Goal: Task Accomplishment & Management: Manage account settings

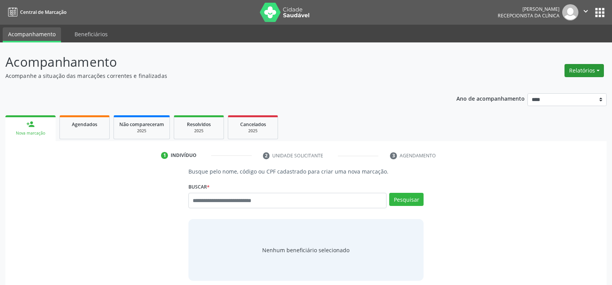
click at [589, 76] on button "Relatórios" at bounding box center [583, 70] width 39 height 13
click at [538, 88] on link "Agendamentos" at bounding box center [562, 87] width 83 height 11
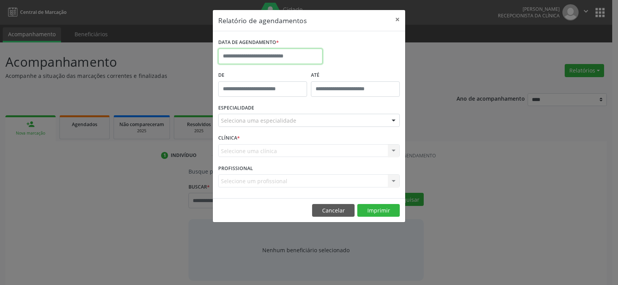
click at [230, 52] on input "text" at bounding box center [270, 56] width 104 height 15
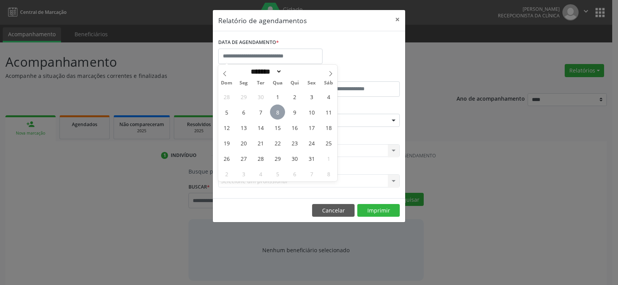
click at [276, 110] on span "8" at bounding box center [277, 112] width 15 height 15
type input "**********"
click at [276, 110] on span "8" at bounding box center [277, 112] width 15 height 15
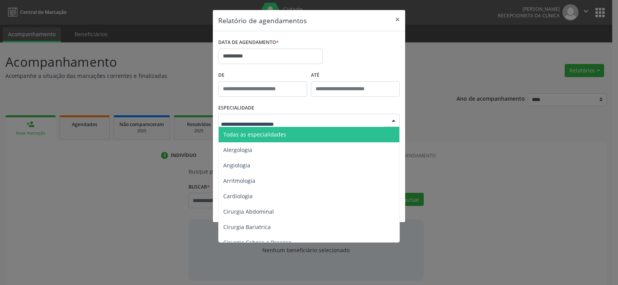
click at [277, 132] on span "Todas as especialidades" at bounding box center [254, 134] width 63 height 7
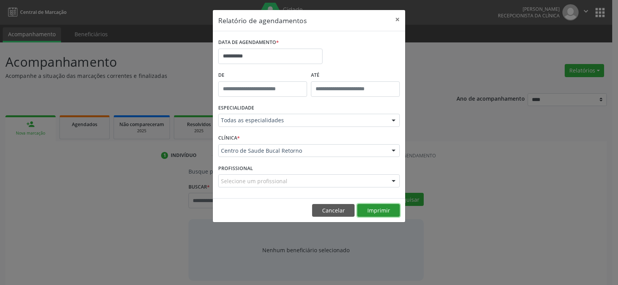
click at [370, 210] on button "Imprimir" at bounding box center [378, 210] width 42 height 13
click at [334, 212] on button "Cancelar" at bounding box center [333, 210] width 42 height 13
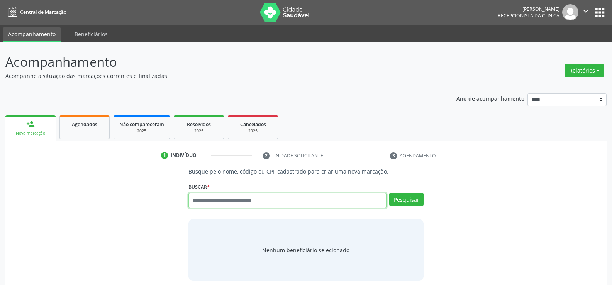
click at [201, 203] on input "text" at bounding box center [287, 200] width 198 height 15
paste input "**********"
type input "**********"
click at [418, 196] on button "Pesquisar" at bounding box center [406, 199] width 34 height 13
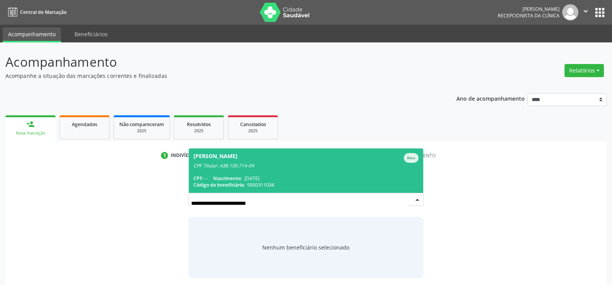
click at [302, 166] on div "CPF Titular: 438.100.714-04" at bounding box center [305, 166] width 225 height 6
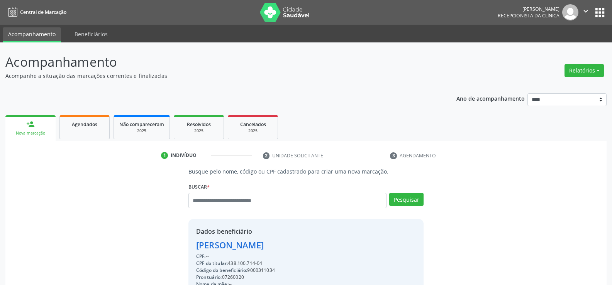
drag, startPoint x: 231, startPoint y: 263, endPoint x: 281, endPoint y: 265, distance: 49.8
click at [281, 265] on div "CPF do titular: 438.100.714-04" at bounding box center [269, 263] width 147 height 7
copy div "438.100.714-04"
click at [199, 199] on input "text" at bounding box center [287, 200] width 198 height 15
paste input "**********"
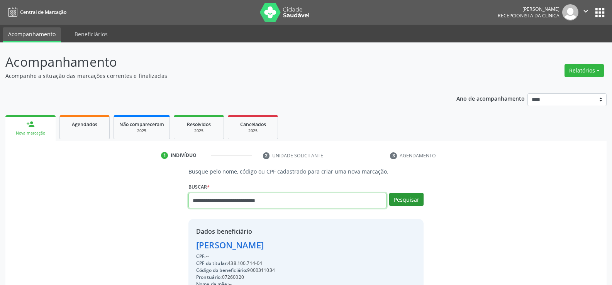
type input "**********"
click at [408, 199] on button "Pesquisar" at bounding box center [406, 199] width 34 height 13
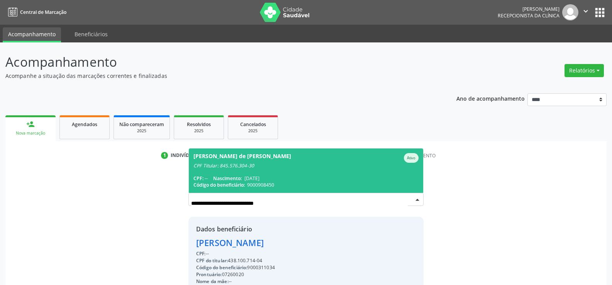
click at [259, 175] on span "28/09/2006" at bounding box center [251, 178] width 15 height 7
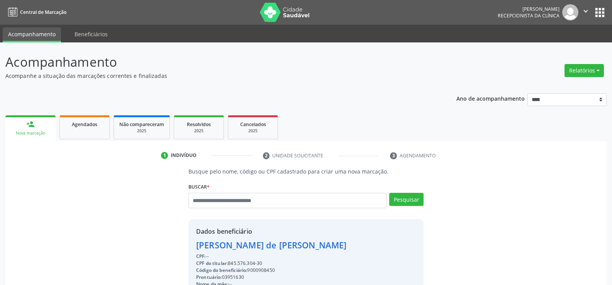
drag, startPoint x: 229, startPoint y: 263, endPoint x: 275, endPoint y: 264, distance: 45.9
click at [275, 264] on div "CPF do titular: 845.576.304-30" at bounding box center [271, 263] width 151 height 7
copy div "845.576.304-30"
click at [203, 198] on input "text" at bounding box center [287, 200] width 198 height 15
click at [208, 199] on input "text" at bounding box center [287, 200] width 198 height 15
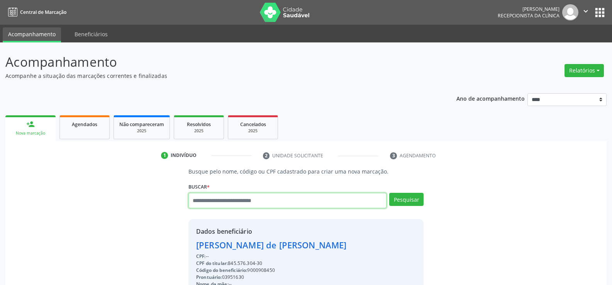
paste input "**********"
type input "**********"
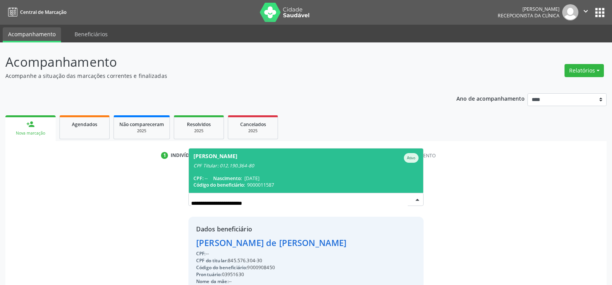
drag, startPoint x: 285, startPoint y: 171, endPoint x: 279, endPoint y: 189, distance: 19.3
click at [285, 171] on span "Lenin de Almeida Goncalves Ativo CPF Titular: 012.190.364-80 CPF: -- Nascimento…" at bounding box center [306, 171] width 234 height 44
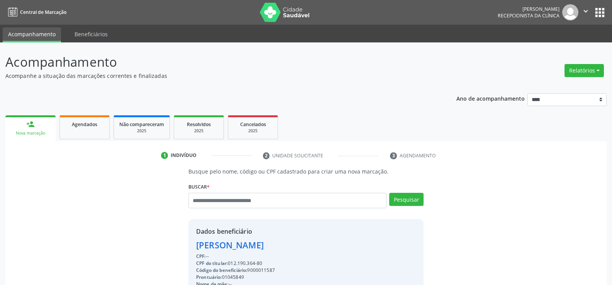
click at [232, 265] on div "CPF do titular: 012.190.364-80" at bounding box center [246, 263] width 100 height 7
drag, startPoint x: 230, startPoint y: 266, endPoint x: 266, endPoint y: 262, distance: 36.5
click at [266, 262] on div "CPF do titular: 012.190.364-80" at bounding box center [246, 263] width 100 height 7
copy div "012.190.364-80"
click at [208, 203] on input "text" at bounding box center [287, 200] width 198 height 15
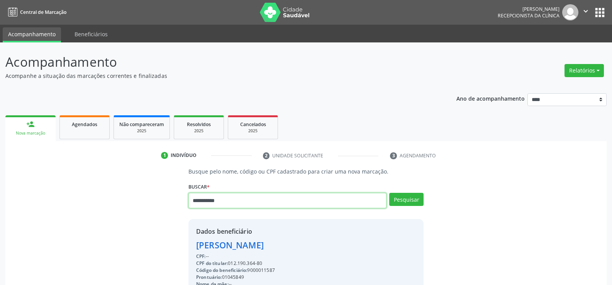
type input "**********"
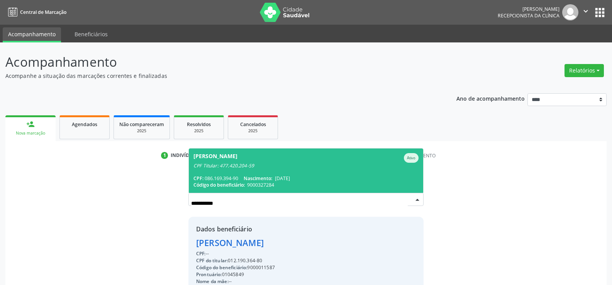
click at [215, 178] on div "CPF: 086.169.394-90 Nascimento: 17/12/1993" at bounding box center [305, 178] width 225 height 7
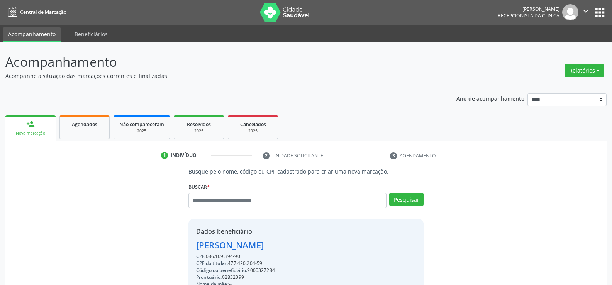
drag, startPoint x: 243, startPoint y: 256, endPoint x: 177, endPoint y: 243, distance: 67.2
click at [177, 243] on div "Busque pelo nome, código ou CPF cadastrado para criar uma nova marcação. Buscar…" at bounding box center [306, 268] width 590 height 200
copy div "Alberto Barbosa Lima Filho CPF: 086.169.394-90"
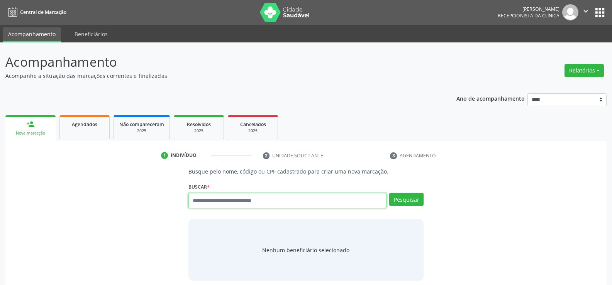
click at [208, 204] on input "text" at bounding box center [287, 200] width 198 height 15
paste input "**********"
type input "**********"
click at [412, 203] on button "Pesquisar" at bounding box center [406, 199] width 34 height 13
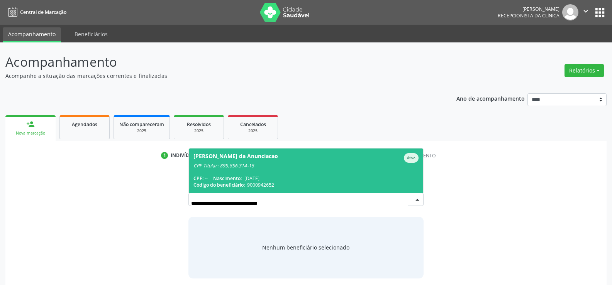
click at [309, 161] on div "Debora Dandara Silva da Anunciacao Ativo" at bounding box center [305, 158] width 225 height 10
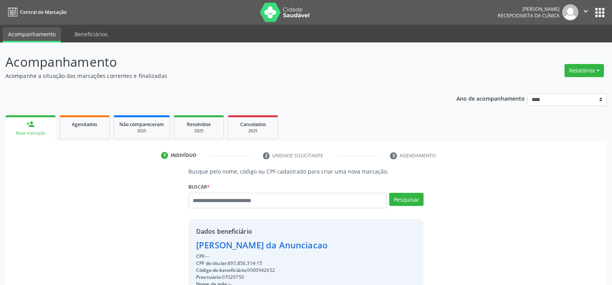
drag, startPoint x: 231, startPoint y: 262, endPoint x: 267, endPoint y: 261, distance: 35.9
click at [267, 261] on div "CPF do titular: 895.856.314-15" at bounding box center [261, 263] width 131 height 7
copy div "895.856.314-15"
click at [210, 200] on input "text" at bounding box center [287, 200] width 198 height 15
paste input "**********"
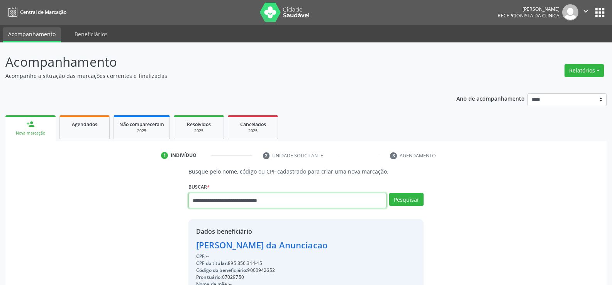
type input "**********"
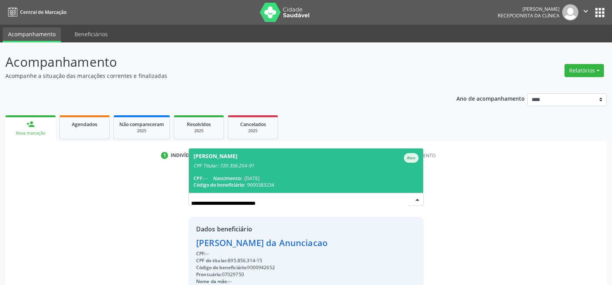
click at [221, 168] on div "CPF Titular: 720.356.254-91" at bounding box center [305, 166] width 225 height 6
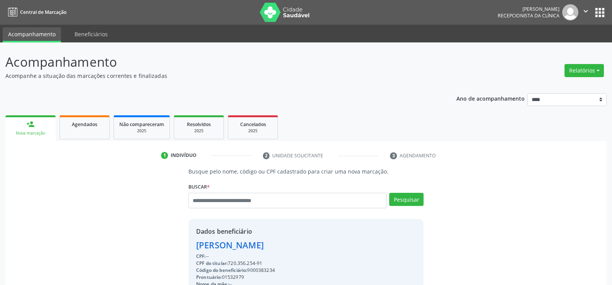
drag, startPoint x: 229, startPoint y: 264, endPoint x: 264, endPoint y: 262, distance: 34.4
click at [264, 262] on div "CPF do titular: 720.356.254-91" at bounding box center [300, 263] width 208 height 7
copy div "720.356.254-91"
click at [195, 197] on input "text" at bounding box center [287, 200] width 198 height 15
paste input "**********"
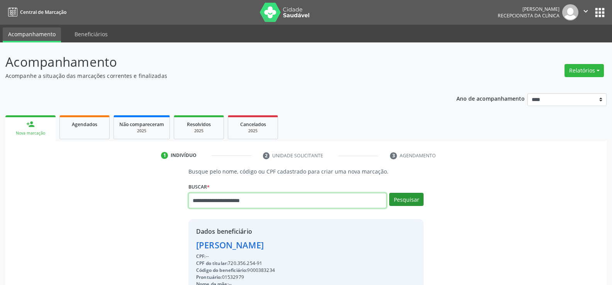
type input "**********"
click at [405, 199] on button "Pesquisar" at bounding box center [406, 199] width 34 height 13
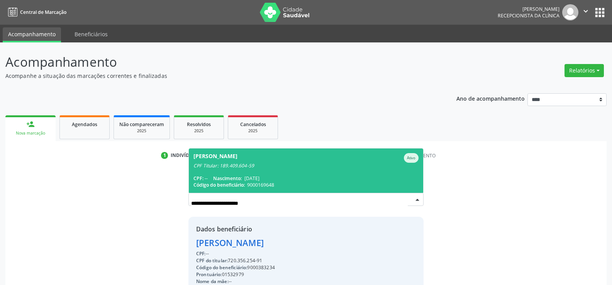
click at [241, 172] on span "Eliane Jose Soares Lopes Ativo CPF Titular: 189.409.604-59 CPF: -- Nascimento: …" at bounding box center [306, 171] width 234 height 44
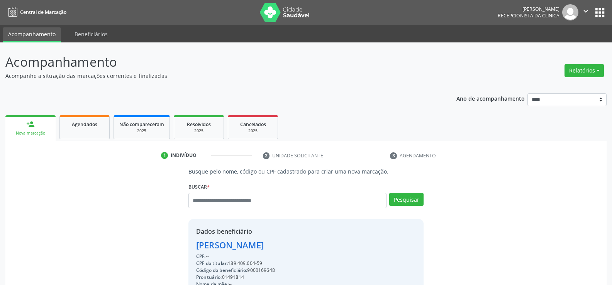
drag, startPoint x: 230, startPoint y: 262, endPoint x: 274, endPoint y: 263, distance: 43.6
click at [274, 263] on div "CPF do titular: 189.409.604-59" at bounding box center [270, 263] width 149 height 7
copy div "189.409.604-59"
click at [256, 198] on input "text" at bounding box center [287, 200] width 198 height 15
type input "**********"
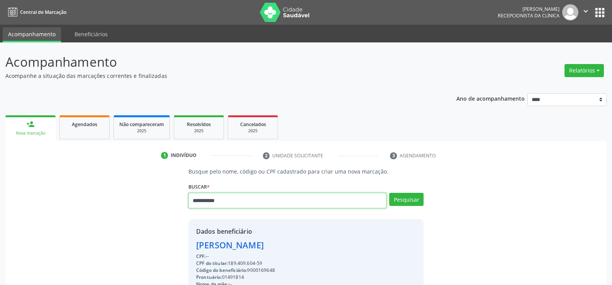
type input "**********"
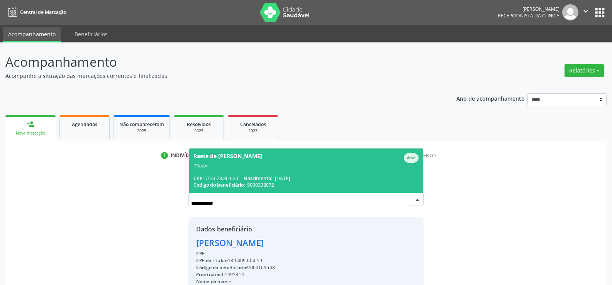
click at [231, 172] on span "Raete de Brito Teixeira Ativo Titular CPF: 513.673.864-20 Nascimento: 15/06/196…" at bounding box center [306, 171] width 234 height 44
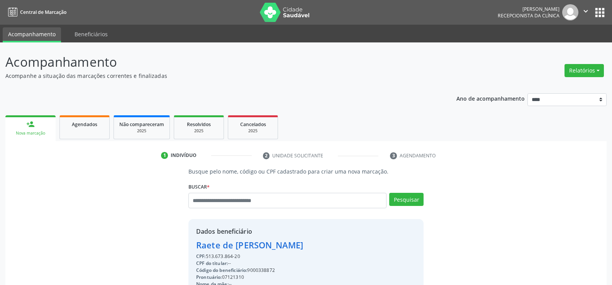
drag, startPoint x: 244, startPoint y: 257, endPoint x: 191, endPoint y: 246, distance: 54.8
copy div "Raete de Brito Teixeira CPF: 513.673.864-20"
click at [226, 198] on input "text" at bounding box center [287, 200] width 198 height 15
type input "**********"
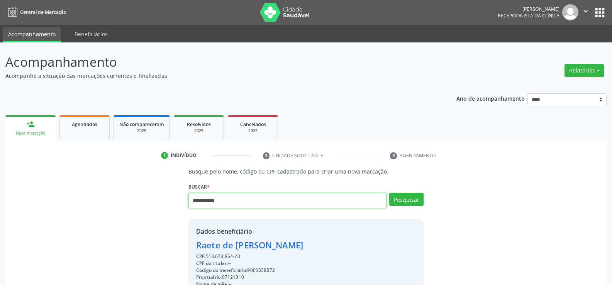
type input "**********"
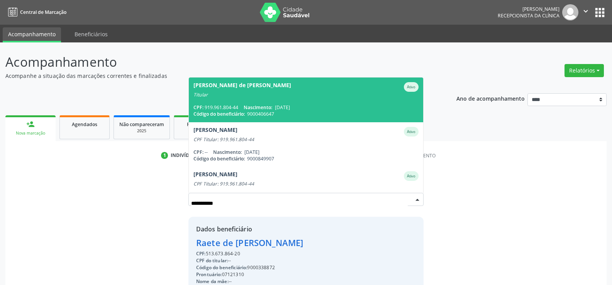
click at [227, 100] on span "Angela Farias de Santana Ativo Titular CPF: 919.961.804-44 Nascimento: 14/01/19…" at bounding box center [306, 100] width 234 height 44
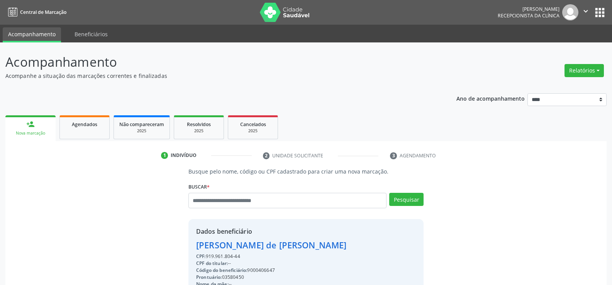
drag, startPoint x: 233, startPoint y: 257, endPoint x: 183, endPoint y: 242, distance: 51.9
click at [183, 242] on div "Busque pelo nome, código ou CPF cadastrado para criar uma nova marcação. Buscar…" at bounding box center [306, 268] width 246 height 200
copy div "Angela Farias de Santana CPF: 919.961.804-44"
click at [576, 72] on button "Relatórios" at bounding box center [583, 70] width 39 height 13
click at [561, 85] on link "Agendamentos" at bounding box center [562, 87] width 83 height 11
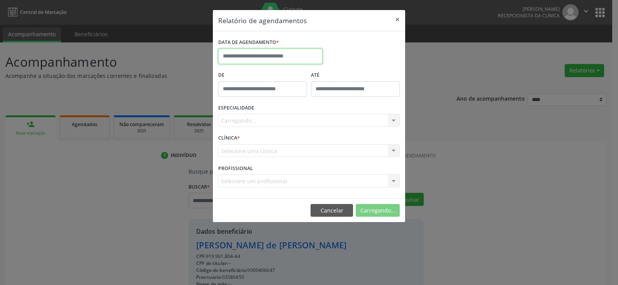
click at [251, 64] on body "Central de Marcação Andressa Karina do Nascimento Gerra Recepcionista da clínic…" at bounding box center [309, 142] width 618 height 285
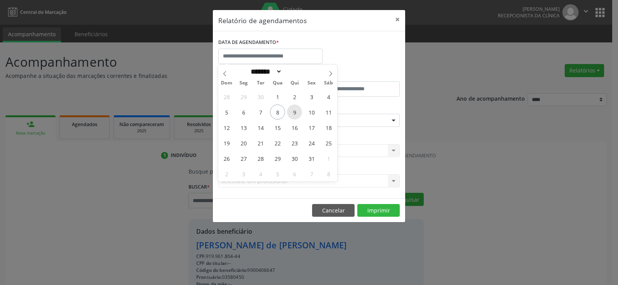
click at [296, 114] on span "9" at bounding box center [294, 112] width 15 height 15
type input "**********"
click at [296, 114] on span "9" at bounding box center [294, 112] width 15 height 15
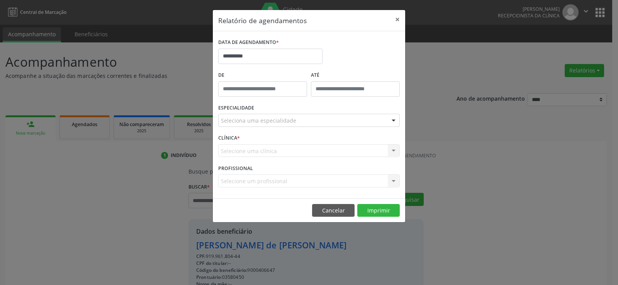
click at [296, 118] on div "Seleciona uma especialidade" at bounding box center [308, 120] width 181 height 13
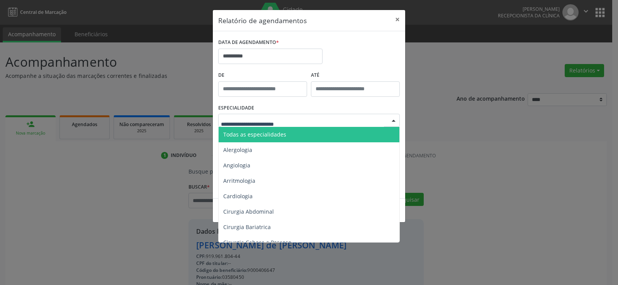
click at [290, 139] on span "Todas as especialidades" at bounding box center [310, 134] width 182 height 15
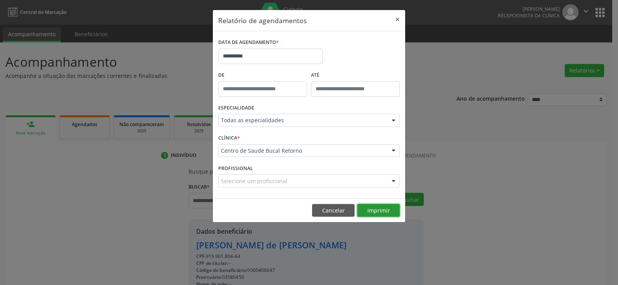
click at [371, 212] on button "Imprimir" at bounding box center [378, 210] width 42 height 13
drag, startPoint x: 315, startPoint y: 210, endPoint x: 274, endPoint y: 191, distance: 45.4
click at [316, 210] on button "Cancelar" at bounding box center [333, 210] width 42 height 13
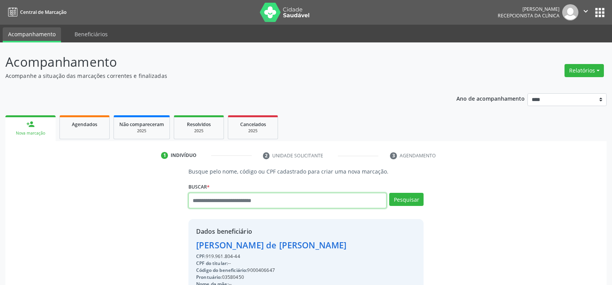
click at [257, 195] on input "text" at bounding box center [287, 200] width 198 height 15
paste input "**********"
type input "**********"
click at [404, 202] on button "Pesquisar" at bounding box center [406, 199] width 34 height 13
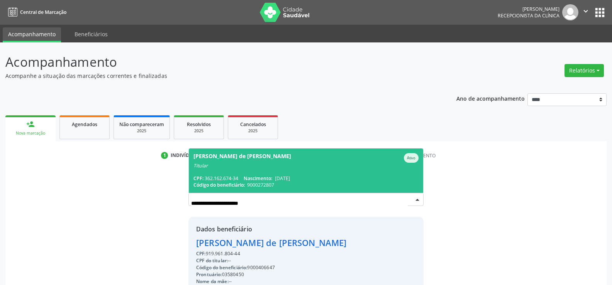
click at [288, 162] on div "Adilson Ramos de Santana Ativo" at bounding box center [305, 158] width 225 height 10
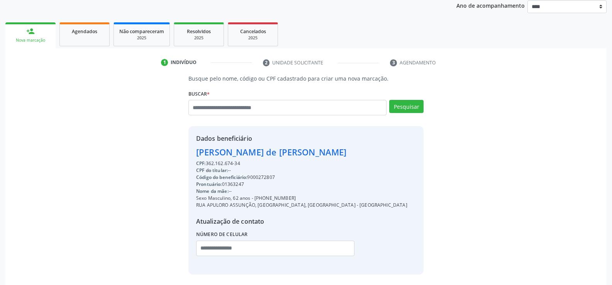
scroll to position [122, 0]
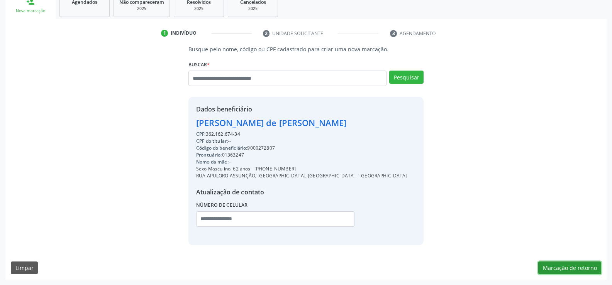
click at [547, 264] on button "Marcação de retorno" at bounding box center [569, 268] width 63 height 13
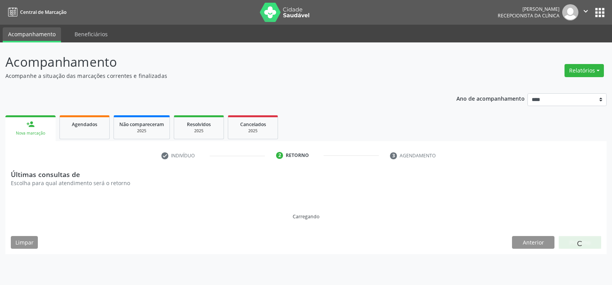
scroll to position [0, 0]
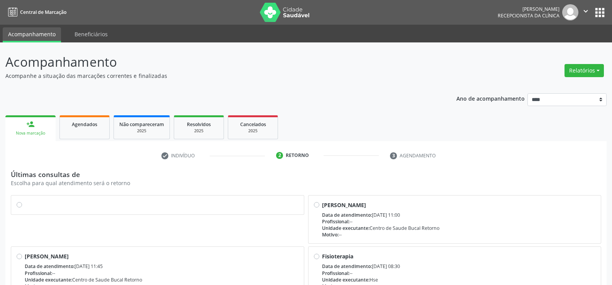
click at [25, 201] on label at bounding box center [162, 201] width 274 height 0
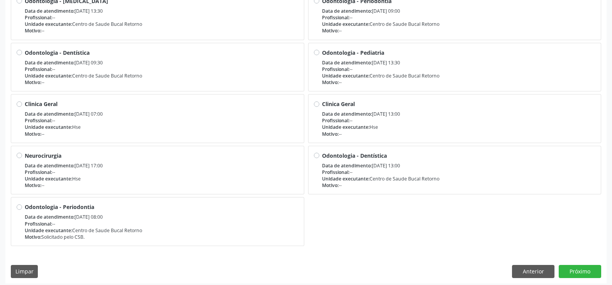
scroll to position [463, 0]
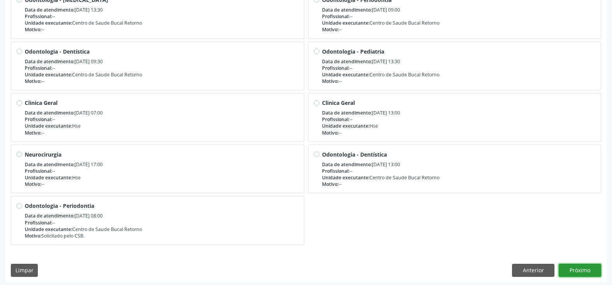
click at [579, 270] on button "Próximo" at bounding box center [580, 270] width 42 height 13
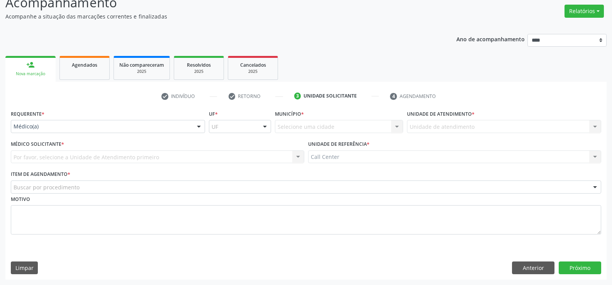
scroll to position [59, 0]
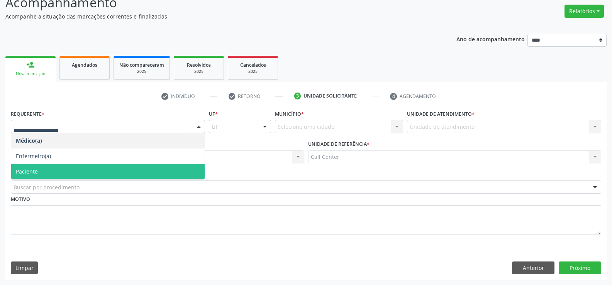
click at [46, 173] on span "Paciente" at bounding box center [107, 171] width 193 height 15
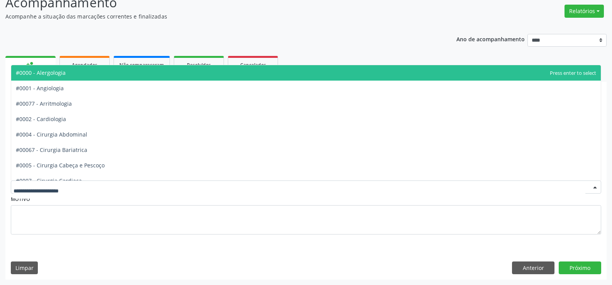
click at [51, 183] on div at bounding box center [306, 187] width 590 height 13
type input "**"
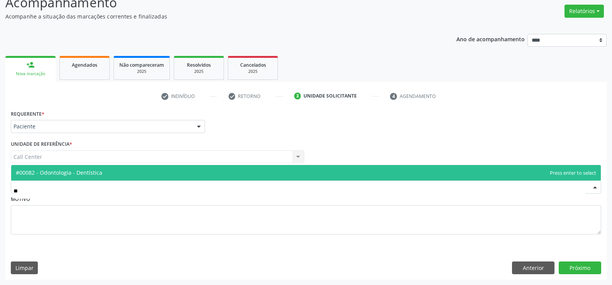
click at [47, 173] on span "#00082 - Odontologia - Dentística" at bounding box center [59, 172] width 86 height 7
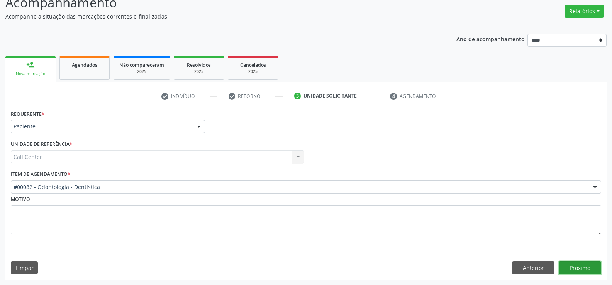
click at [573, 270] on button "Próximo" at bounding box center [580, 268] width 42 height 13
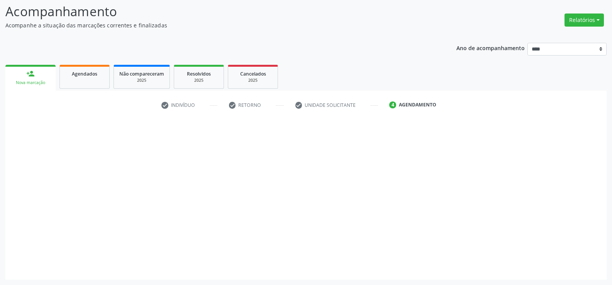
scroll to position [51, 0]
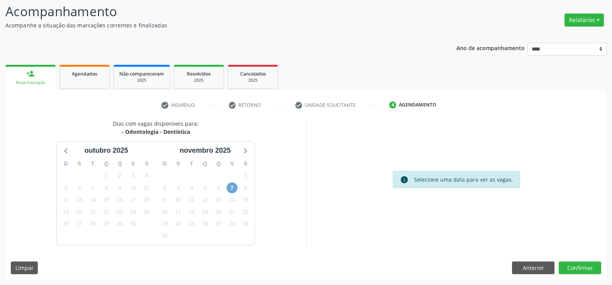
click at [236, 189] on span "7" at bounding box center [232, 188] width 11 height 11
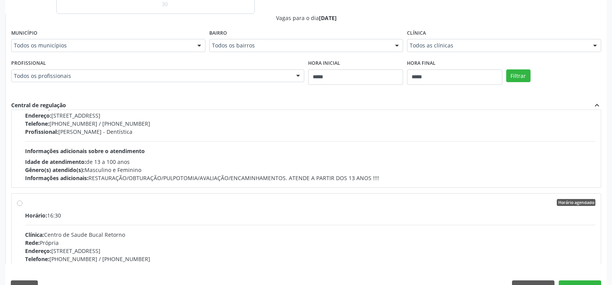
scroll to position [302, 0]
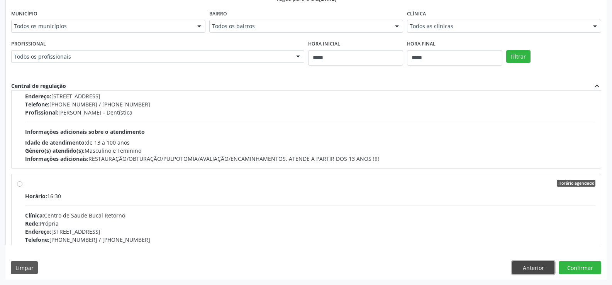
click at [549, 269] on button "Anterior" at bounding box center [533, 267] width 42 height 13
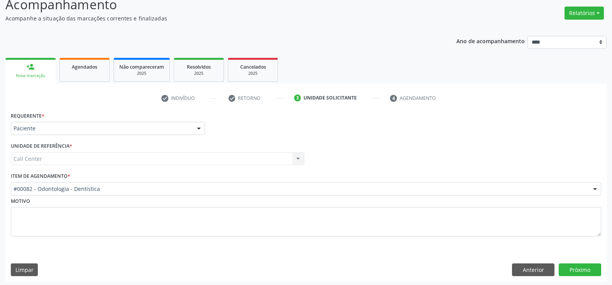
scroll to position [59, 0]
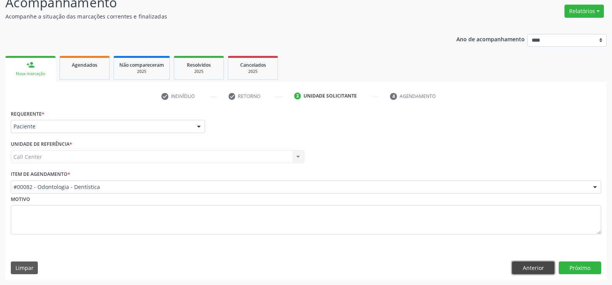
click at [533, 269] on button "Anterior" at bounding box center [533, 268] width 42 height 13
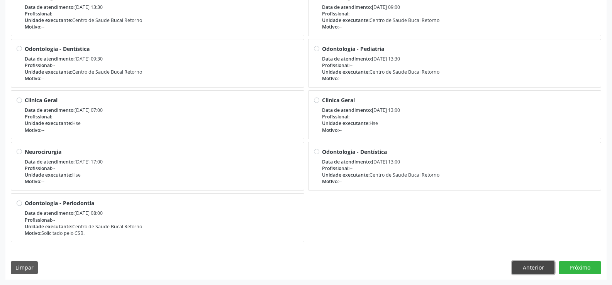
click at [531, 266] on button "Anterior" at bounding box center [533, 267] width 42 height 13
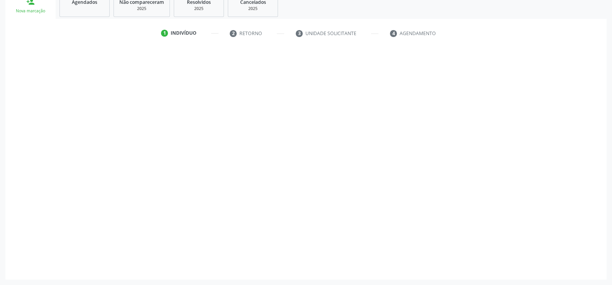
scroll to position [122, 0]
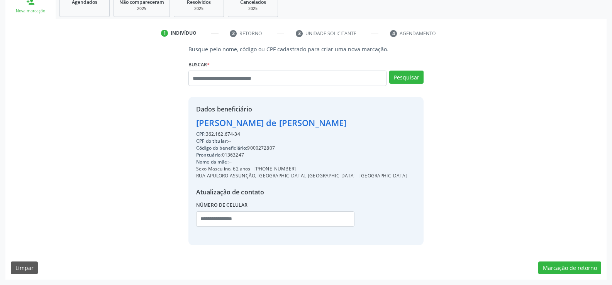
drag, startPoint x: 208, startPoint y: 133, endPoint x: 240, endPoint y: 133, distance: 32.0
click at [240, 133] on div "CPF: 362.162.674-34" at bounding box center [301, 134] width 211 height 7
copy div "362.162.674-34"
drag, startPoint x: 197, startPoint y: 120, endPoint x: 310, endPoint y: 121, distance: 113.1
click at [310, 121] on div "Adilson Ramos de Santana" at bounding box center [301, 123] width 211 height 13
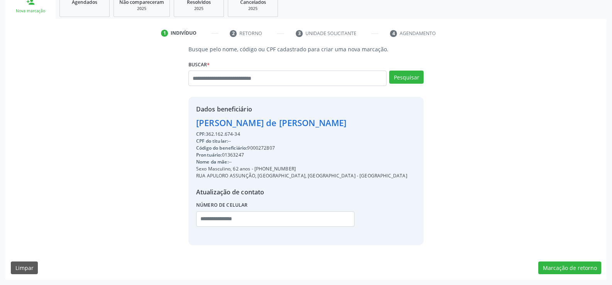
copy div "Adilson Ramos de Santana"
drag, startPoint x: 264, startPoint y: 168, endPoint x: 300, endPoint y: 168, distance: 36.3
click at [300, 168] on div "Sexo Masculino, 62 anos - (81) 98783-7912" at bounding box center [301, 169] width 211 height 7
copy div "98783-7912"
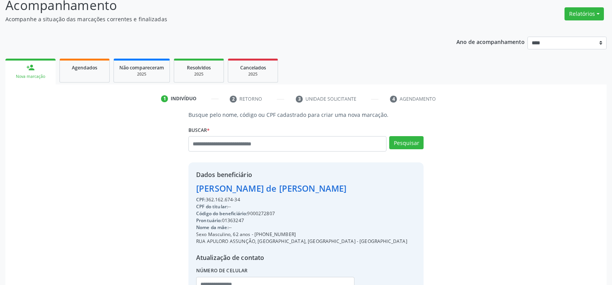
scroll to position [45, 0]
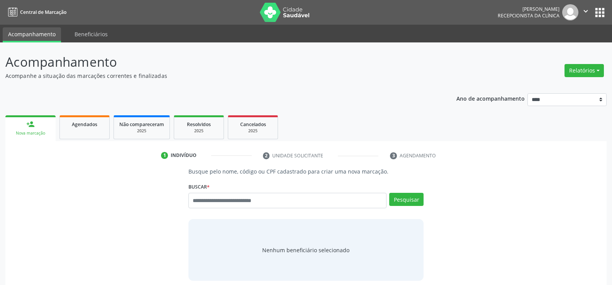
click at [224, 200] on input "text" at bounding box center [287, 200] width 198 height 15
type input "**********"
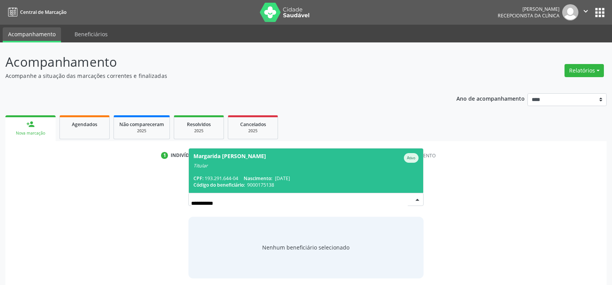
click at [226, 176] on div "CPF: 193.291.644-04 Nascimento: [DATE]" at bounding box center [305, 178] width 225 height 7
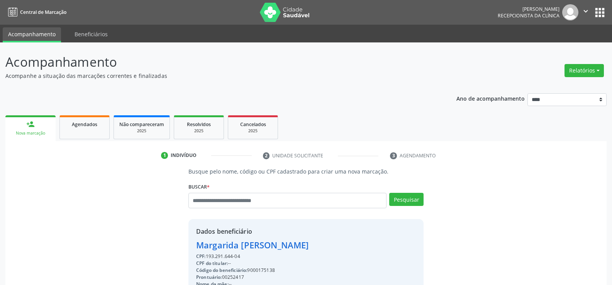
drag, startPoint x: 242, startPoint y: 253, endPoint x: 189, endPoint y: 246, distance: 53.7
copy div "Margarida [PERSON_NAME] CPF: 193.291.644-04"
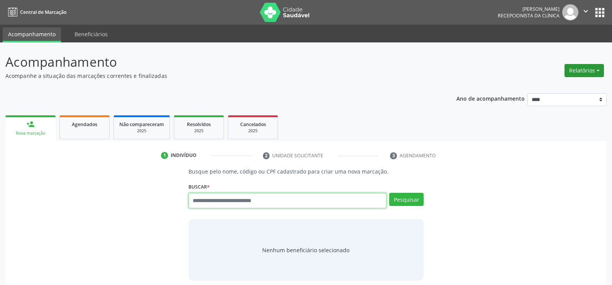
click at [583, 68] on button "Relatórios" at bounding box center [583, 70] width 39 height 13
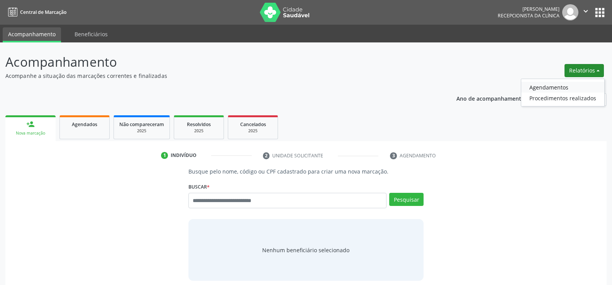
click at [567, 85] on link "Agendamentos" at bounding box center [562, 87] width 83 height 11
select select "*"
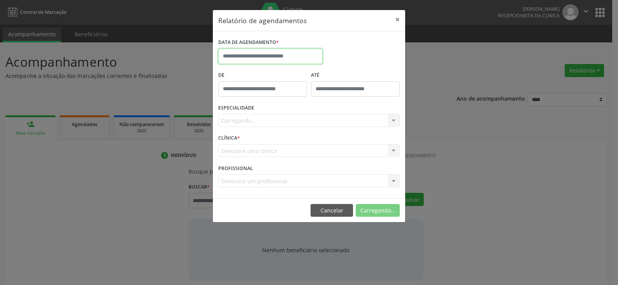
click at [264, 58] on input "text" at bounding box center [270, 56] width 104 height 15
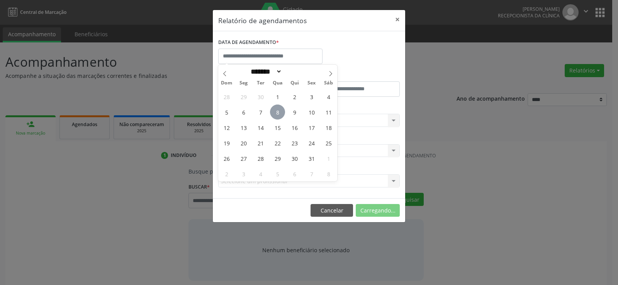
click at [282, 110] on span "8" at bounding box center [277, 112] width 15 height 15
type input "**********"
click at [282, 110] on span "8" at bounding box center [277, 112] width 15 height 15
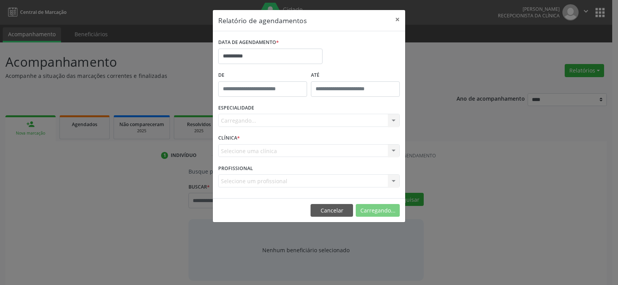
click at [282, 121] on div "Carregando... Nenhum resultado encontrado para: " " Não há nenhuma opção para s…" at bounding box center [308, 120] width 181 height 13
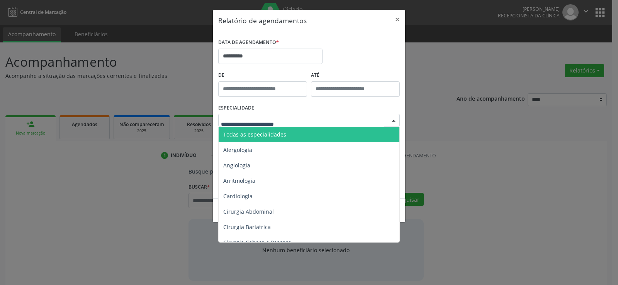
drag, startPoint x: 287, startPoint y: 131, endPoint x: 303, endPoint y: 146, distance: 21.8
click at [287, 131] on span "Todas as especialidades" at bounding box center [310, 134] width 182 height 15
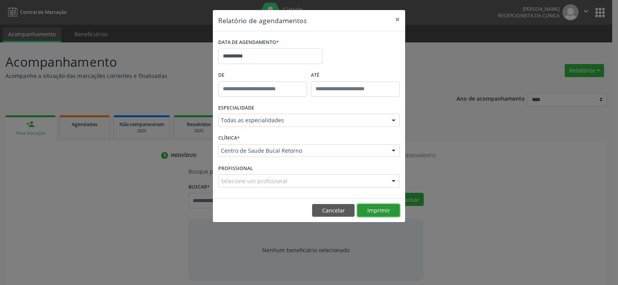
click at [369, 210] on button "Imprimir" at bounding box center [378, 210] width 42 height 13
click at [289, 53] on input "**********" at bounding box center [270, 56] width 104 height 15
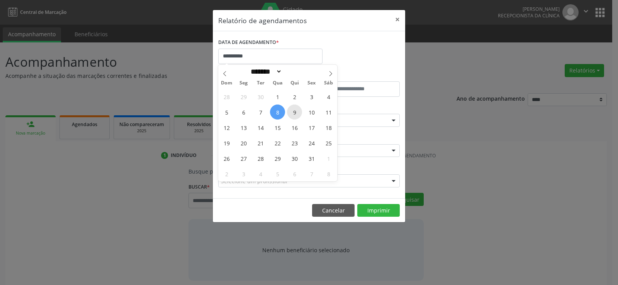
click at [297, 113] on span "9" at bounding box center [294, 112] width 15 height 15
type input "**********"
click at [297, 113] on span "9" at bounding box center [294, 112] width 15 height 15
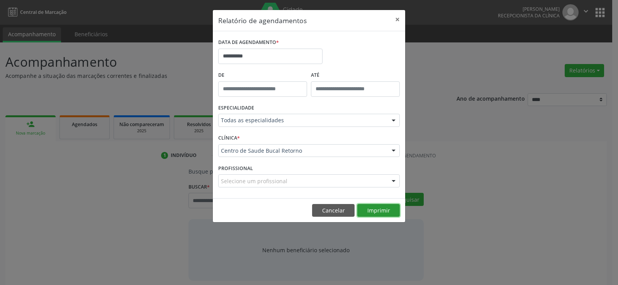
click at [373, 216] on button "Imprimir" at bounding box center [378, 210] width 42 height 13
click at [336, 205] on button "Cancelar" at bounding box center [333, 210] width 42 height 13
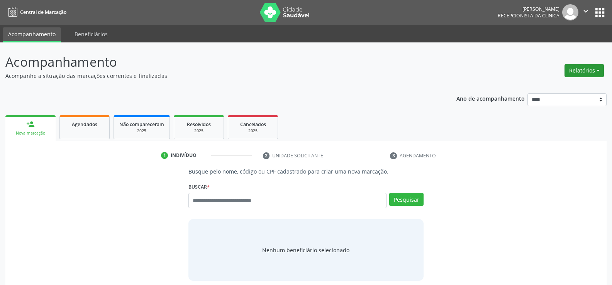
click at [585, 68] on button "Relatórios" at bounding box center [583, 70] width 39 height 13
click at [554, 85] on link "Agendamentos" at bounding box center [562, 87] width 83 height 11
select select "*"
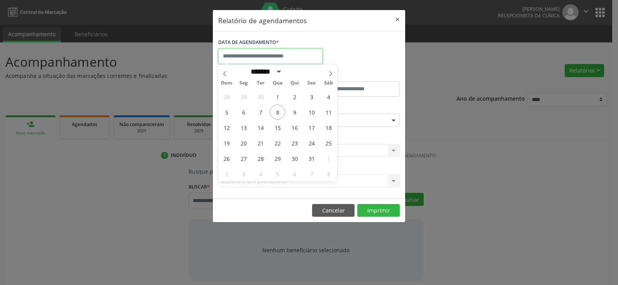
click at [246, 51] on input "text" at bounding box center [270, 56] width 104 height 15
click at [292, 112] on span "9" at bounding box center [294, 112] width 15 height 15
type input "**********"
click at [313, 113] on span "10" at bounding box center [311, 112] width 15 height 15
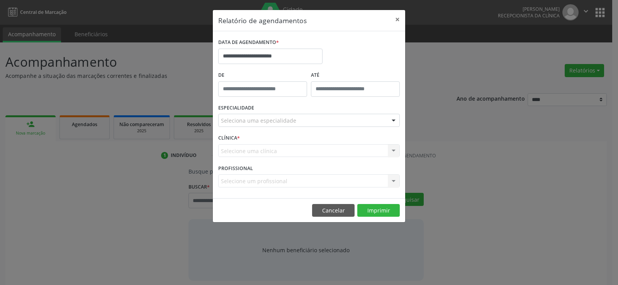
click at [308, 119] on div "Seleciona uma especialidade" at bounding box center [308, 120] width 181 height 13
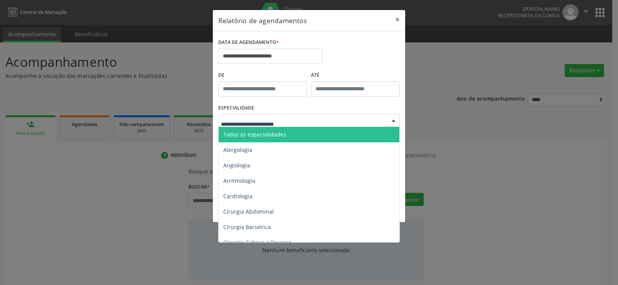
click at [302, 138] on span "Todas as especialidades" at bounding box center [310, 134] width 182 height 15
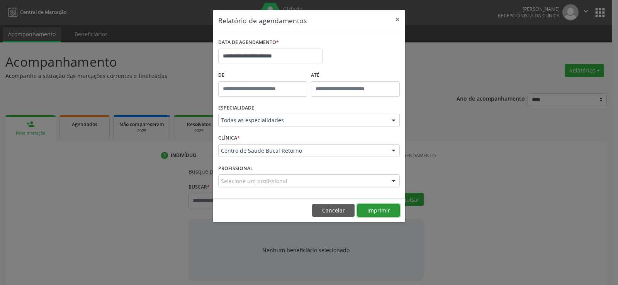
click at [371, 210] on button "Imprimir" at bounding box center [378, 210] width 42 height 13
click at [323, 207] on button "Cancelar" at bounding box center [333, 210] width 42 height 13
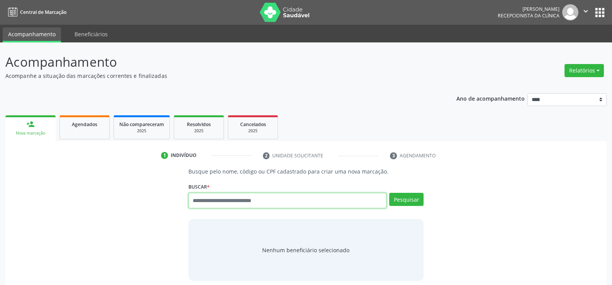
click at [276, 205] on input "text" at bounding box center [287, 200] width 198 height 15
type input "**********"
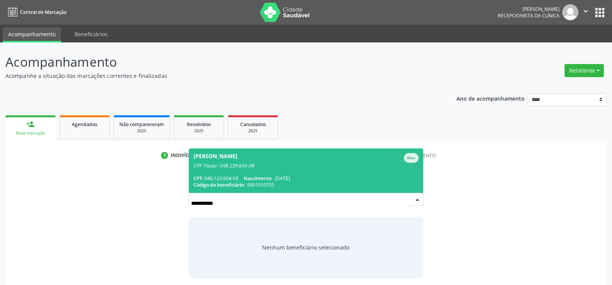
click at [267, 171] on span "Andre Valenca da Silva Ativo CPF Titular: 048.239.604-08 CPF: 046.122.004-03 Na…" at bounding box center [306, 171] width 234 height 44
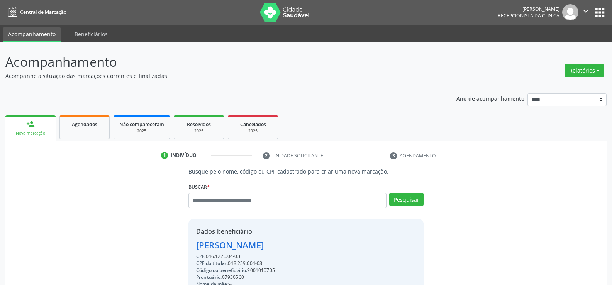
drag, startPoint x: 242, startPoint y: 254, endPoint x: 198, endPoint y: 246, distance: 44.1
copy div "Andre Valenca da Silva CPF: 046.122.004-03"
click at [194, 129] on div "2025" at bounding box center [199, 131] width 39 height 6
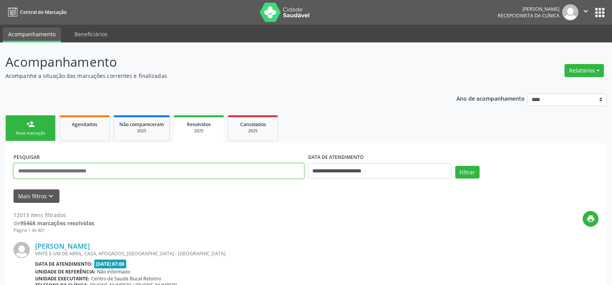
click at [122, 173] on input "text" at bounding box center [159, 170] width 291 height 15
paste input "**********"
type input "**********"
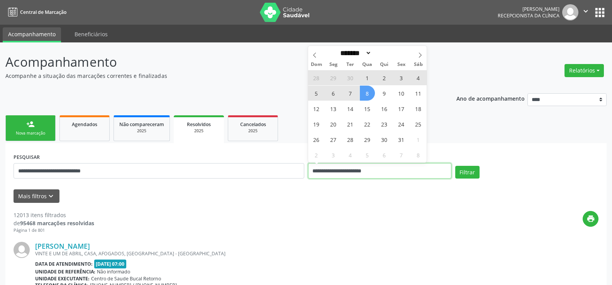
click at [455, 166] on button "Filtrar" at bounding box center [467, 172] width 24 height 13
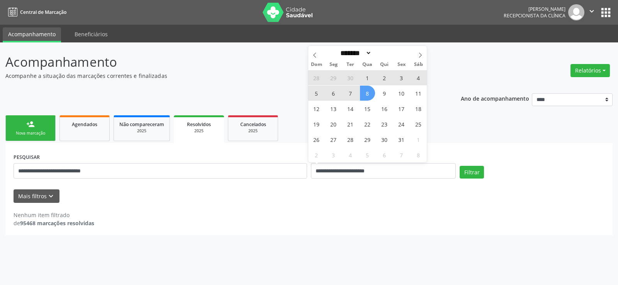
drag, startPoint x: 487, startPoint y: 169, endPoint x: 482, endPoint y: 171, distance: 5.9
click at [487, 169] on div "Filtrar" at bounding box center [532, 175] width 149 height 19
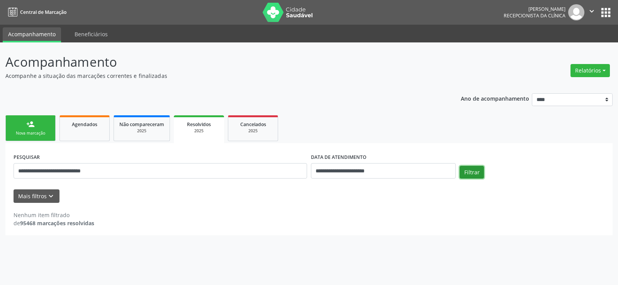
click at [482, 172] on button "Filtrar" at bounding box center [471, 172] width 24 height 13
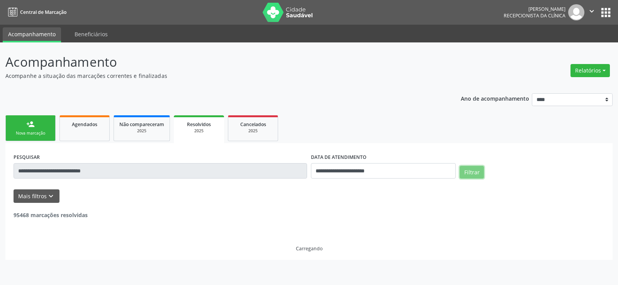
click at [482, 172] on button "Filtrar" at bounding box center [471, 172] width 24 height 13
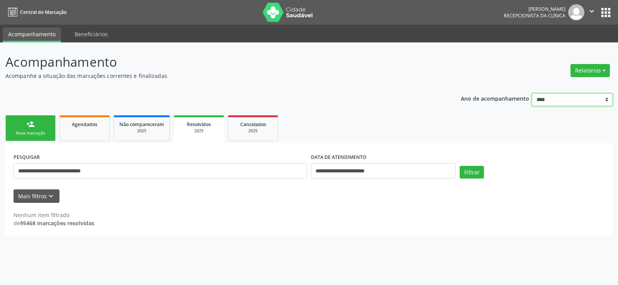
drag, startPoint x: 606, startPoint y: 101, endPoint x: 600, endPoint y: 105, distance: 7.6
click at [606, 101] on select "**** **** **** **** ****" at bounding box center [572, 99] width 81 height 13
select select "****"
click at [532, 93] on select "**** **** **** **** ****" at bounding box center [572, 99] width 81 height 13
click at [475, 176] on button "Filtrar" at bounding box center [471, 172] width 24 height 13
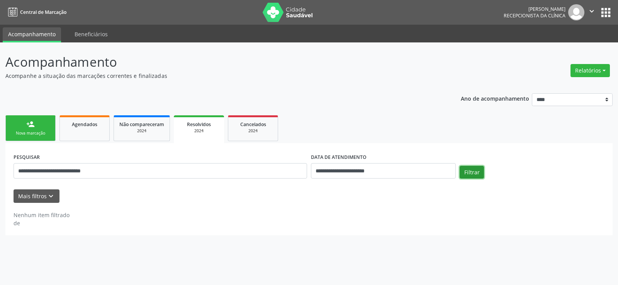
click at [475, 176] on button "Filtrar" at bounding box center [471, 172] width 24 height 13
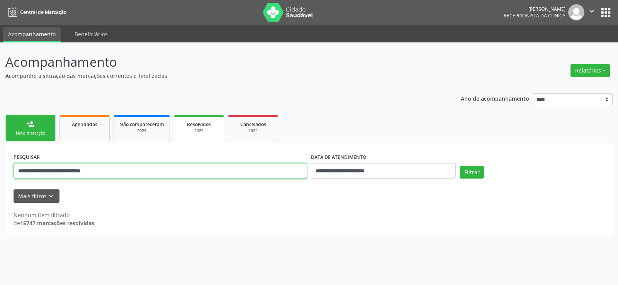
click at [137, 170] on input "**********" at bounding box center [160, 170] width 293 height 15
drag, startPoint x: 123, startPoint y: 168, endPoint x: 0, endPoint y: 165, distance: 123.2
click at [0, 165] on div "**********" at bounding box center [309, 163] width 618 height 243
type input "**********"
click at [459, 166] on button "Filtrar" at bounding box center [471, 172] width 24 height 13
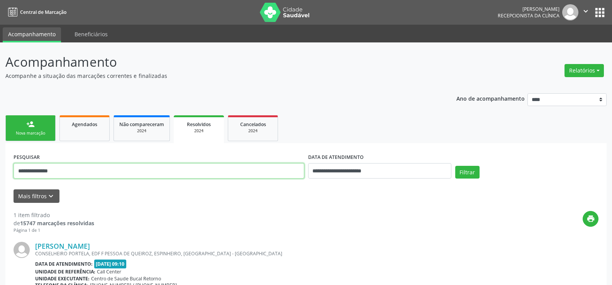
drag, startPoint x: 68, startPoint y: 172, endPoint x: 0, endPoint y: 173, distance: 68.3
click at [0, 173] on div "**********" at bounding box center [306, 200] width 612 height 316
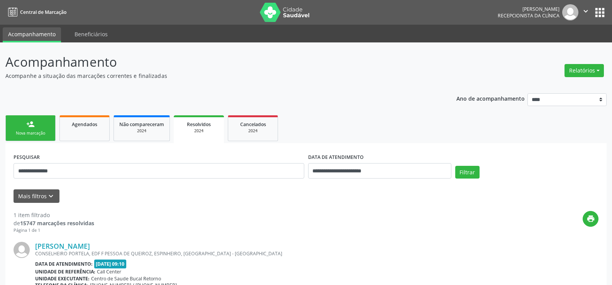
click at [37, 139] on link "person_add Nova marcação" at bounding box center [30, 128] width 50 height 26
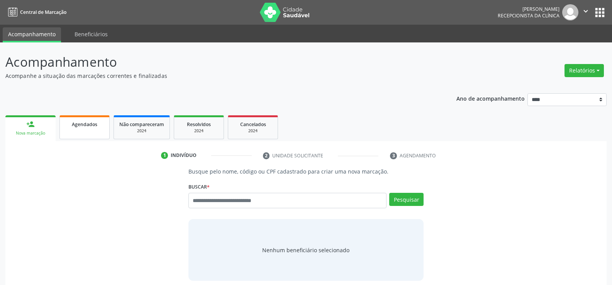
click at [86, 128] on link "Agendados" at bounding box center [84, 127] width 50 height 24
select select "*"
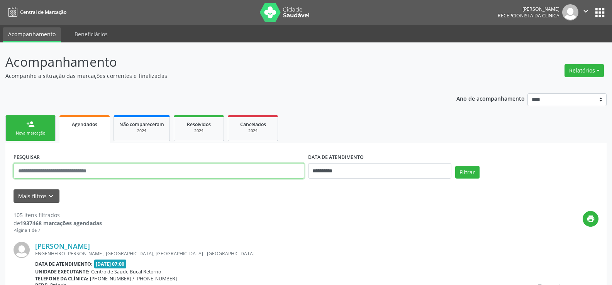
click at [55, 170] on input "text" at bounding box center [159, 170] width 291 height 15
paste input "**********"
type input "**********"
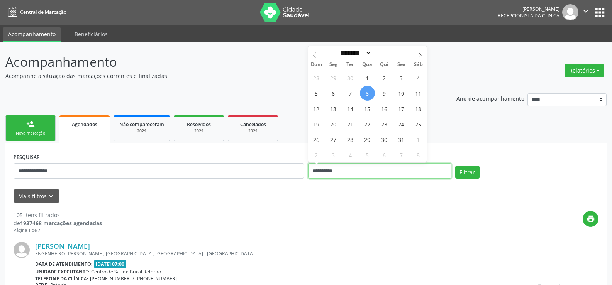
drag, startPoint x: 333, startPoint y: 173, endPoint x: 275, endPoint y: 173, distance: 58.7
click at [275, 173] on div "**********" at bounding box center [306, 167] width 589 height 33
click at [455, 166] on button "Filtrar" at bounding box center [467, 172] width 24 height 13
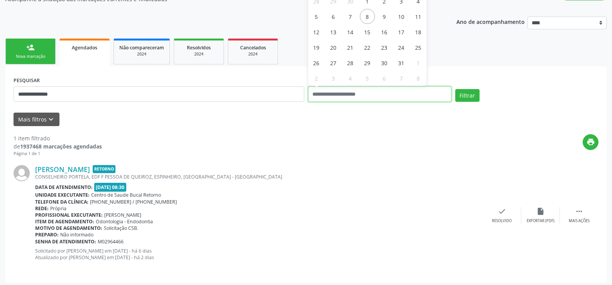
scroll to position [80, 0]
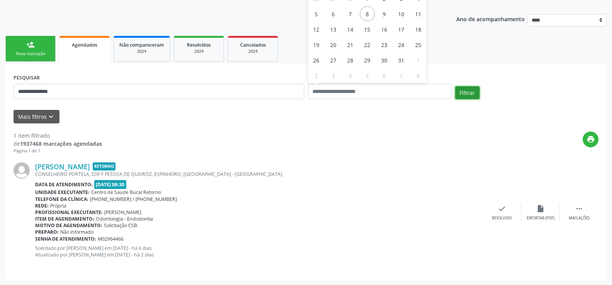
click at [471, 94] on button "Filtrar" at bounding box center [467, 92] width 24 height 13
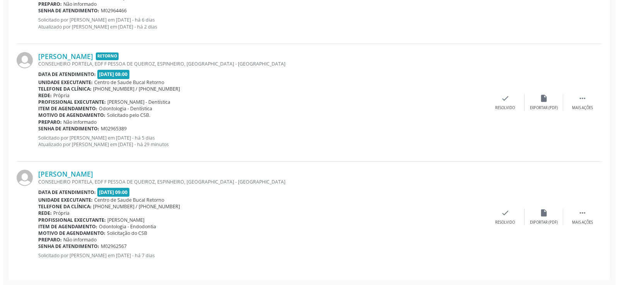
scroll to position [544, 0]
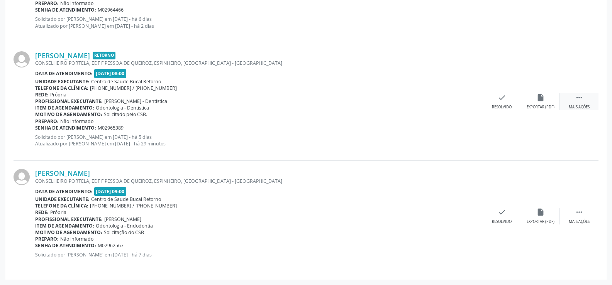
click at [578, 104] on div " Mais ações" at bounding box center [579, 101] width 39 height 17
click at [503, 103] on div "cancel Cancelar" at bounding box center [502, 101] width 39 height 17
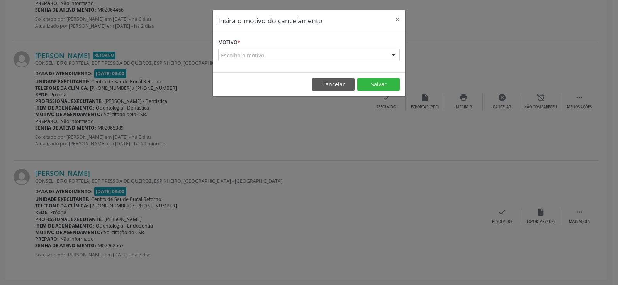
click at [230, 56] on div "Escolha o motivo" at bounding box center [308, 55] width 181 height 13
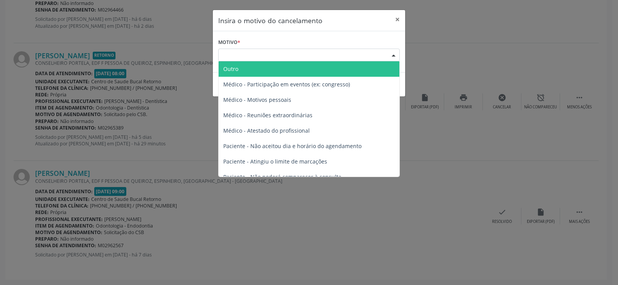
click at [235, 68] on span "Outro" at bounding box center [230, 68] width 15 height 7
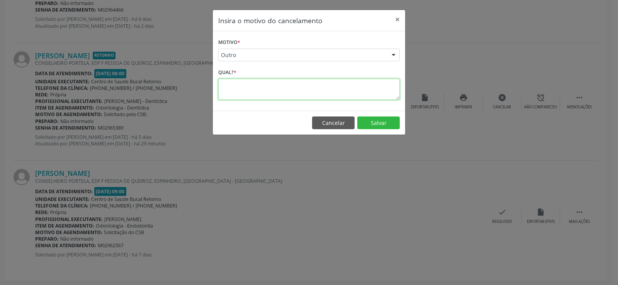
click at [239, 89] on textarea at bounding box center [308, 89] width 181 height 21
type textarea "**********"
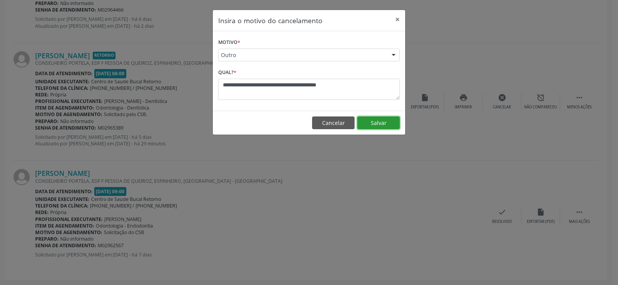
click at [383, 121] on button "Salvar" at bounding box center [378, 123] width 42 height 13
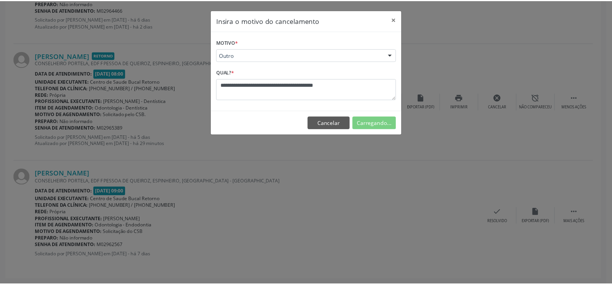
scroll to position [0, 0]
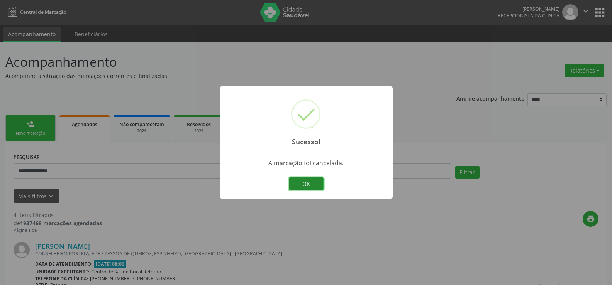
click at [313, 183] on button "OK" at bounding box center [306, 184] width 35 height 13
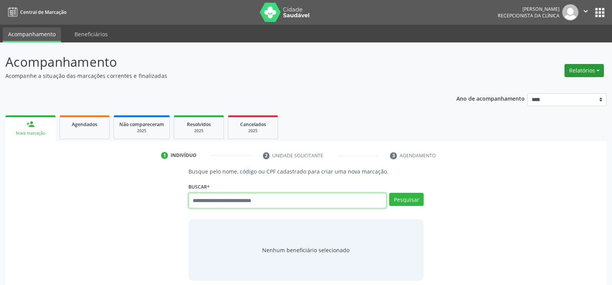
click at [595, 73] on button "Relatórios" at bounding box center [583, 70] width 39 height 13
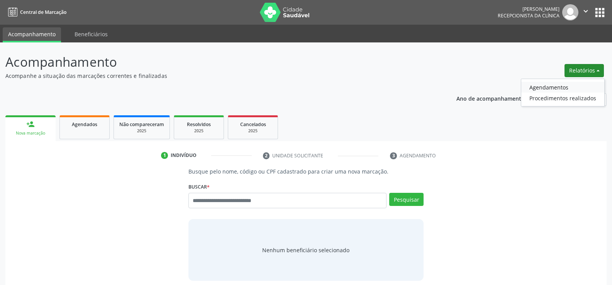
click at [563, 86] on link "Agendamentos" at bounding box center [562, 87] width 83 height 11
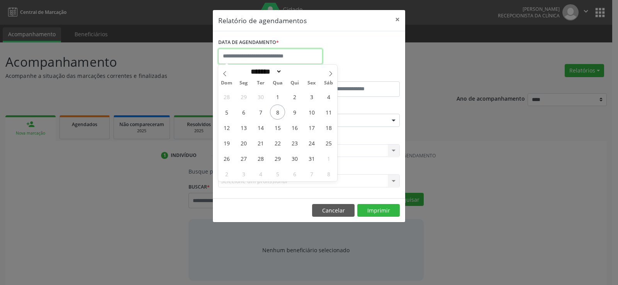
click at [270, 56] on input "text" at bounding box center [270, 56] width 104 height 15
click at [313, 115] on span "10" at bounding box center [311, 112] width 15 height 15
type input "**********"
click at [313, 115] on span "10" at bounding box center [311, 112] width 15 height 15
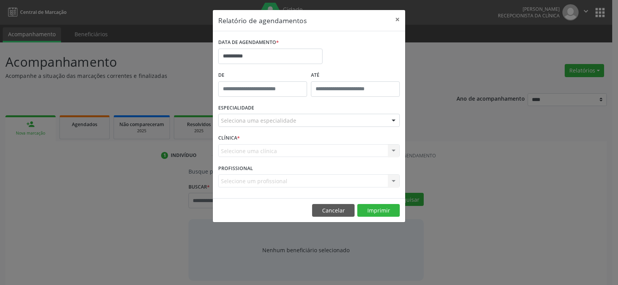
click at [310, 121] on div "Seleciona uma especialidade" at bounding box center [308, 120] width 181 height 13
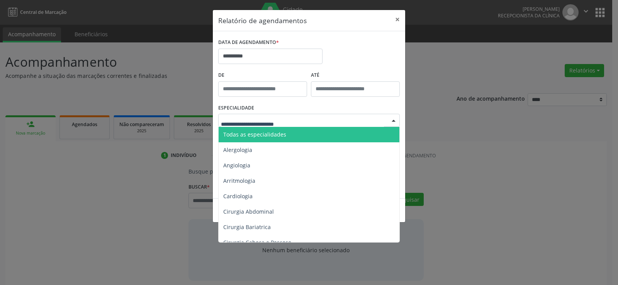
click at [295, 136] on span "Todas as especialidades" at bounding box center [310, 134] width 182 height 15
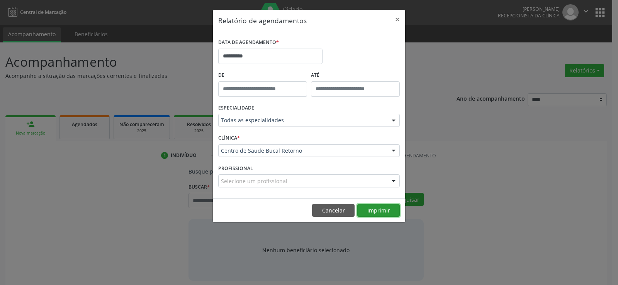
click at [373, 211] on button "Imprimir" at bounding box center [378, 210] width 42 height 13
click at [327, 204] on button "Cancelar" at bounding box center [333, 210] width 42 height 13
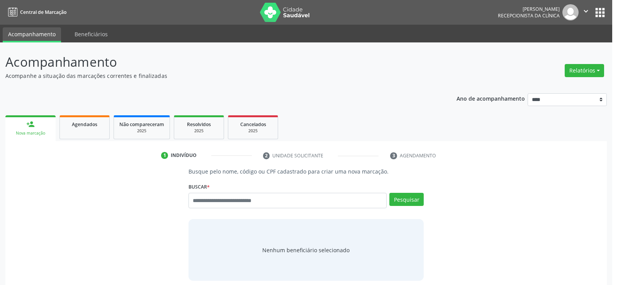
click at [330, 210] on div "Busque por nome, código ou CPF Nenhum resultado encontrado para: " " Digite nom…" at bounding box center [305, 203] width 235 height 21
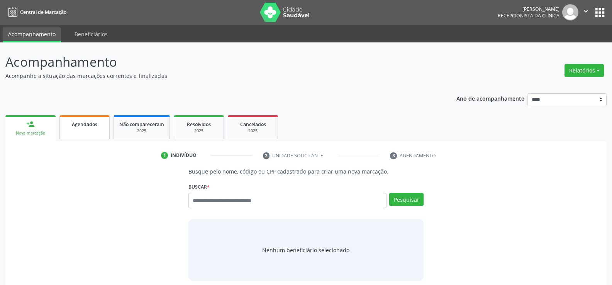
drag, startPoint x: 80, startPoint y: 133, endPoint x: 80, endPoint y: 142, distance: 9.3
click at [81, 133] on link "Agendados" at bounding box center [84, 127] width 50 height 24
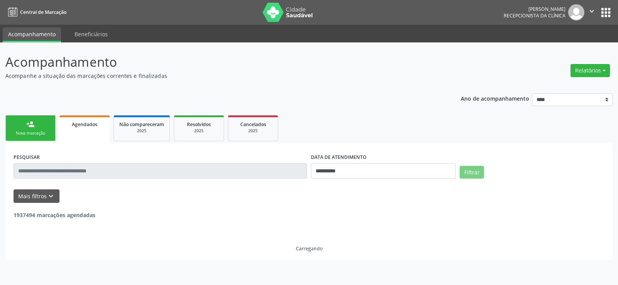
click at [80, 175] on input "text" at bounding box center [160, 170] width 293 height 15
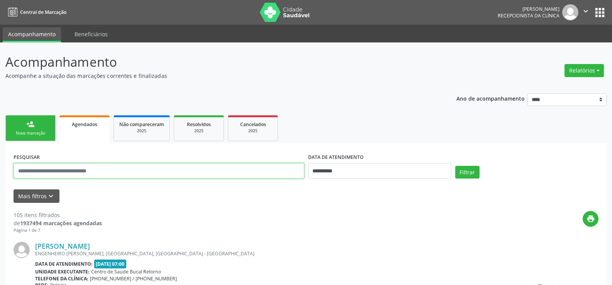
click at [81, 173] on input "text" at bounding box center [159, 170] width 291 height 15
paste input "**********"
type input "**********"
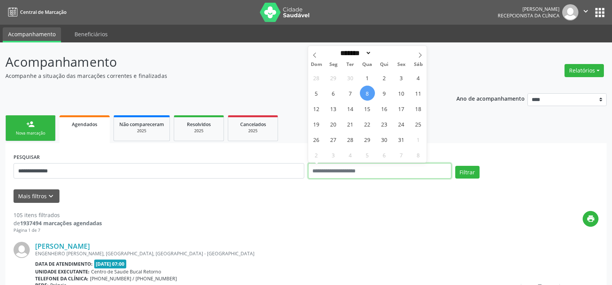
click at [455, 166] on button "Filtrar" at bounding box center [467, 172] width 24 height 13
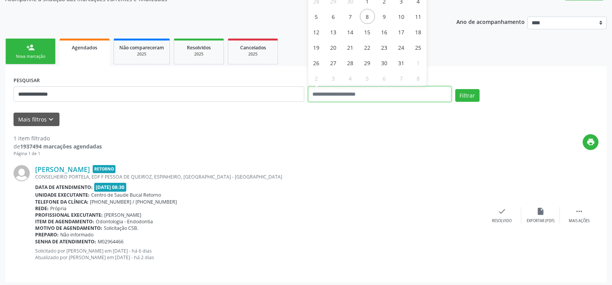
scroll to position [80, 0]
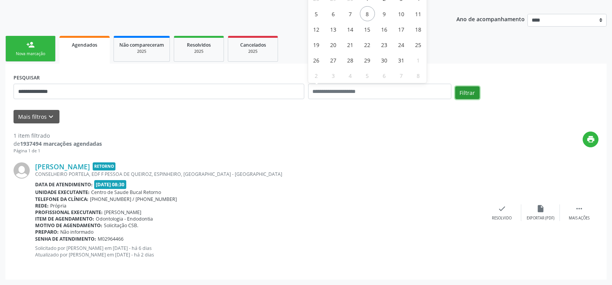
click at [461, 92] on button "Filtrar" at bounding box center [467, 92] width 24 height 13
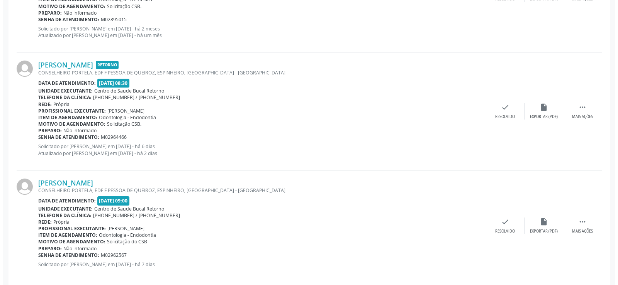
scroll to position [427, 0]
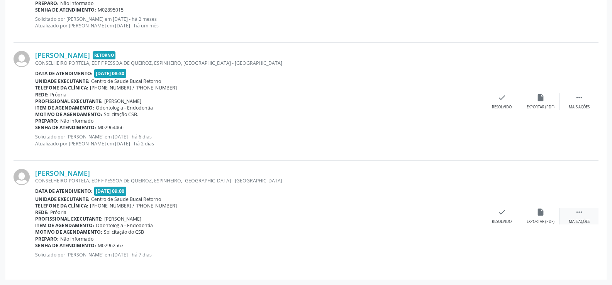
click at [578, 215] on icon "" at bounding box center [579, 212] width 8 height 8
click at [505, 212] on icon "cancel" at bounding box center [502, 212] width 8 height 8
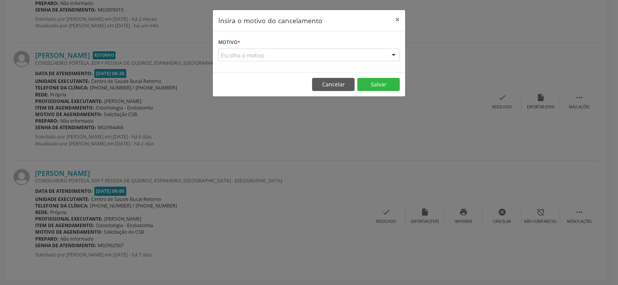
click at [255, 56] on div "Escolha o motivo" at bounding box center [308, 55] width 181 height 13
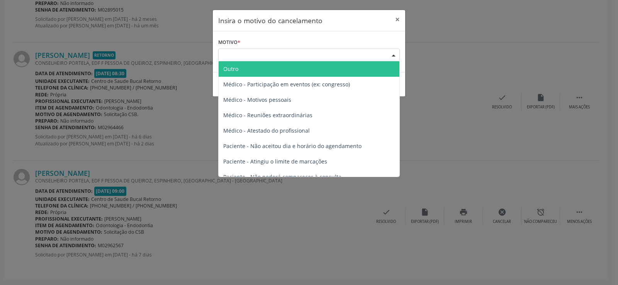
click at [254, 71] on span "Outro" at bounding box center [309, 68] width 181 height 15
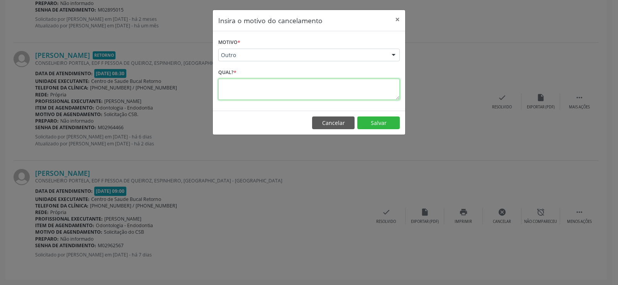
click at [233, 79] on textarea at bounding box center [308, 89] width 181 height 21
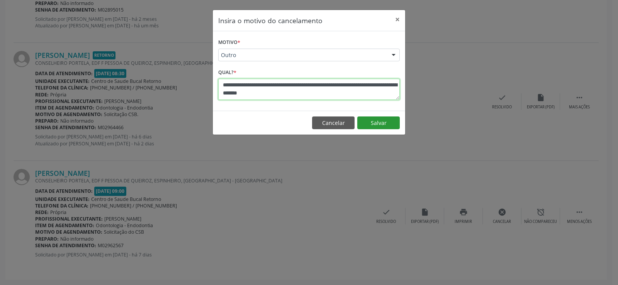
type textarea "**********"
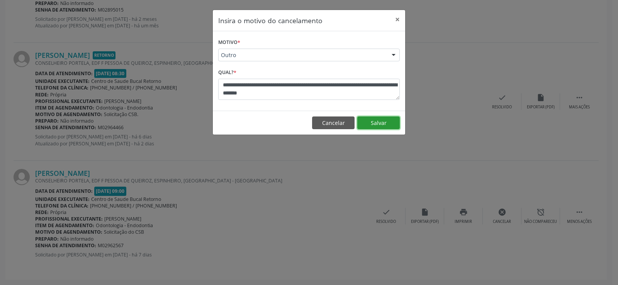
click at [390, 120] on button "Salvar" at bounding box center [378, 123] width 42 height 13
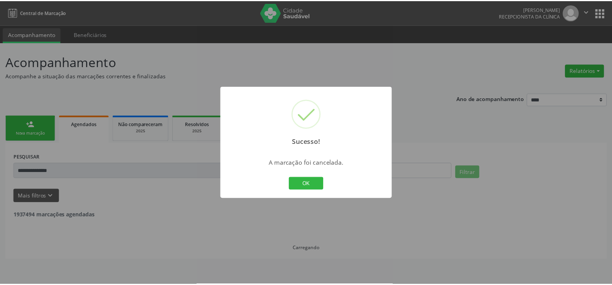
scroll to position [0, 0]
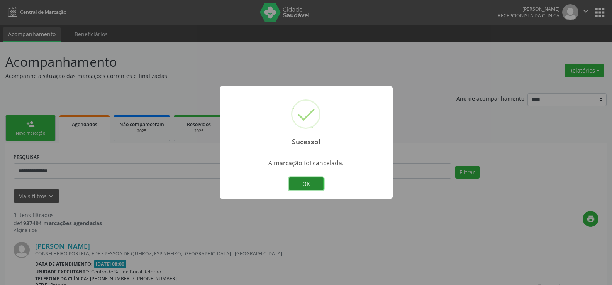
click at [312, 184] on button "OK" at bounding box center [306, 184] width 35 height 13
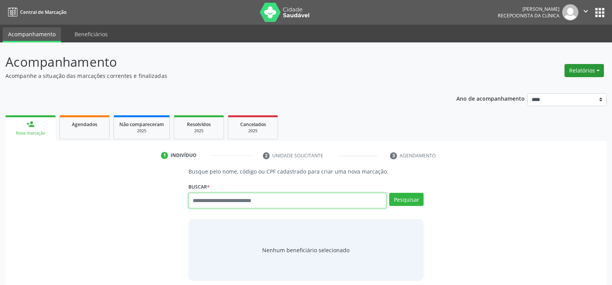
click at [588, 69] on button "Relatórios" at bounding box center [583, 70] width 39 height 13
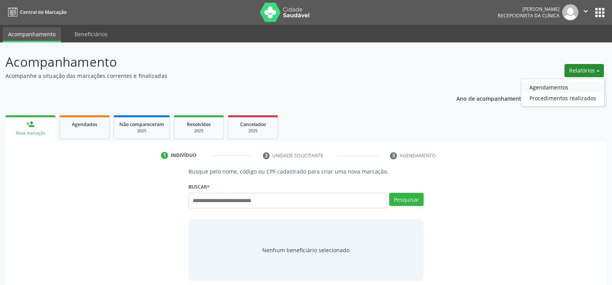
click at [562, 85] on link "Agendamentos" at bounding box center [562, 87] width 83 height 11
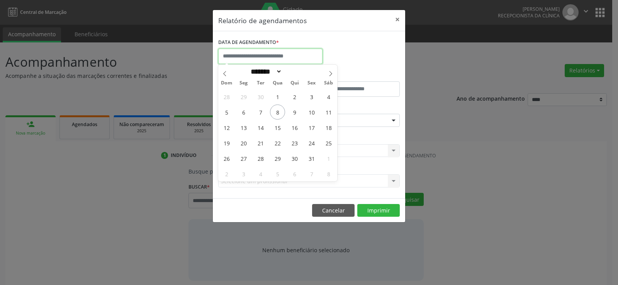
click at [239, 51] on input "text" at bounding box center [270, 56] width 104 height 15
click at [241, 126] on span "13" at bounding box center [243, 127] width 15 height 15
type input "**********"
click at [241, 126] on span "13" at bounding box center [243, 127] width 15 height 15
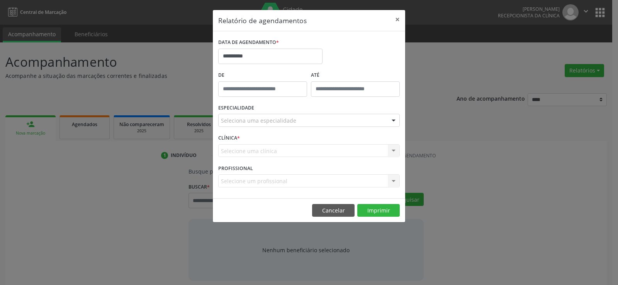
click at [241, 126] on div "Seleciona uma especialidade" at bounding box center [308, 120] width 181 height 13
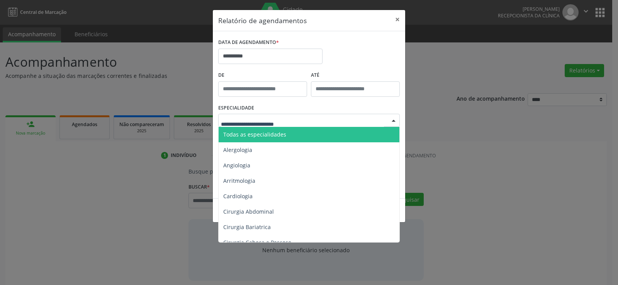
click at [245, 134] on span "Todas as especialidades" at bounding box center [254, 134] width 63 height 7
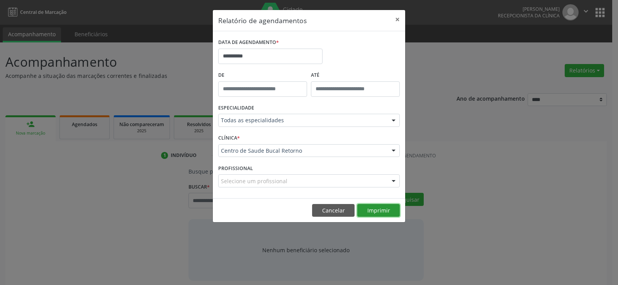
click at [377, 213] on button "Imprimir" at bounding box center [378, 210] width 42 height 13
click at [260, 54] on input "**********" at bounding box center [270, 56] width 104 height 15
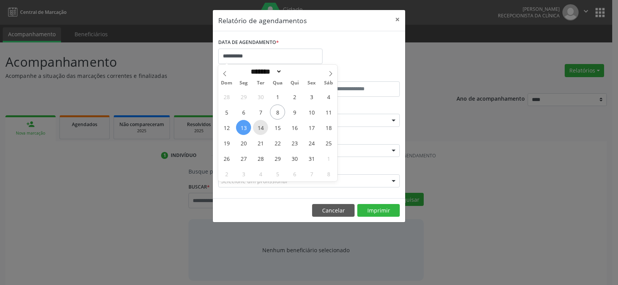
click at [261, 129] on span "14" at bounding box center [260, 127] width 15 height 15
type input "**********"
click at [261, 129] on span "14" at bounding box center [260, 127] width 15 height 15
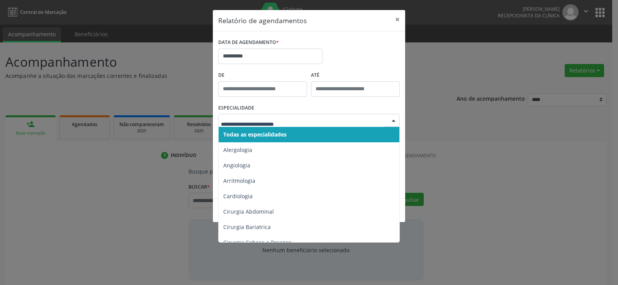
click at [260, 133] on span "Todas as especialidades" at bounding box center [254, 134] width 63 height 7
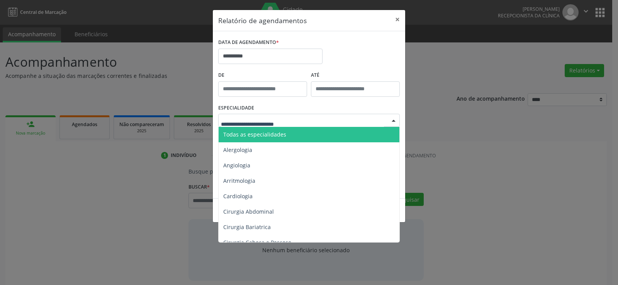
click at [260, 133] on span "Todas as especialidades" at bounding box center [254, 134] width 63 height 7
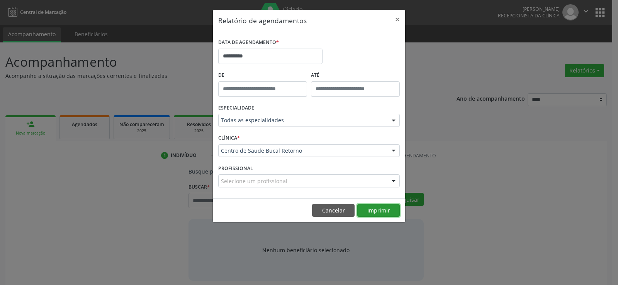
click at [370, 211] on button "Imprimir" at bounding box center [378, 210] width 42 height 13
click at [315, 208] on button "Cancelar" at bounding box center [333, 210] width 42 height 13
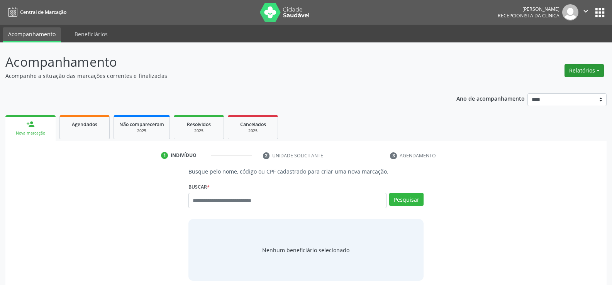
click at [577, 70] on button "Relatórios" at bounding box center [583, 70] width 39 height 13
click at [542, 91] on link "Agendamentos" at bounding box center [562, 87] width 83 height 11
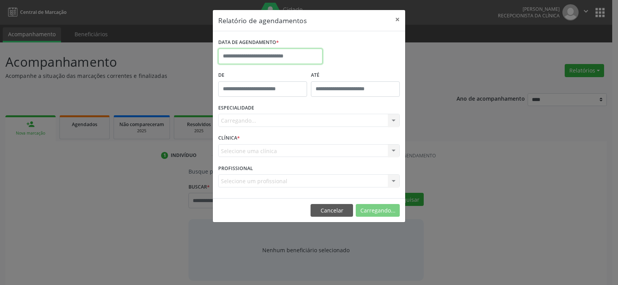
click at [267, 63] on body "Central de Marcação Andressa Karina do Nascimento Gerra Recepcionista da clínic…" at bounding box center [309, 142] width 618 height 285
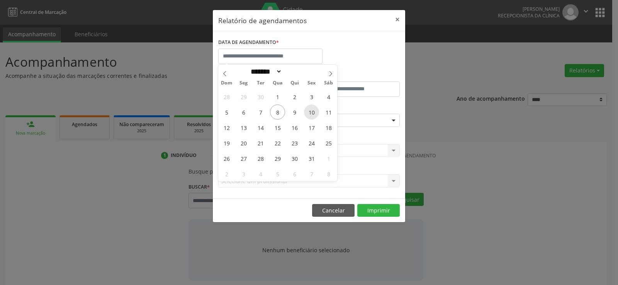
click at [315, 114] on span "10" at bounding box center [311, 112] width 15 height 15
type input "**********"
click at [315, 114] on span "10" at bounding box center [311, 112] width 15 height 15
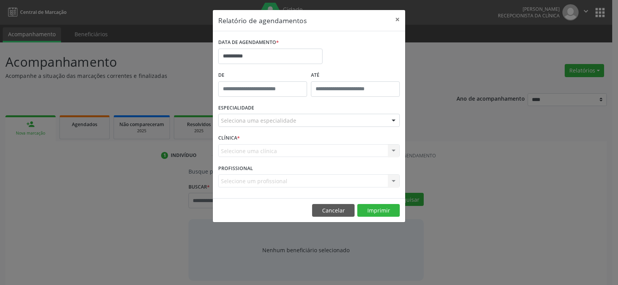
click at [317, 118] on div "Seleciona uma especialidade" at bounding box center [308, 120] width 181 height 13
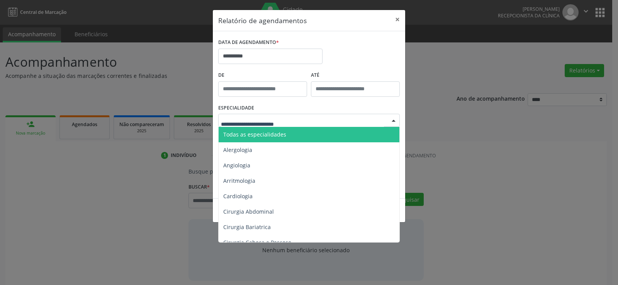
click at [319, 132] on span "Todas as especialidades" at bounding box center [310, 134] width 182 height 15
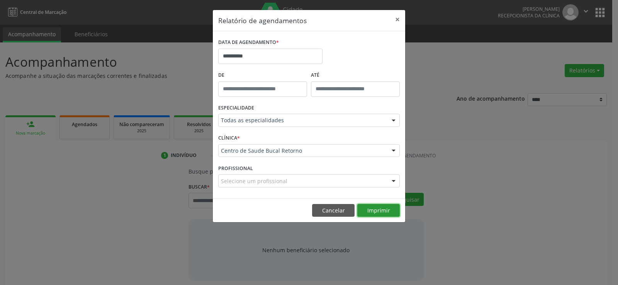
click at [384, 213] on button "Imprimir" at bounding box center [378, 210] width 42 height 13
click at [332, 213] on button "Cancelar" at bounding box center [333, 210] width 42 height 13
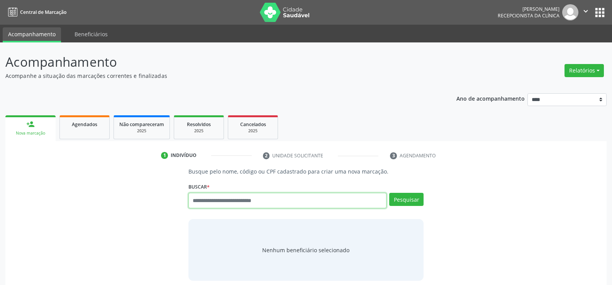
click at [204, 200] on input "text" at bounding box center [287, 200] width 198 height 15
type input "**********"
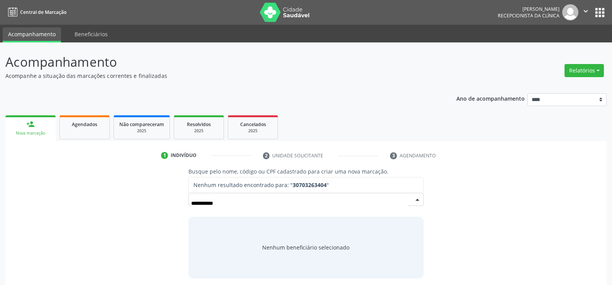
drag, startPoint x: 235, startPoint y: 200, endPoint x: 177, endPoint y: 203, distance: 58.4
click at [177, 203] on div "**********" at bounding box center [306, 223] width 590 height 111
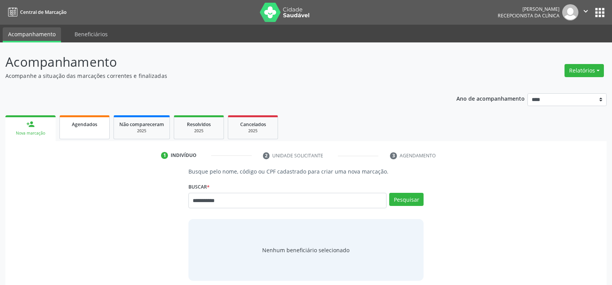
click at [85, 124] on span "Agendados" at bounding box center [84, 124] width 25 height 7
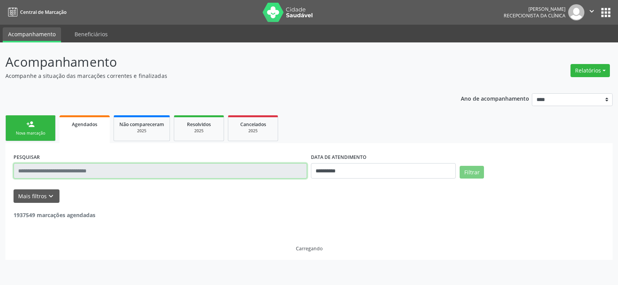
click at [88, 171] on input "text" at bounding box center [160, 170] width 293 height 15
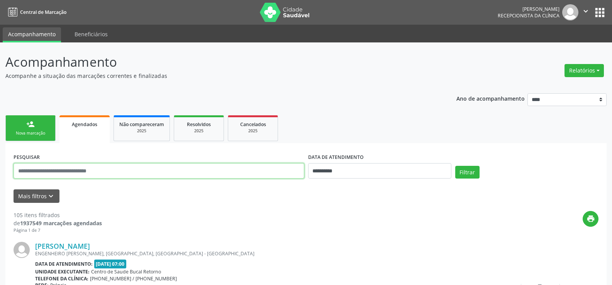
click at [88, 171] on input "text" at bounding box center [159, 170] width 291 height 15
type input "**********"
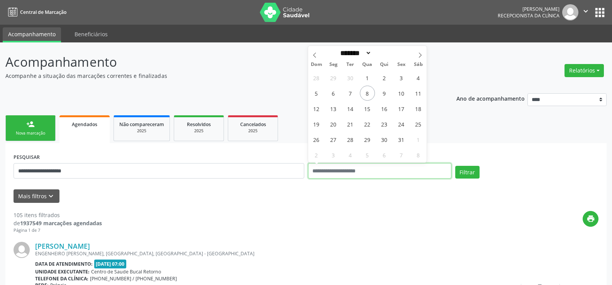
click at [455, 166] on button "Filtrar" at bounding box center [467, 172] width 24 height 13
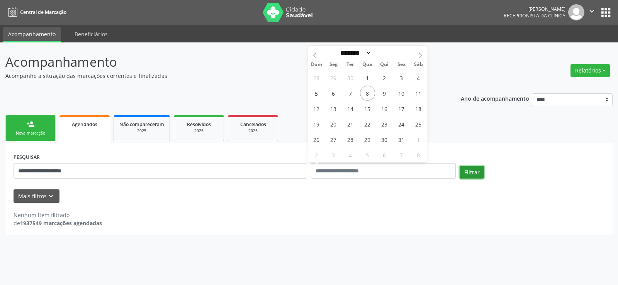
click at [466, 173] on button "Filtrar" at bounding box center [471, 172] width 24 height 13
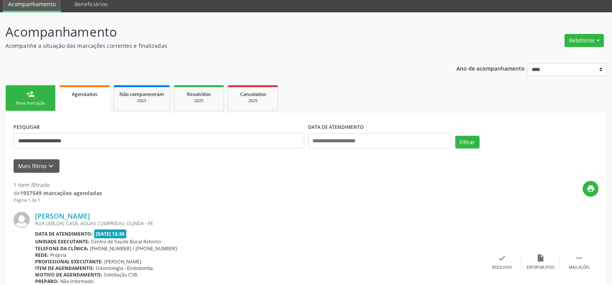
scroll to position [77, 0]
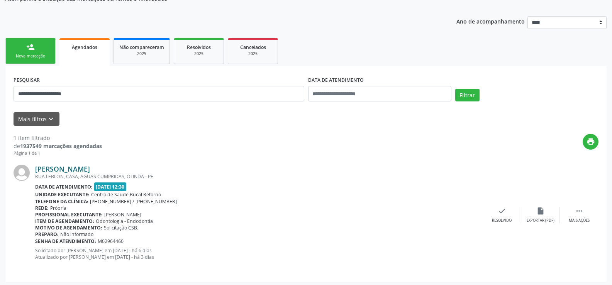
click at [82, 167] on link "Jose Francisco Balbino Filho" at bounding box center [62, 169] width 55 height 8
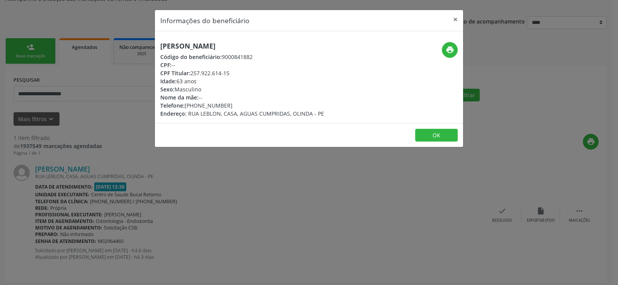
drag, startPoint x: 158, startPoint y: 44, endPoint x: 237, endPoint y: 73, distance: 84.3
click at [237, 73] on div "Jose Francisco Balbino Filho Código do beneficiário: 9000841882 CPF: -- CPF Tit…" at bounding box center [257, 80] width 205 height 76
copy div "Jose Francisco Balbino Filho Código do beneficiário: 9000841882 CPF: -- CPF Tit…"
click at [452, 20] on button "×" at bounding box center [454, 19] width 15 height 19
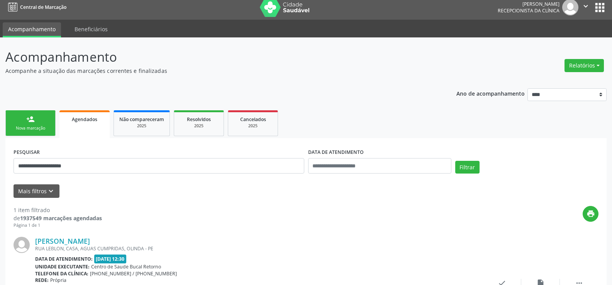
scroll to position [0, 0]
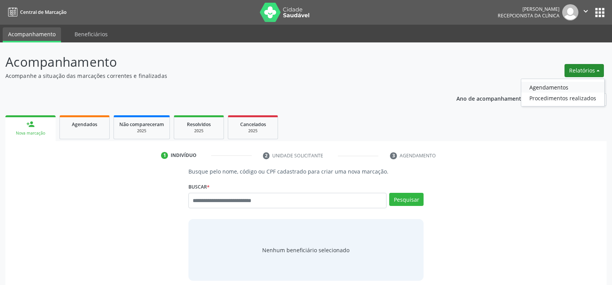
click at [573, 86] on link "Agendamentos" at bounding box center [562, 87] width 83 height 11
select select "*"
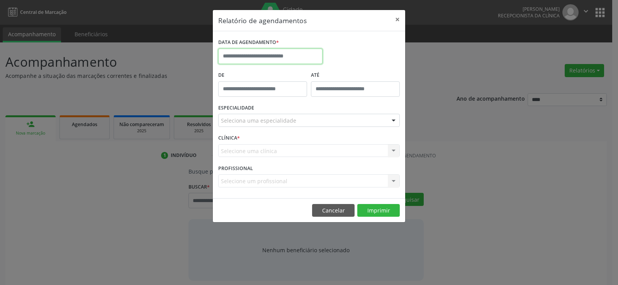
click at [310, 59] on input "text" at bounding box center [270, 56] width 104 height 15
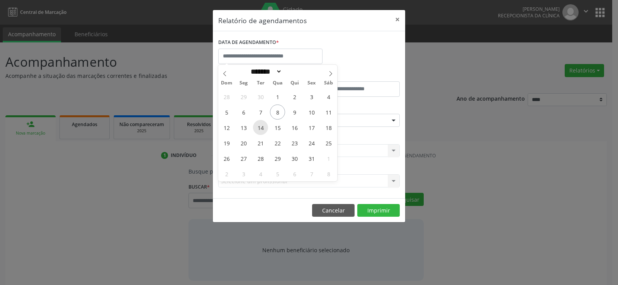
click at [260, 129] on span "14" at bounding box center [260, 127] width 15 height 15
type input "**********"
click at [260, 129] on span "14" at bounding box center [260, 127] width 15 height 15
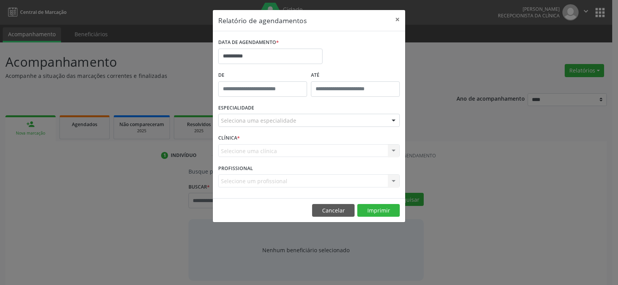
click at [260, 129] on div "ESPECIALIDADE Seleciona uma especialidade Todas as especialidades Alergologia A…" at bounding box center [308, 117] width 185 height 30
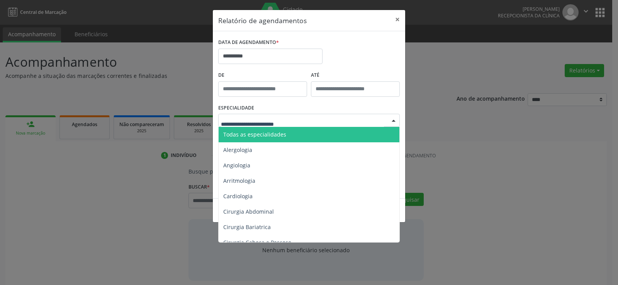
click at [267, 133] on span "Todas as especialidades" at bounding box center [254, 134] width 63 height 7
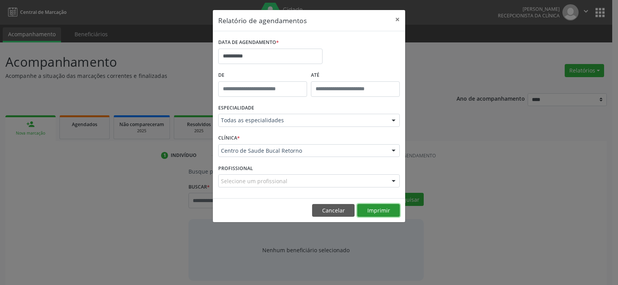
click at [377, 212] on button "Imprimir" at bounding box center [378, 210] width 42 height 13
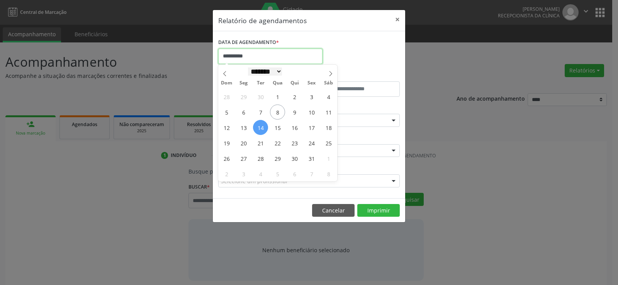
click at [249, 60] on input "**********" at bounding box center [270, 56] width 104 height 15
click at [282, 131] on span "15" at bounding box center [277, 127] width 15 height 15
type input "**********"
click at [282, 131] on span "15" at bounding box center [277, 127] width 15 height 15
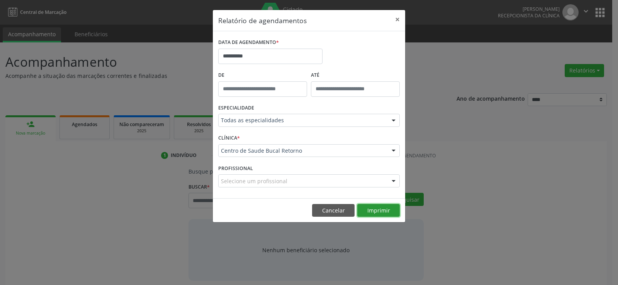
click at [371, 214] on button "Imprimir" at bounding box center [378, 210] width 42 height 13
click at [333, 211] on button "Cancelar" at bounding box center [333, 210] width 42 height 13
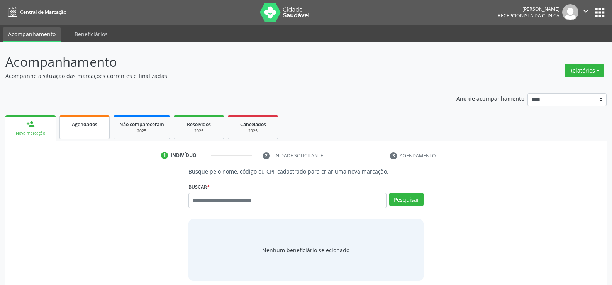
click at [72, 129] on link "Agendados" at bounding box center [84, 127] width 50 height 24
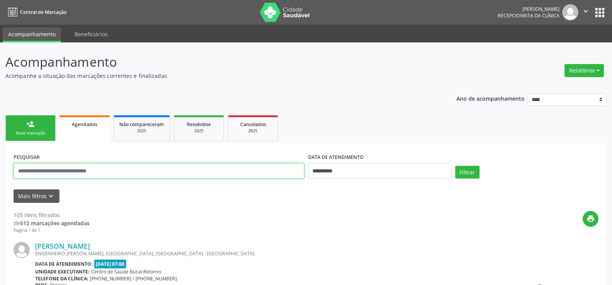
click at [63, 172] on input "text" at bounding box center [159, 170] width 291 height 15
type input "**********"
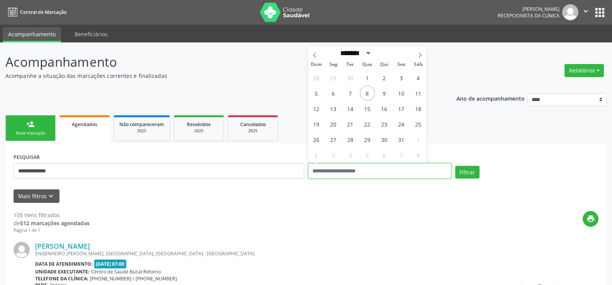
click at [455, 166] on button "Filtrar" at bounding box center [467, 172] width 24 height 13
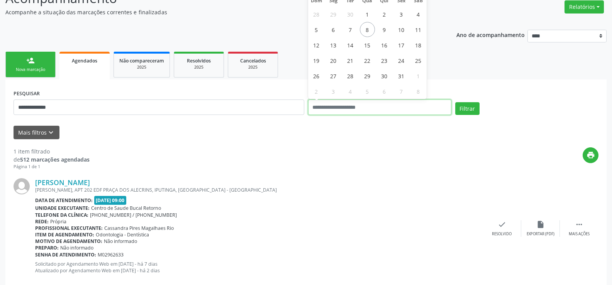
scroll to position [77, 0]
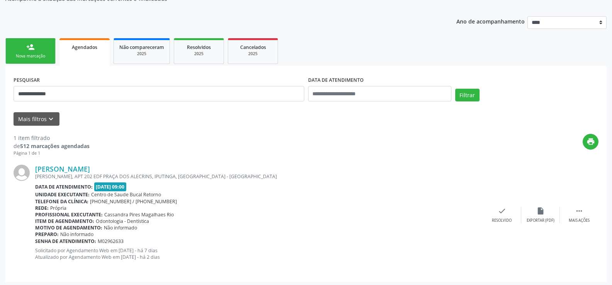
click at [49, 53] on link "person_add Nova marcação" at bounding box center [30, 51] width 50 height 26
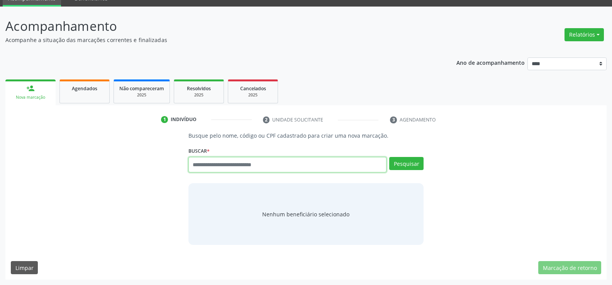
click at [234, 163] on input "text" at bounding box center [287, 164] width 198 height 15
type input "**********"
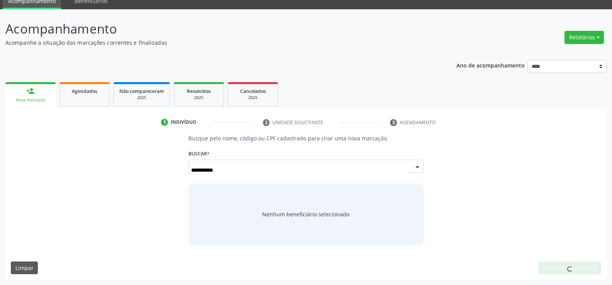
scroll to position [33, 0]
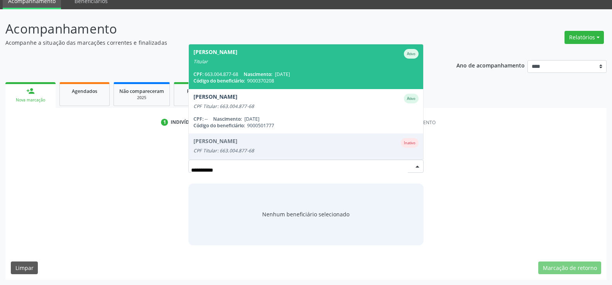
click at [239, 67] on span "Marcos Joao Pereira dos Santos Ativo Titular CPF: 663.004.877-68 Nascimento: 11…" at bounding box center [306, 66] width 234 height 44
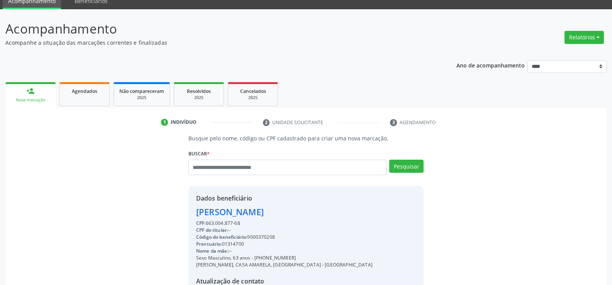
drag, startPoint x: 242, startPoint y: 223, endPoint x: 185, endPoint y: 215, distance: 58.1
click at [185, 215] on div "Busque pelo nome, código ou CPF cadastrado para criar uma nova marcação. Buscar…" at bounding box center [306, 234] width 246 height 200
copy div "Marcos Joao Pereira dos Santos CPF: 663.004.877-68"
click at [197, 164] on input "text" at bounding box center [287, 167] width 198 height 15
type input "**********"
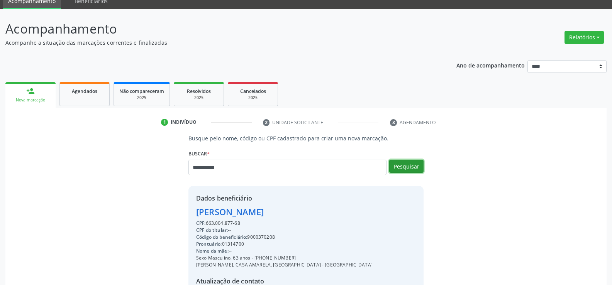
click at [405, 164] on button "Pesquisar" at bounding box center [406, 166] width 34 height 13
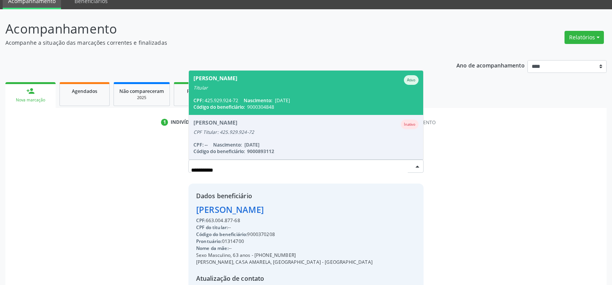
click at [234, 96] on span "Ana Kiria Nascimento dos Santos Ativo Titular CPF: 425.929.924-72 Nascimento: 1…" at bounding box center [306, 93] width 234 height 44
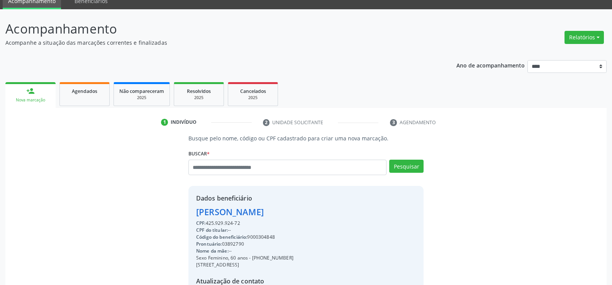
drag, startPoint x: 246, startPoint y: 225, endPoint x: 175, endPoint y: 206, distance: 72.8
click at [175, 206] on div "Busque pelo nome, código ou CPF cadastrado para criar uma nova marcação. Buscar…" at bounding box center [306, 234] width 590 height 200
copy div "Ana Kiria Nascimento dos Santos CPF: 425.929.924-72"
click at [193, 156] on label "Buscar *" at bounding box center [198, 154] width 21 height 12
click at [197, 164] on input "text" at bounding box center [287, 167] width 198 height 15
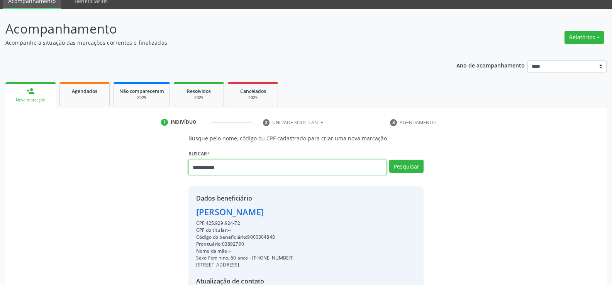
type input "**********"
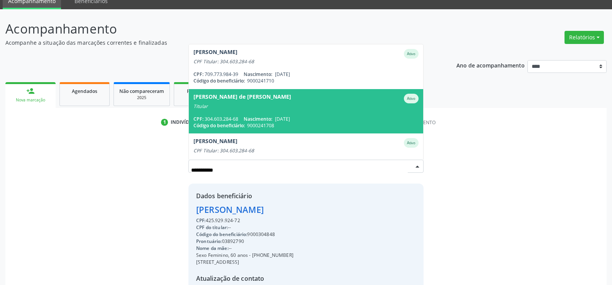
click at [226, 110] on span "Alexandra de Fatima Gomes dos Santos Ativo Titular CPF: 304.603.284-68 Nascimen…" at bounding box center [306, 111] width 234 height 44
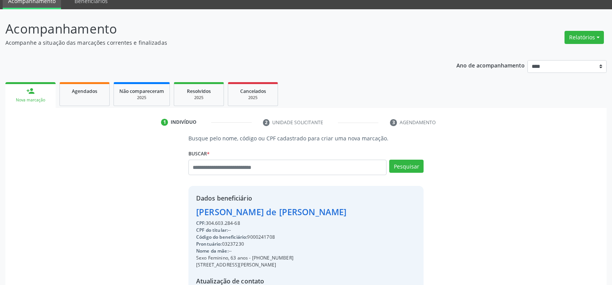
drag, startPoint x: 241, startPoint y: 221, endPoint x: 180, endPoint y: 211, distance: 61.8
click at [180, 211] on div "Busque pelo nome, código ou CPF cadastrado para criar uma nova marcação. Buscar…" at bounding box center [306, 234] width 590 height 200
copy div "Alexandra de Fatima Gomes dos Santos CPF: 304.603.284-68"
click at [202, 168] on input "text" at bounding box center [287, 167] width 198 height 15
type input "**********"
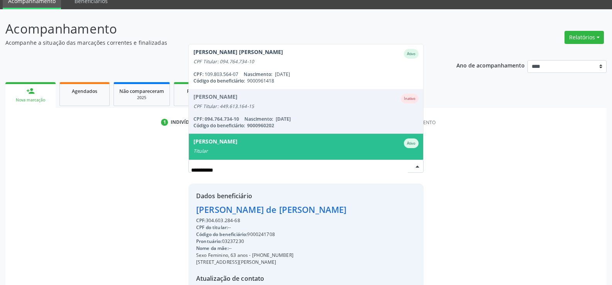
click at [236, 148] on div "Anderson Magno Cardoso Ferraz" at bounding box center [215, 144] width 44 height 10
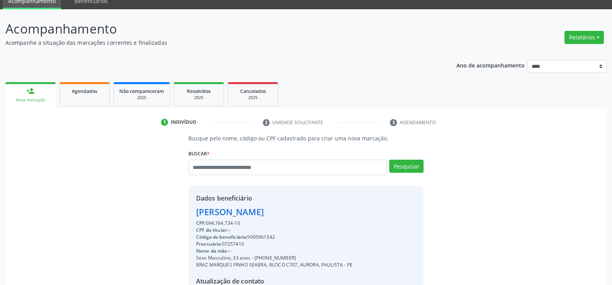
drag, startPoint x: 247, startPoint y: 222, endPoint x: 167, endPoint y: 212, distance: 80.2
click at [167, 212] on div "Busque pelo nome, código ou CPF cadastrado para criar uma nova marcação. Buscar…" at bounding box center [306, 234] width 590 height 200
copy div "Anderson Magno Cardoso Ferraz CPF: 094.764.734-10"
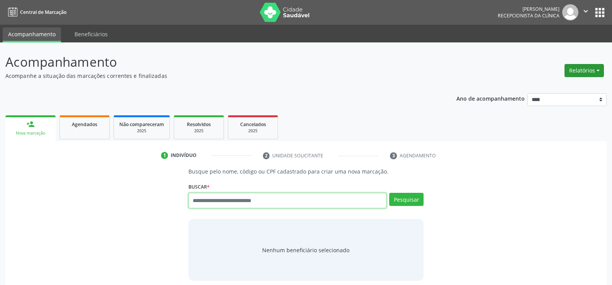
drag, startPoint x: 580, startPoint y: 75, endPoint x: 576, endPoint y: 75, distance: 4.2
click at [580, 75] on button "Relatórios" at bounding box center [583, 70] width 39 height 13
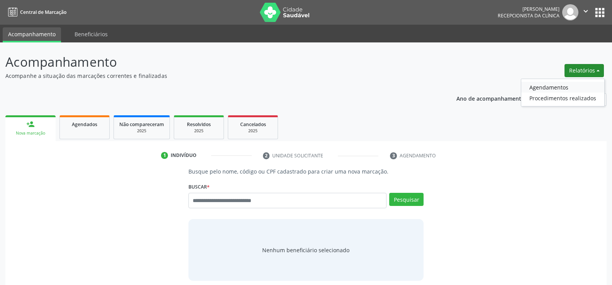
click at [555, 87] on link "Agendamentos" at bounding box center [562, 87] width 83 height 11
select select "*"
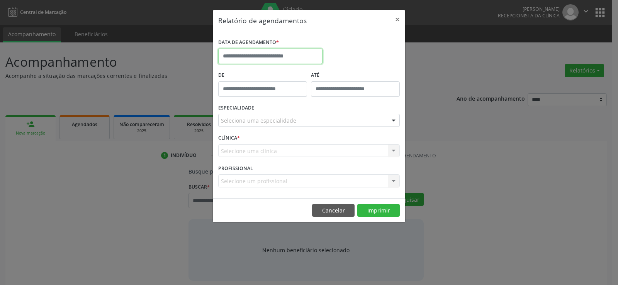
click at [273, 62] on body "Central de Marcação [PERSON_NAME] Gerra Recepcionista da clínica  Configuraçõe…" at bounding box center [309, 142] width 618 height 285
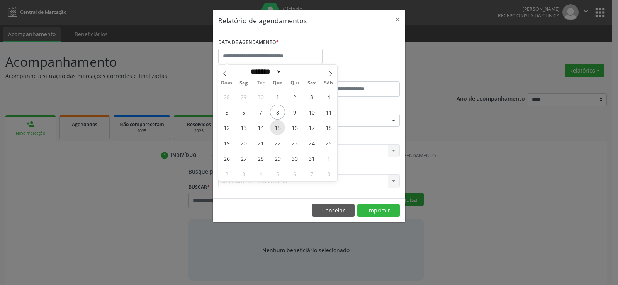
click at [276, 126] on span "15" at bounding box center [277, 127] width 15 height 15
type input "**********"
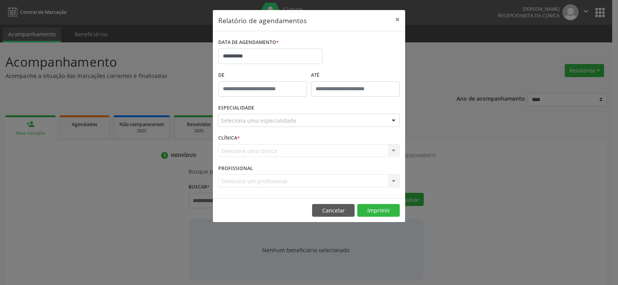
click at [276, 126] on div "Seleciona uma especialidade" at bounding box center [308, 120] width 181 height 13
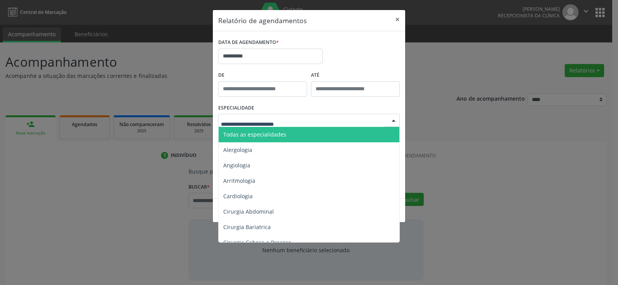
click at [276, 133] on span "Todas as especialidades" at bounding box center [254, 134] width 63 height 7
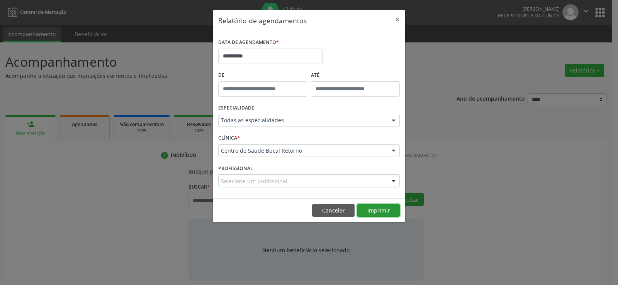
click at [376, 208] on button "Imprimir" at bounding box center [378, 210] width 42 height 13
click at [256, 56] on input "**********" at bounding box center [270, 56] width 104 height 15
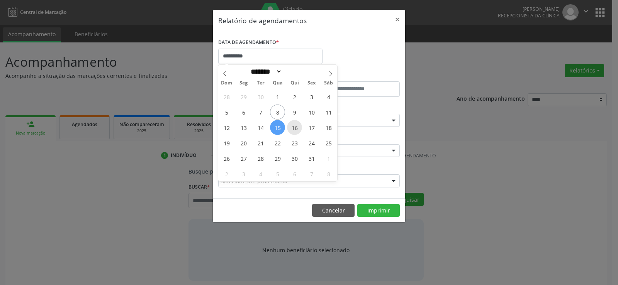
click at [293, 130] on span "16" at bounding box center [294, 127] width 15 height 15
type input "**********"
click at [293, 130] on span "16" at bounding box center [294, 127] width 15 height 15
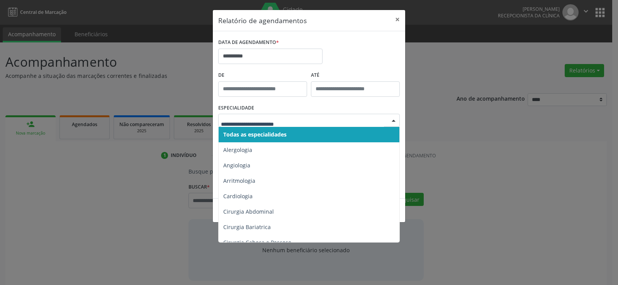
click at [292, 123] on input "text" at bounding box center [302, 124] width 163 height 15
click at [291, 137] on span "Todas as especialidades" at bounding box center [310, 134] width 182 height 15
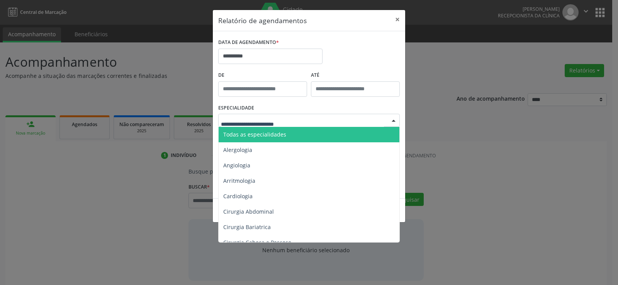
click at [294, 134] on span "Todas as especialidades" at bounding box center [310, 134] width 182 height 15
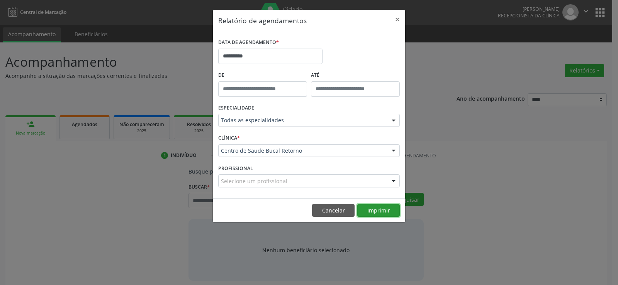
click at [378, 211] on button "Imprimir" at bounding box center [378, 210] width 42 height 13
click at [329, 214] on button "Cancelar" at bounding box center [333, 210] width 42 height 13
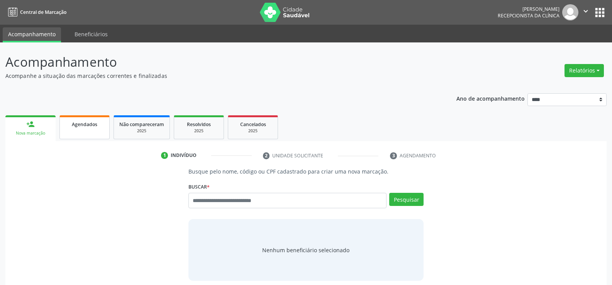
click at [84, 129] on link "Agendados" at bounding box center [84, 127] width 50 height 24
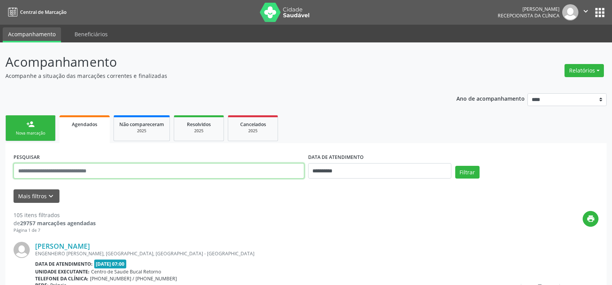
click at [68, 171] on input "text" at bounding box center [159, 170] width 291 height 15
type input "**********"
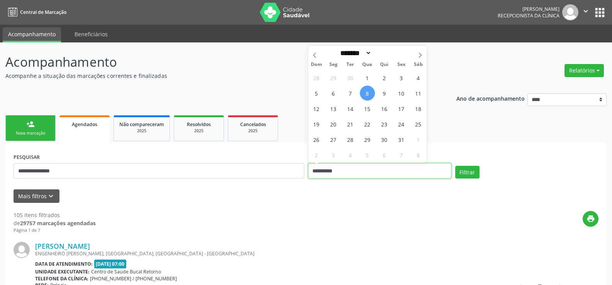
click at [455, 166] on button "Filtrar" at bounding box center [467, 172] width 24 height 13
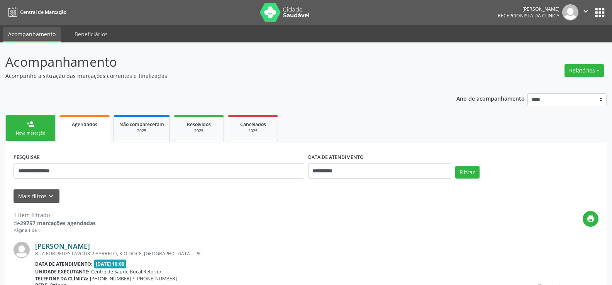
click at [83, 246] on link "[PERSON_NAME]" at bounding box center [62, 246] width 55 height 8
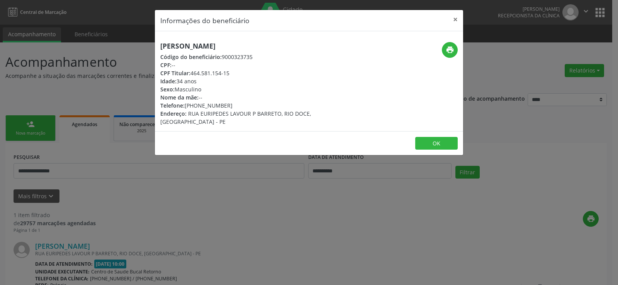
drag, startPoint x: 191, startPoint y: 73, endPoint x: 243, endPoint y: 74, distance: 51.7
click at [243, 74] on div "CPF Titular: 464.581.154-15" at bounding box center [257, 73] width 195 height 8
copy div "464.581.154-15"
click at [458, 21] on button "×" at bounding box center [454, 19] width 15 height 19
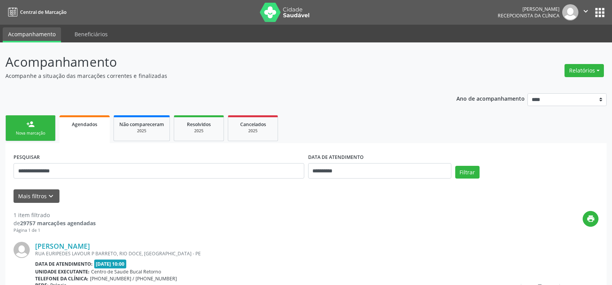
click at [37, 136] on div "Nova marcação" at bounding box center [30, 133] width 39 height 6
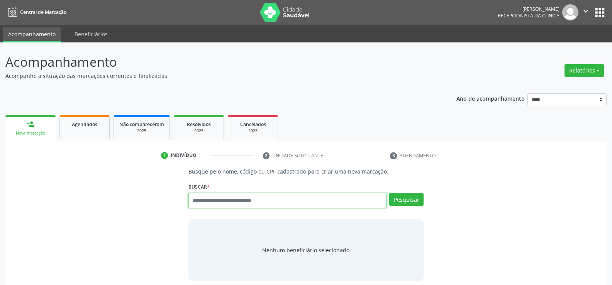
click at [231, 205] on input "text" at bounding box center [287, 200] width 198 height 15
paste input "**********"
type input "**********"
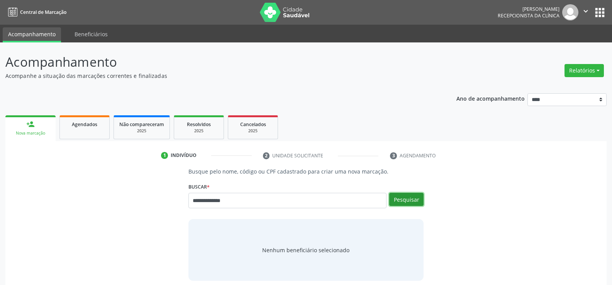
click at [400, 202] on button "Pesquisar" at bounding box center [406, 199] width 34 height 13
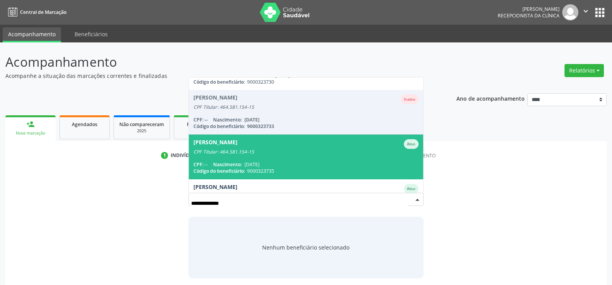
scroll to position [108, 0]
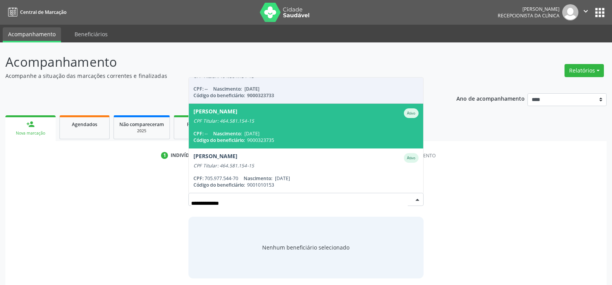
drag, startPoint x: 257, startPoint y: 129, endPoint x: 265, endPoint y: 133, distance: 9.2
click at [257, 129] on span "[PERSON_NAME] CPF Titular: 464.581.154-15 CPF: -- Nascimento: [DATE] Código do …" at bounding box center [306, 126] width 234 height 44
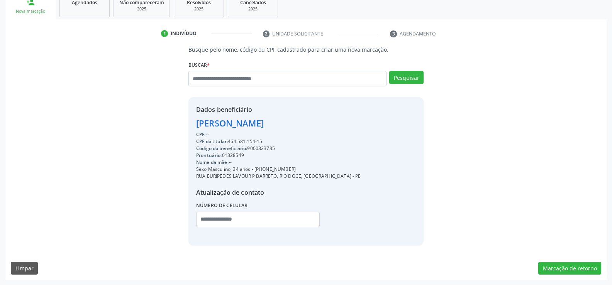
scroll to position [122, 0]
drag, startPoint x: 578, startPoint y: 266, endPoint x: 540, endPoint y: 262, distance: 37.7
click at [577, 266] on button "Marcação de retorno" at bounding box center [569, 268] width 63 height 13
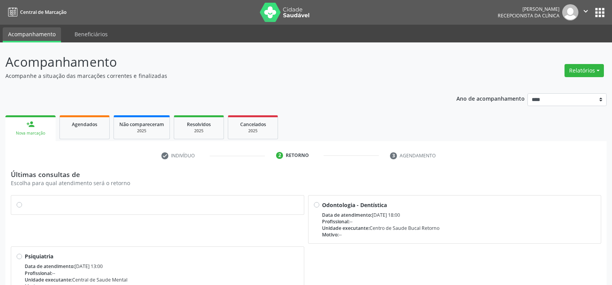
click at [25, 201] on label at bounding box center [162, 201] width 274 height 0
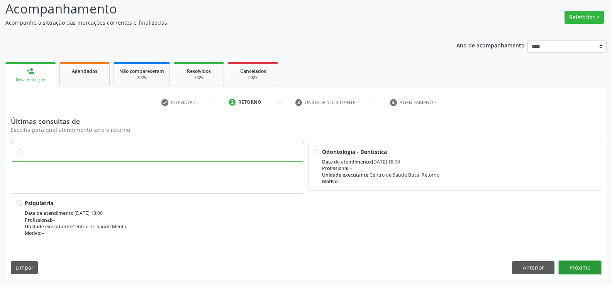
click at [580, 270] on button "Próximo" at bounding box center [580, 267] width 42 height 13
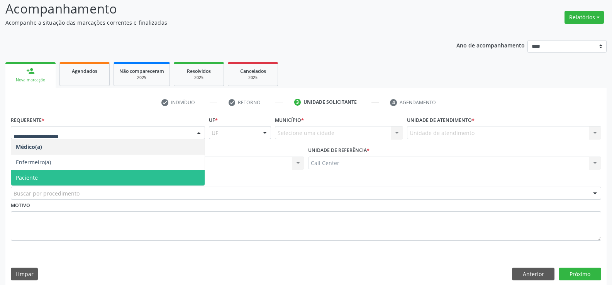
click at [36, 178] on span "Paciente" at bounding box center [27, 177] width 22 height 7
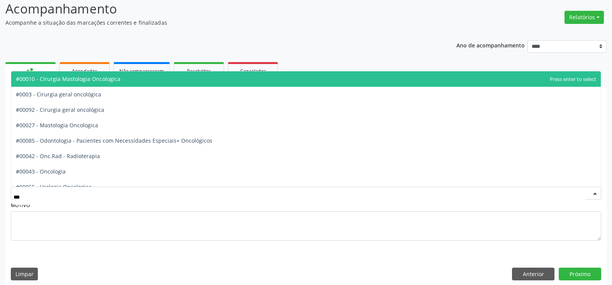
type input "****"
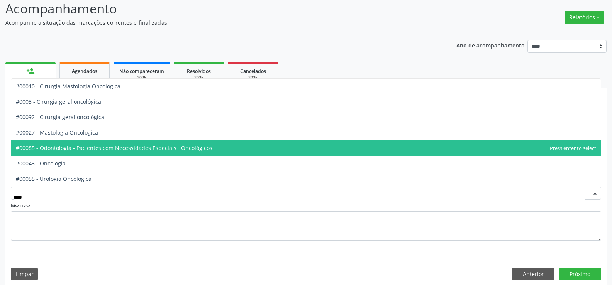
drag, startPoint x: 54, startPoint y: 147, endPoint x: 108, endPoint y: 164, distance: 56.8
click at [54, 147] on span "#00085 - Odontologia - Pacientes com Necessidades Especiais+ Oncológicos" at bounding box center [114, 147] width 197 height 7
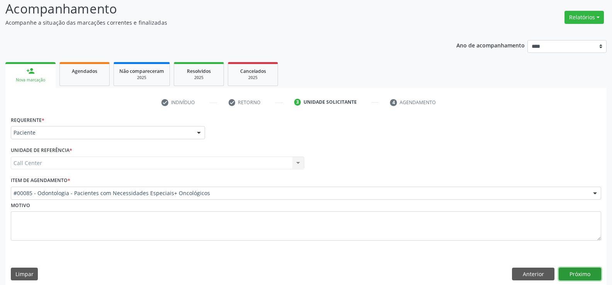
click at [580, 274] on button "Próximo" at bounding box center [580, 274] width 42 height 13
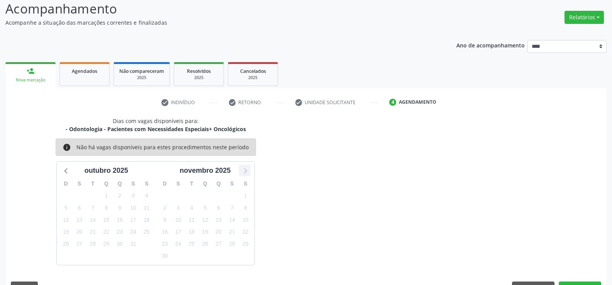
click at [247, 169] on icon at bounding box center [245, 171] width 10 height 10
click at [66, 172] on icon at bounding box center [65, 171] width 3 height 5
drag, startPoint x: 100, startPoint y: 74, endPoint x: 113, endPoint y: 31, distance: 44.5
click at [100, 74] on div "Agendados" at bounding box center [84, 71] width 39 height 8
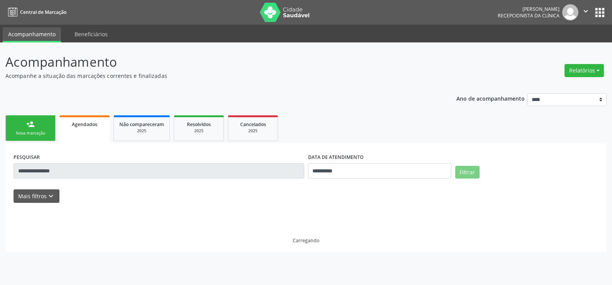
scroll to position [0, 0]
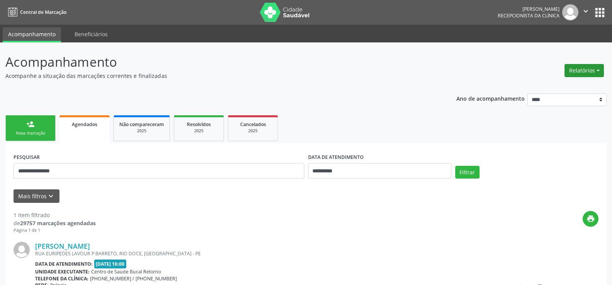
click at [572, 69] on button "Relatórios" at bounding box center [583, 70] width 39 height 13
click at [549, 88] on link "Agendamentos" at bounding box center [562, 87] width 83 height 11
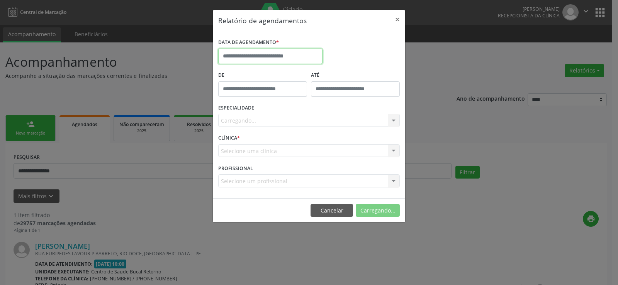
click at [232, 61] on input "text" at bounding box center [270, 56] width 104 height 15
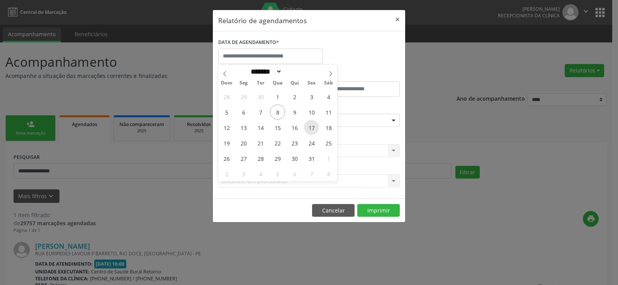
click at [317, 129] on span "17" at bounding box center [311, 127] width 15 height 15
type input "**********"
click at [317, 129] on span "17" at bounding box center [311, 127] width 15 height 15
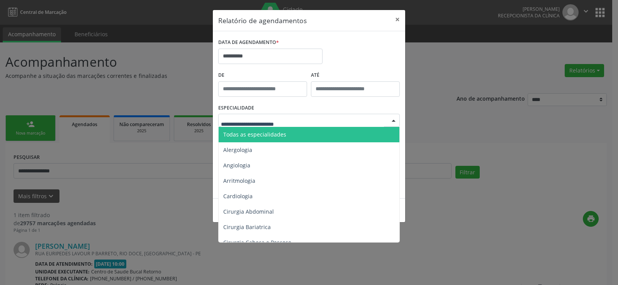
click at [313, 123] on div at bounding box center [308, 120] width 181 height 13
click at [304, 136] on span "Todas as especialidades" at bounding box center [310, 134] width 182 height 15
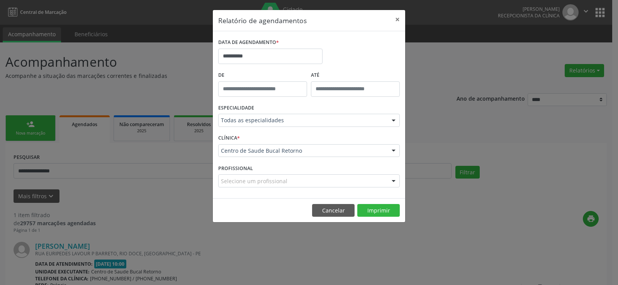
click at [372, 219] on footer "Cancelar Imprimir" at bounding box center [309, 210] width 192 height 24
click at [378, 212] on button "Imprimir" at bounding box center [378, 210] width 42 height 13
click at [338, 216] on button "Cancelar" at bounding box center [333, 210] width 42 height 13
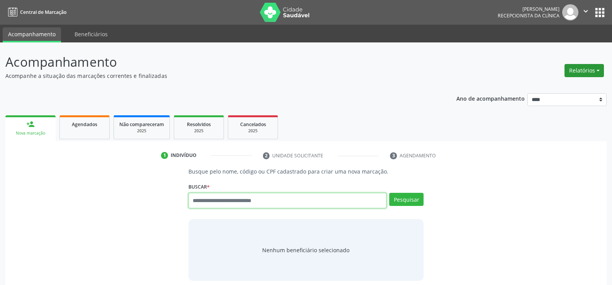
drag, startPoint x: 589, startPoint y: 69, endPoint x: 583, endPoint y: 75, distance: 8.2
click at [589, 69] on button "Relatórios" at bounding box center [583, 70] width 39 height 13
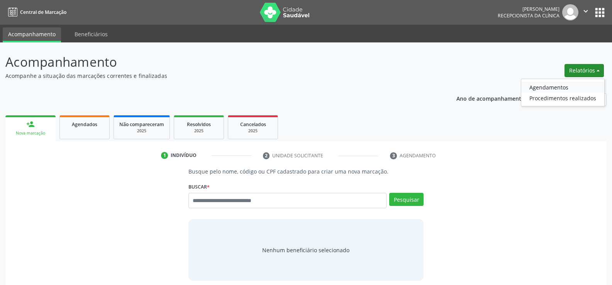
click at [555, 88] on link "Agendamentos" at bounding box center [562, 87] width 83 height 11
select select "*"
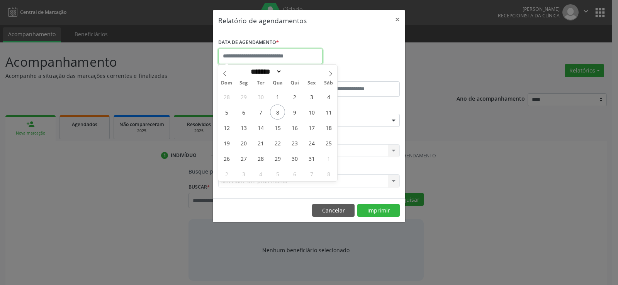
click at [276, 58] on input "text" at bounding box center [270, 56] width 104 height 15
click at [245, 144] on span "20" at bounding box center [243, 143] width 15 height 15
type input "**********"
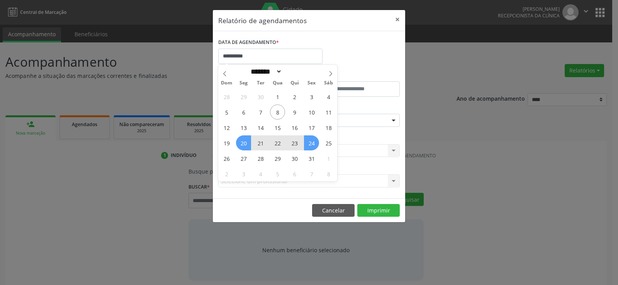
click at [320, 146] on div "28 29 30 1 2 3 4 5 6 7 8 9 10 11 12 13 14 15 16 17 18 19 20 21 22 23 24 25 26 2…" at bounding box center [277, 135] width 119 height 93
click at [313, 144] on span "24" at bounding box center [311, 143] width 15 height 15
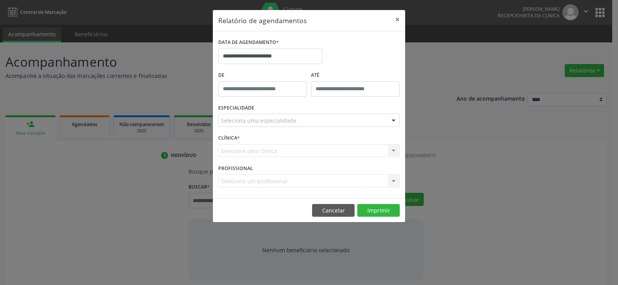
click at [307, 112] on div "ESPECIALIDADE Seleciona uma especialidade Todas as especialidades Alergologia A…" at bounding box center [308, 117] width 185 height 30
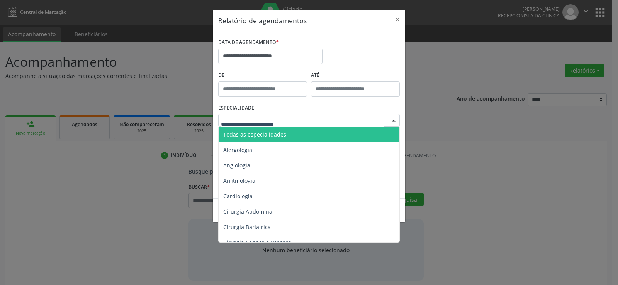
click at [304, 118] on div at bounding box center [308, 120] width 181 height 13
click at [305, 132] on span "Todas as especialidades" at bounding box center [310, 134] width 182 height 15
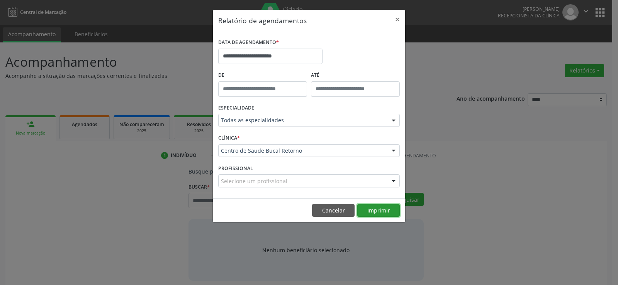
click at [372, 213] on button "Imprimir" at bounding box center [378, 210] width 42 height 13
drag, startPoint x: 334, startPoint y: 212, endPoint x: 308, endPoint y: 222, distance: 27.6
click at [332, 212] on button "Cancelar" at bounding box center [333, 210] width 42 height 13
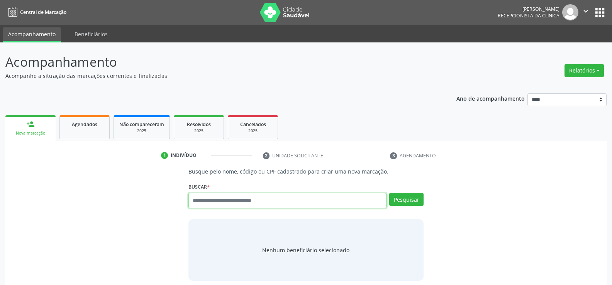
click at [222, 203] on input "text" at bounding box center [287, 200] width 198 height 15
type input "**********"
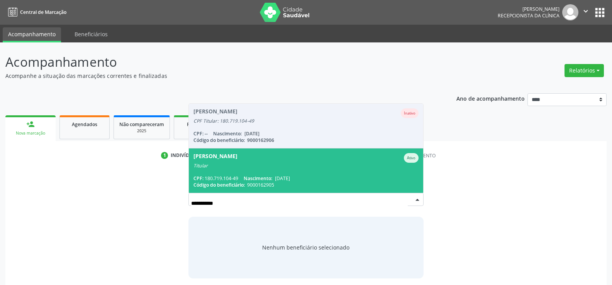
click at [274, 183] on span "9000162905" at bounding box center [260, 185] width 27 height 7
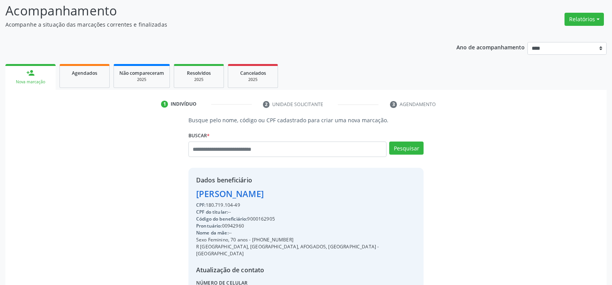
scroll to position [122, 0]
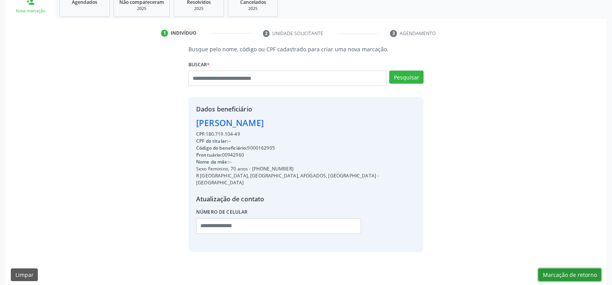
click at [556, 271] on button "Marcação de retorno" at bounding box center [569, 275] width 63 height 13
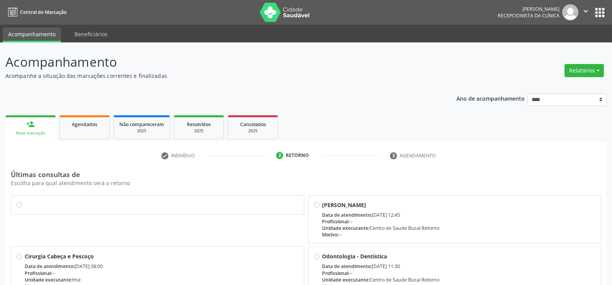
click at [23, 208] on div at bounding box center [158, 205] width 282 height 8
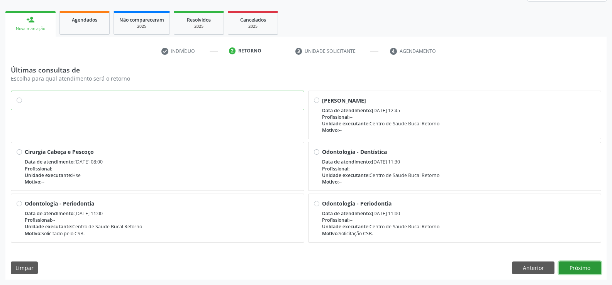
click at [576, 265] on button "Próximo" at bounding box center [580, 268] width 42 height 13
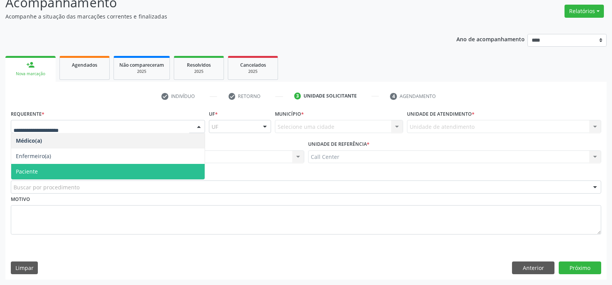
click at [32, 173] on span "Paciente" at bounding box center [27, 171] width 22 height 7
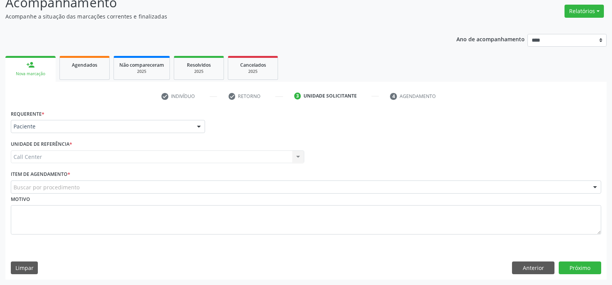
click at [42, 183] on div "Buscar por procedimento" at bounding box center [306, 187] width 590 height 13
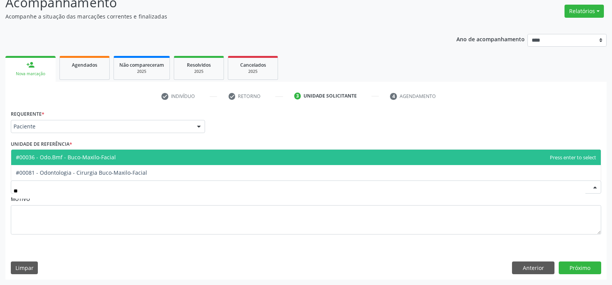
type input "***"
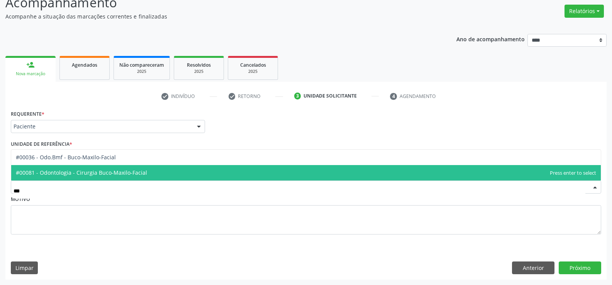
click at [42, 176] on span "#00081 - Odontologia - Cirurgia Buco-Maxilo-Facial" at bounding box center [81, 172] width 131 height 7
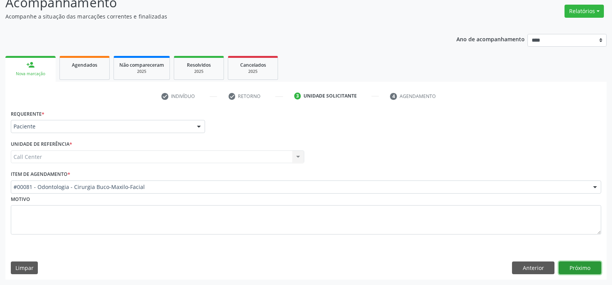
click at [593, 265] on button "Próximo" at bounding box center [580, 268] width 42 height 13
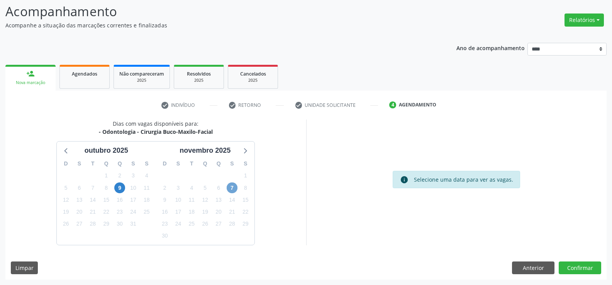
click at [232, 188] on span "7" at bounding box center [232, 188] width 11 height 11
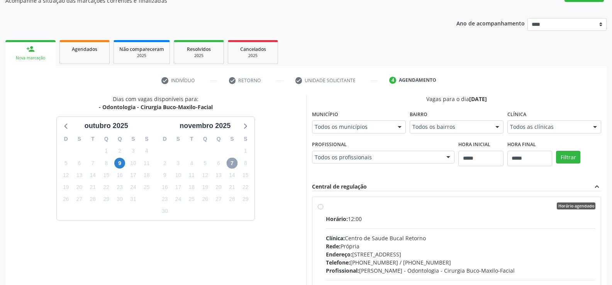
scroll to position [89, 0]
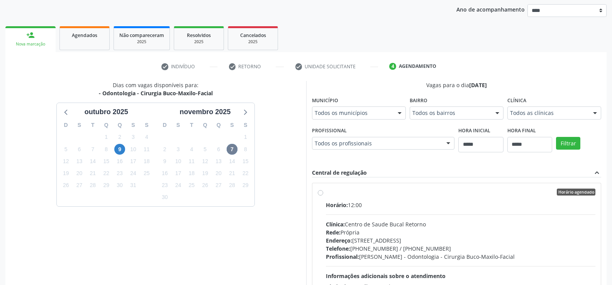
click at [326, 195] on label "Horário agendado Horário: 12:00 Clínica: Centro de Saude Bucal Retorno Rede: Pr…" at bounding box center [461, 248] width 270 height 119
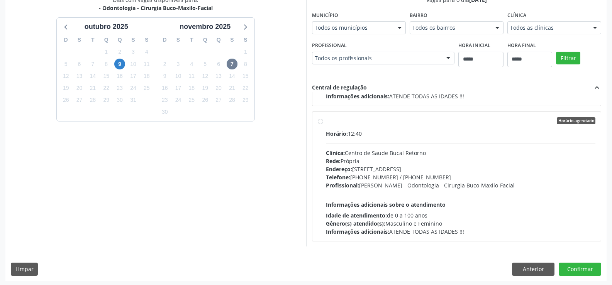
scroll to position [176, 0]
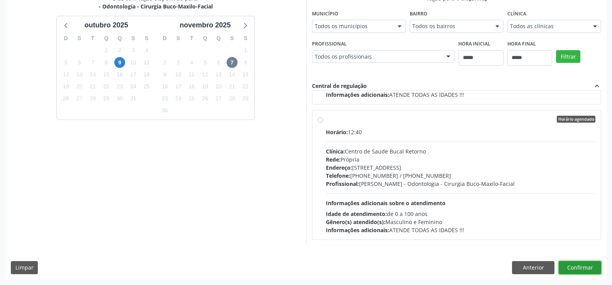
click at [580, 268] on button "Confirmar" at bounding box center [580, 267] width 42 height 13
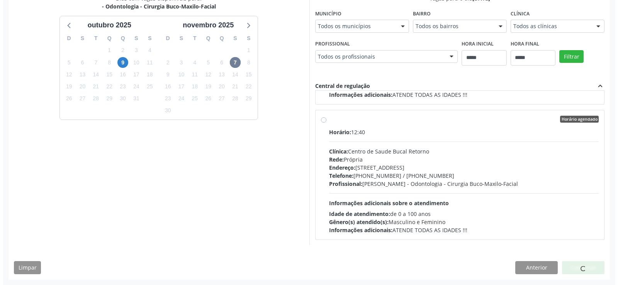
scroll to position [0, 0]
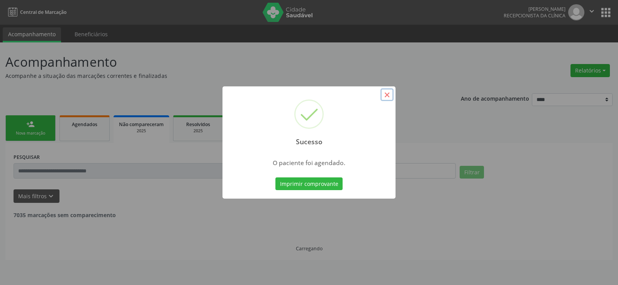
click at [391, 96] on button "×" at bounding box center [386, 94] width 13 height 13
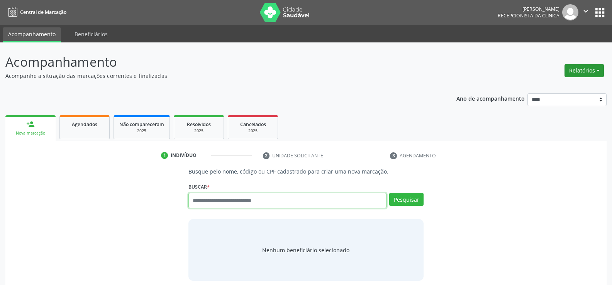
click at [573, 68] on button "Relatórios" at bounding box center [583, 70] width 39 height 13
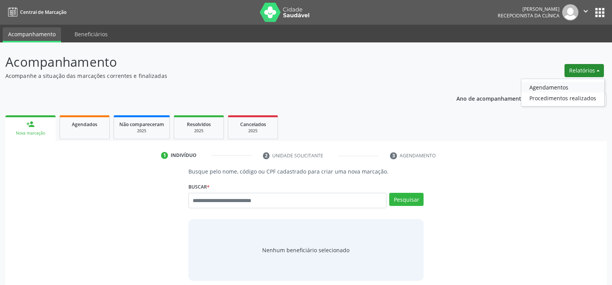
click at [565, 83] on link "Agendamentos" at bounding box center [562, 87] width 83 height 11
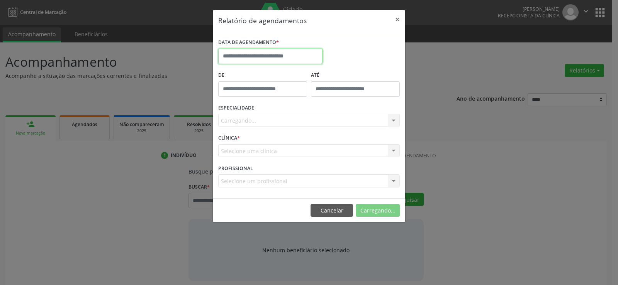
click at [278, 58] on input "text" at bounding box center [270, 56] width 104 height 15
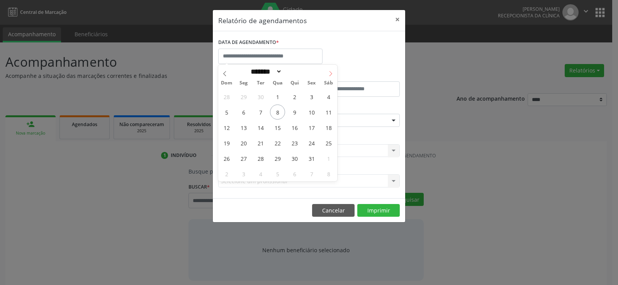
click at [332, 76] on icon at bounding box center [330, 73] width 5 height 5
select select "**"
click at [313, 111] on span "7" at bounding box center [311, 112] width 15 height 15
type input "**********"
click at [313, 111] on span "7" at bounding box center [311, 112] width 15 height 15
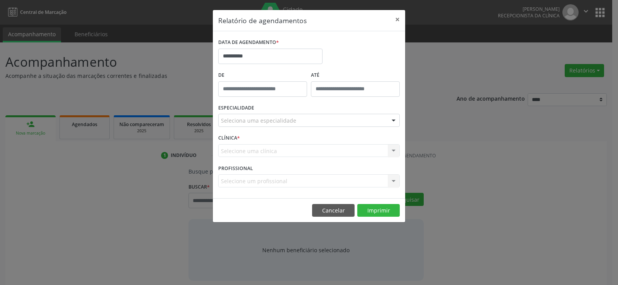
click at [313, 115] on div "Seleciona uma especialidade" at bounding box center [308, 120] width 181 height 13
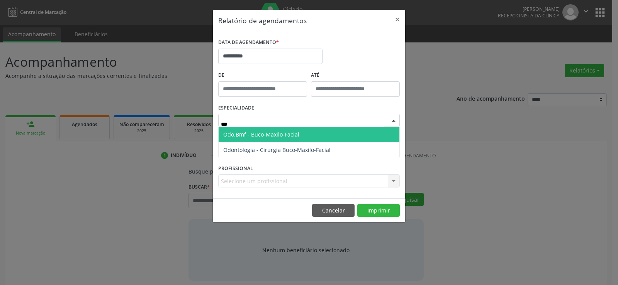
type input "****"
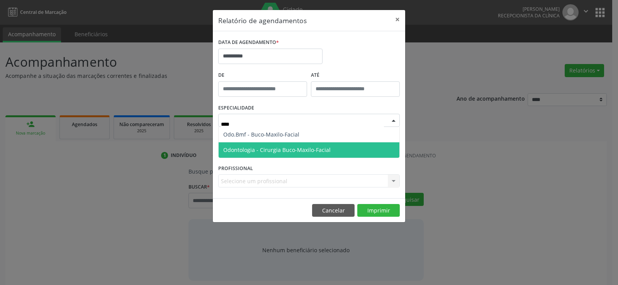
click at [296, 151] on span "Odontologia - Cirurgia Buco-Maxilo-Facial" at bounding box center [276, 149] width 107 height 7
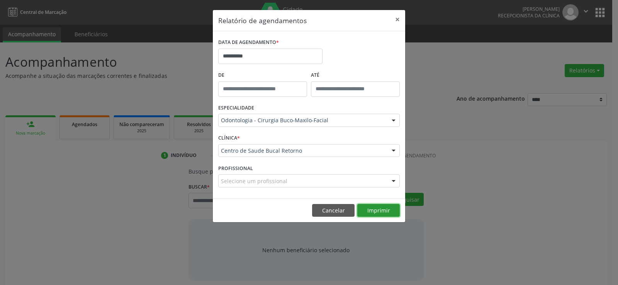
click at [372, 214] on button "Imprimir" at bounding box center [378, 210] width 42 height 13
click at [323, 212] on button "Cancelar" at bounding box center [333, 210] width 42 height 13
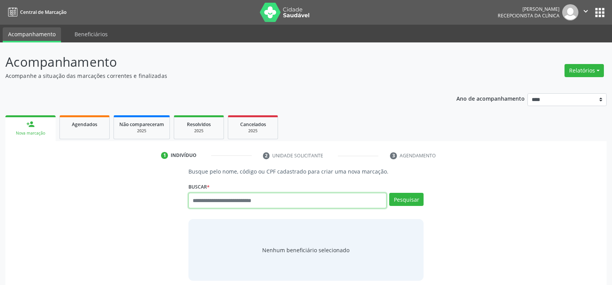
click at [248, 202] on input "text" at bounding box center [287, 200] width 198 height 15
type input "**********"
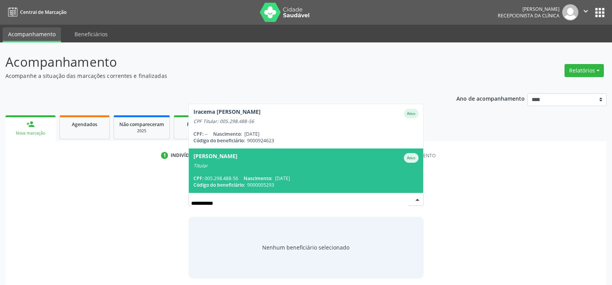
click at [260, 183] on span "9000005293" at bounding box center [260, 185] width 27 height 7
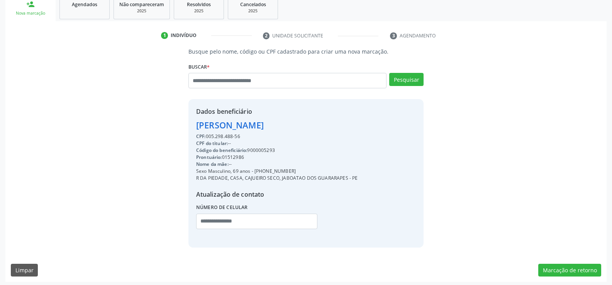
scroll to position [122, 0]
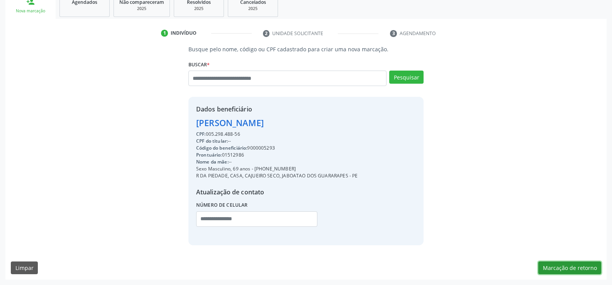
click at [552, 264] on button "Marcação de retorno" at bounding box center [569, 268] width 63 height 13
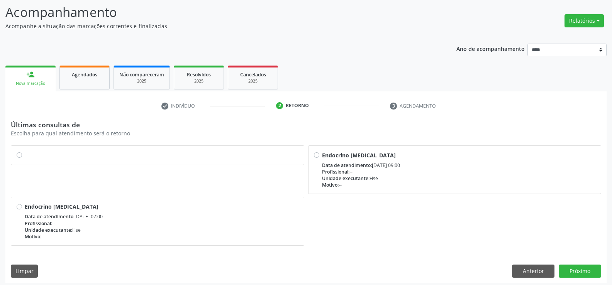
scroll to position [53, 0]
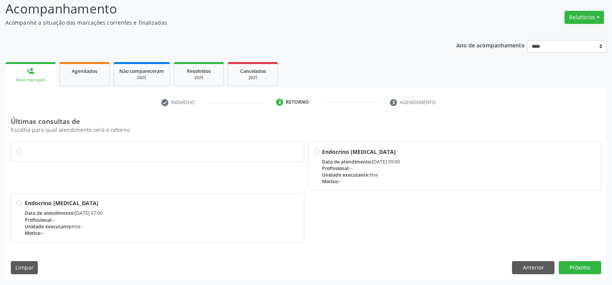
click at [25, 148] on label at bounding box center [162, 148] width 274 height 0
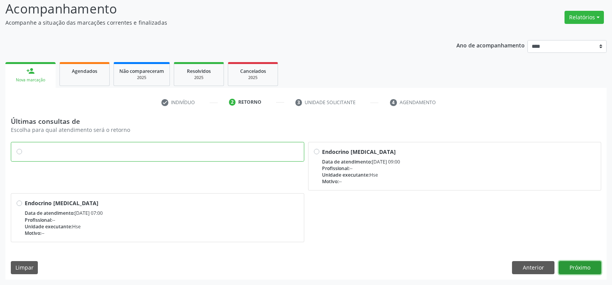
click at [583, 268] on button "Próximo" at bounding box center [580, 267] width 42 height 13
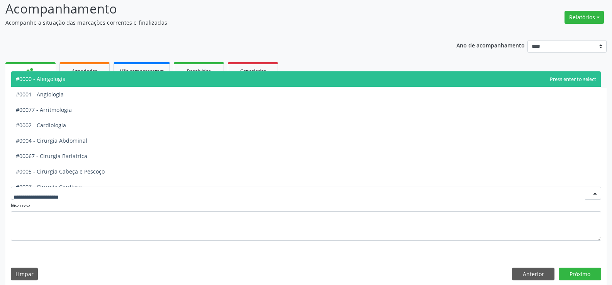
click at [83, 191] on div at bounding box center [306, 193] width 590 height 13
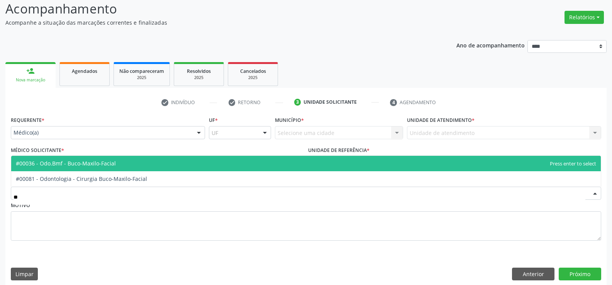
type input "***"
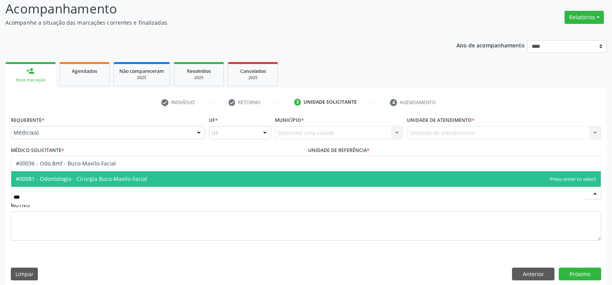
click at [111, 180] on span "#00081 - Odontologia - Cirurgia Buco-Maxilo-Facial" at bounding box center [81, 178] width 131 height 7
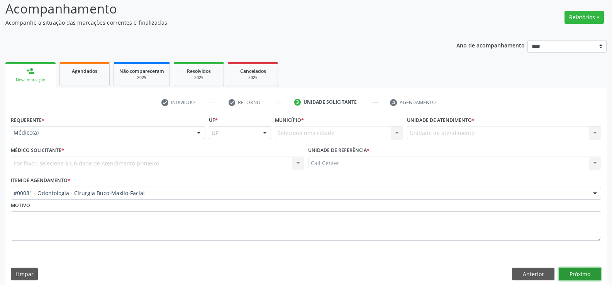
click at [593, 273] on button "Próximo" at bounding box center [580, 274] width 42 height 13
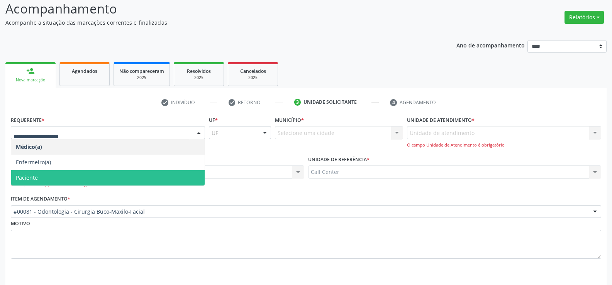
click at [88, 174] on span "Paciente" at bounding box center [107, 177] width 193 height 15
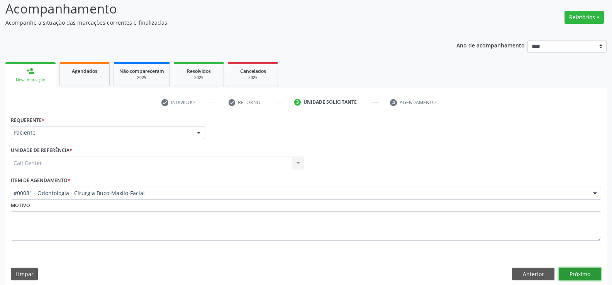
click at [576, 273] on button "Próximo" at bounding box center [580, 274] width 42 height 13
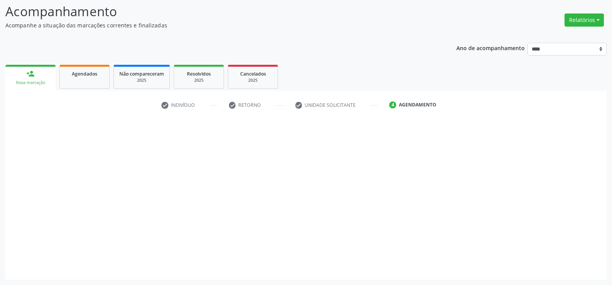
scroll to position [51, 0]
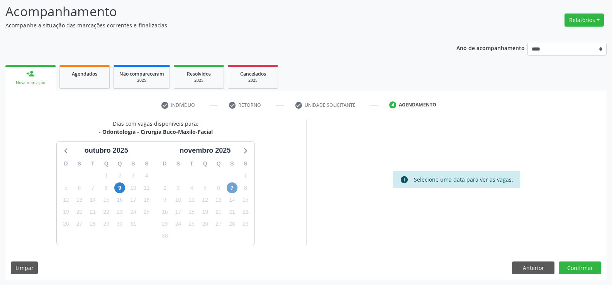
click at [231, 186] on span "7" at bounding box center [232, 188] width 11 height 11
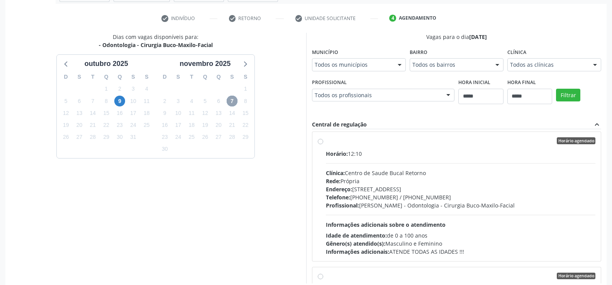
scroll to position [0, 0]
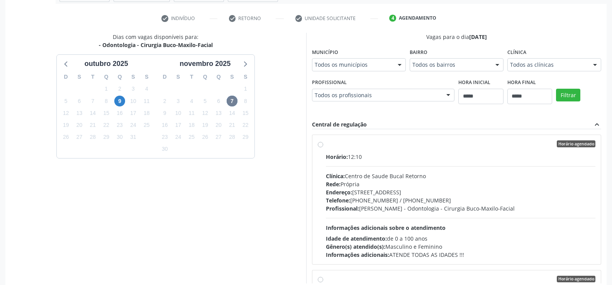
click at [326, 146] on label "Horário agendado Horário: 12:10 Clínica: Centro de Saude Bucal Retorno Rede: Pr…" at bounding box center [461, 200] width 270 height 119
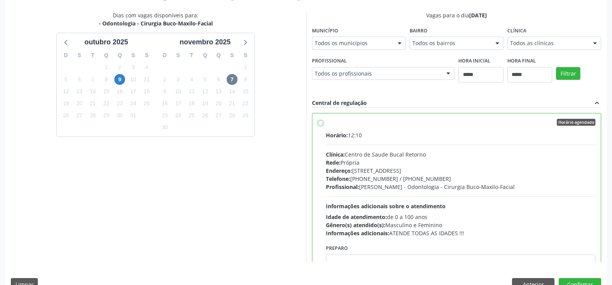
scroll to position [176, 0]
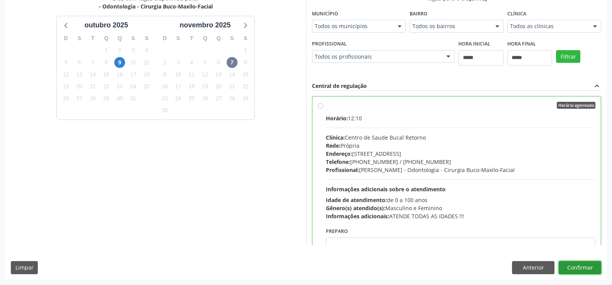
click at [579, 269] on button "Confirmar" at bounding box center [580, 267] width 42 height 13
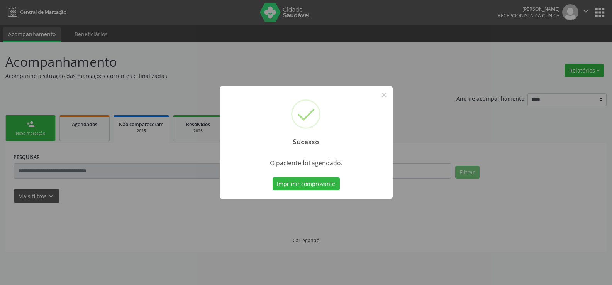
scroll to position [0, 0]
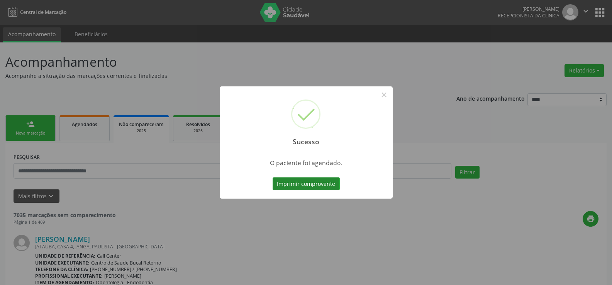
click at [325, 185] on button "Imprimir comprovante" at bounding box center [306, 184] width 67 height 13
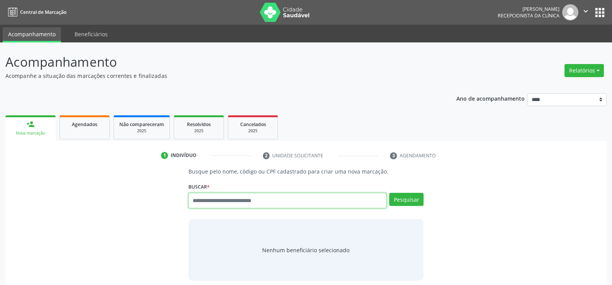
click at [225, 203] on input "text" at bounding box center [287, 200] width 198 height 15
paste input "**********"
type input "**********"
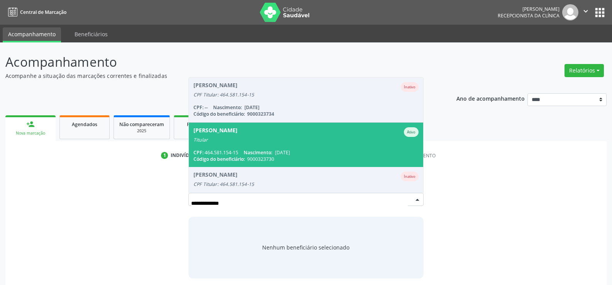
click at [254, 148] on span "[PERSON_NAME] Ativo Titular CPF: 464.581.154-15 Nascimento: [DATE] Código do be…" at bounding box center [306, 145] width 234 height 44
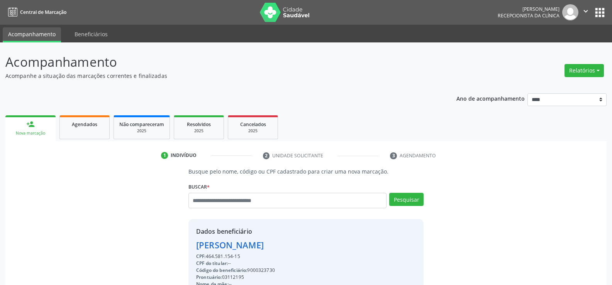
drag, startPoint x: 196, startPoint y: 245, endPoint x: 307, endPoint y: 245, distance: 110.8
click at [307, 245] on div "[PERSON_NAME]" at bounding box center [278, 245] width 165 height 13
copy div "[PERSON_NAME]"
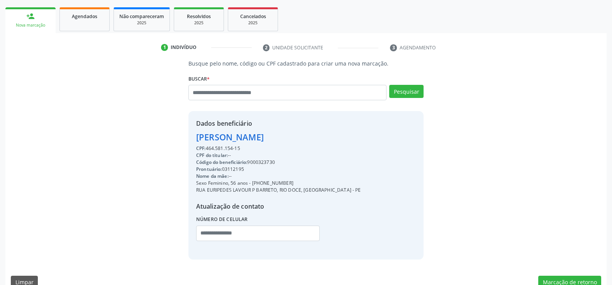
scroll to position [122, 0]
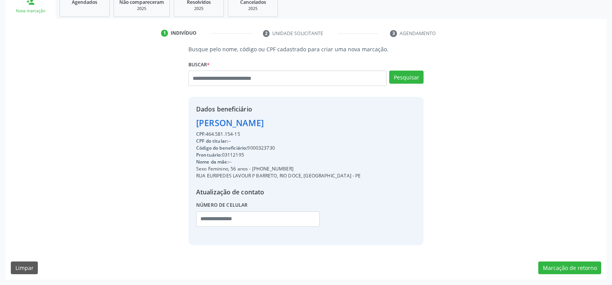
drag, startPoint x: 262, startPoint y: 170, endPoint x: 301, endPoint y: 170, distance: 38.6
click at [301, 170] on div "Sexo Feminino, 56 anos - [PHONE_NUMBER]" at bounding box center [278, 169] width 165 height 7
copy div "98773-0704"
click at [202, 78] on input "text" at bounding box center [287, 78] width 198 height 15
paste input "**********"
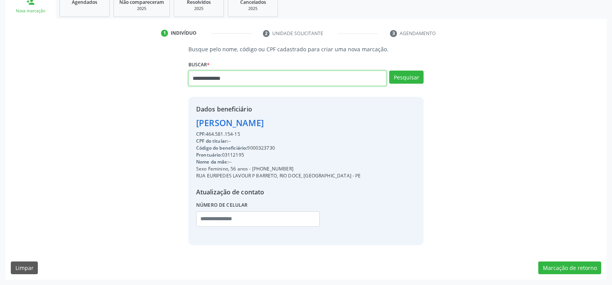
type input "**********"
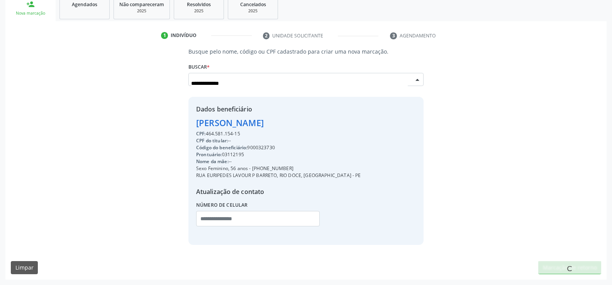
scroll to position [120, 0]
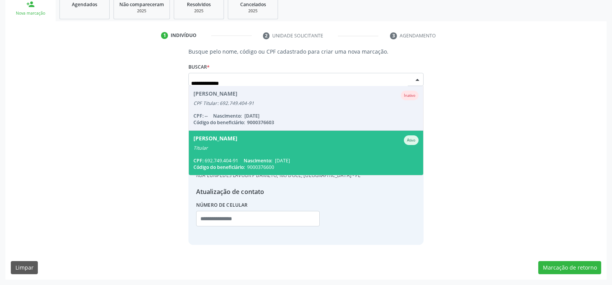
click at [251, 149] on div "Titular" at bounding box center [305, 148] width 225 height 6
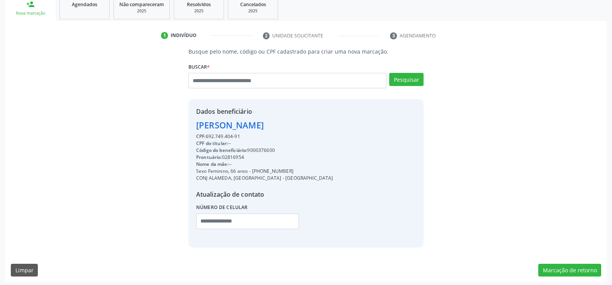
drag, startPoint x: 197, startPoint y: 125, endPoint x: 322, endPoint y: 123, distance: 125.9
click at [322, 123] on div "Dados beneficiário [PERSON_NAME] CPF: 692.749.404-91 CPF do titular: -- Código …" at bounding box center [305, 173] width 235 height 148
copy div "[PERSON_NAME]"
drag, startPoint x: 262, startPoint y: 173, endPoint x: 307, endPoint y: 173, distance: 45.2
click at [307, 173] on div "Dados beneficiário [PERSON_NAME] CPF: 692.749.404-91 CPF do titular: -- Código …" at bounding box center [305, 173] width 235 height 148
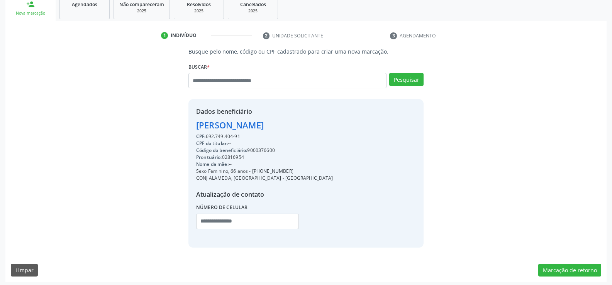
copy div "97303-2069"
click at [203, 81] on input "text" at bounding box center [287, 80] width 198 height 15
type input "**********"
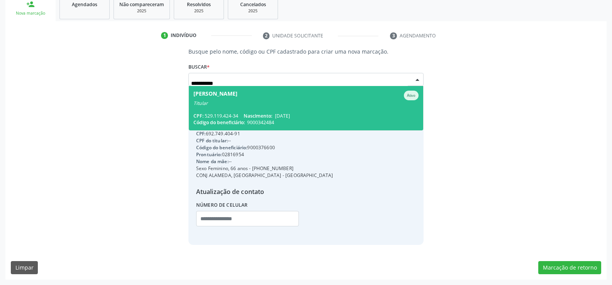
click at [214, 105] on div "Titular" at bounding box center [305, 103] width 225 height 6
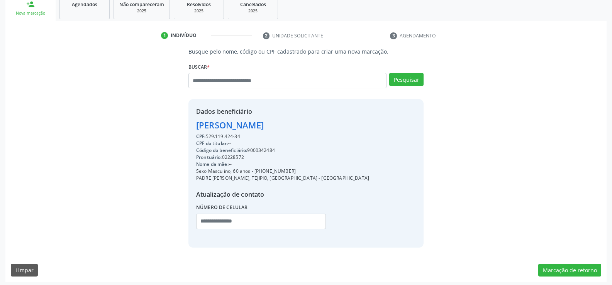
drag, startPoint x: 197, startPoint y: 126, endPoint x: 275, endPoint y: 139, distance: 79.0
click at [275, 139] on div "Dados beneficiário [PERSON_NAME] CPF: 529.119.424-34 CPF do titular: -- Código …" at bounding box center [282, 173] width 173 height 133
copy div "[PERSON_NAME] CPF: 529.119.424-34"
click at [227, 81] on input "text" at bounding box center [287, 80] width 198 height 15
paste input "**********"
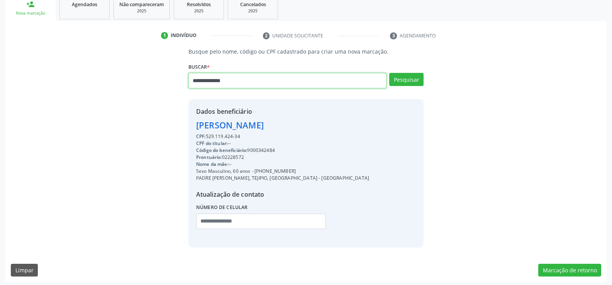
type input "**********"
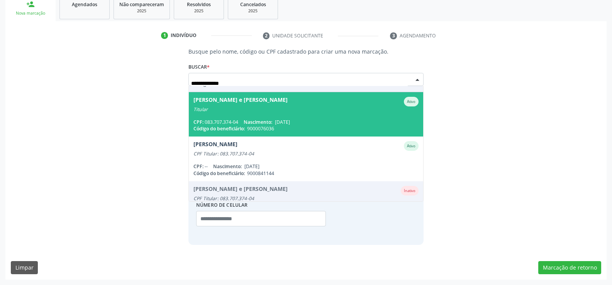
scroll to position [63, 0]
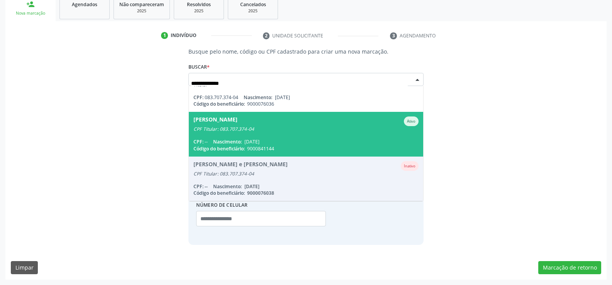
click at [260, 134] on span "[PERSON_NAME] Ativo CPF Titular: 083.707.374-04 CPF: -- Nascimento: [DATE] Códi…" at bounding box center [306, 134] width 234 height 44
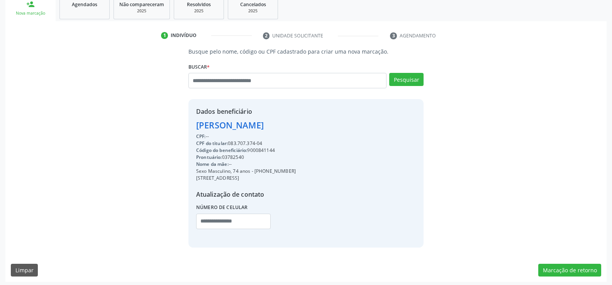
drag, startPoint x: 196, startPoint y: 126, endPoint x: 397, endPoint y: 130, distance: 201.2
click at [397, 130] on div "Dados beneficiário [PERSON_NAME] CPF: -- CPF do titular: 083.707.374-04 Código …" at bounding box center [305, 173] width 235 height 148
copy div "[PERSON_NAME]"
drag, startPoint x: 264, startPoint y: 169, endPoint x: 308, endPoint y: 170, distance: 44.0
click at [296, 170] on div "Sexo Masculino, 74 anos - [PHONE_NUMBER]" at bounding box center [246, 171] width 100 height 7
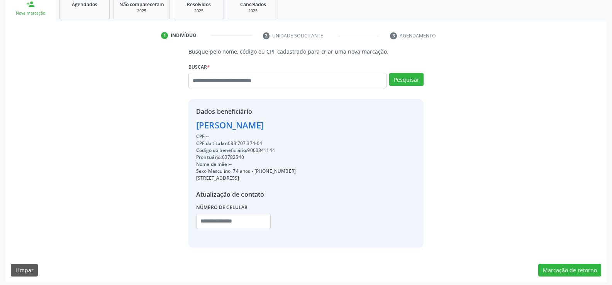
copy div "99794-3282"
click at [221, 83] on input "text" at bounding box center [287, 80] width 198 height 15
type input "**********"
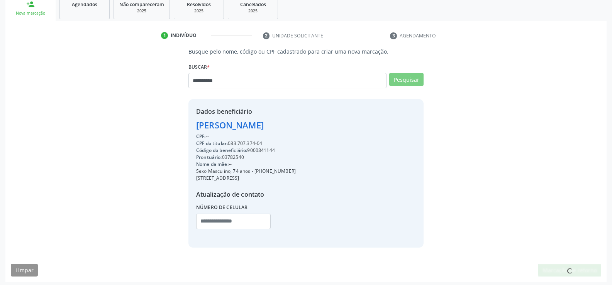
scroll to position [0, 0]
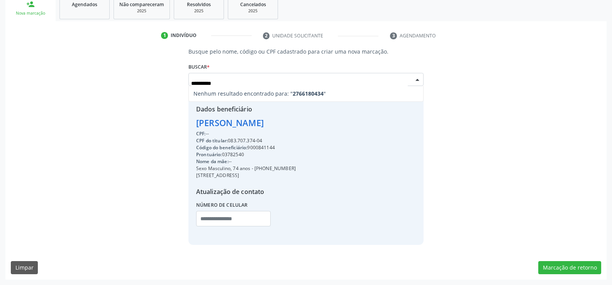
drag, startPoint x: 229, startPoint y: 81, endPoint x: 166, endPoint y: 86, distance: 63.1
click at [166, 86] on div "**********" at bounding box center [306, 146] width 590 height 198
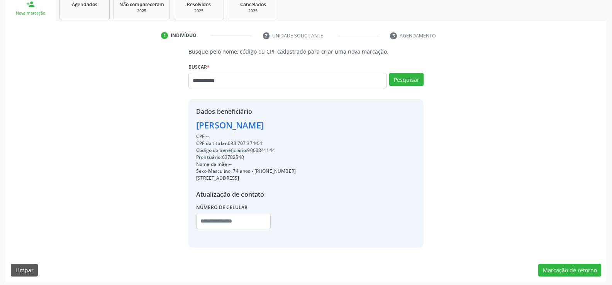
type input "**********"
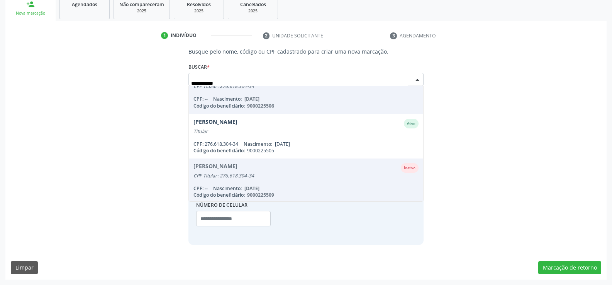
scroll to position [108, 0]
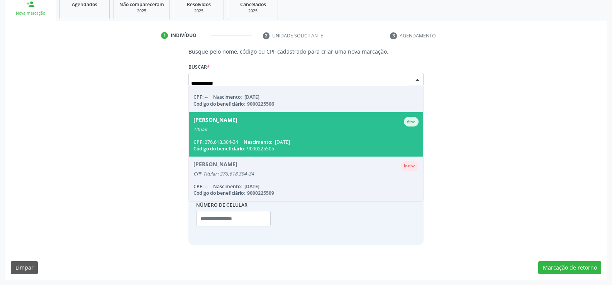
click at [245, 135] on span "[PERSON_NAME] Ativo Titular CPF: 276.618.304-34 Nascimento: [DATE] Código do be…" at bounding box center [306, 134] width 234 height 44
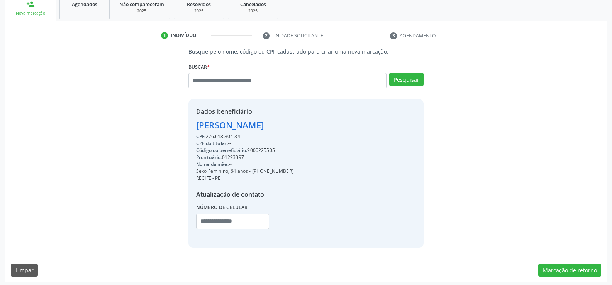
drag, startPoint x: 198, startPoint y: 126, endPoint x: 268, endPoint y: 135, distance: 70.1
click at [268, 135] on div "Dados beneficiário [PERSON_NAME] CPF: 276.618.304-34 CPF do titular: -- Código …" at bounding box center [244, 173] width 97 height 133
copy div "[PERSON_NAME] CPF: 276.618.304-34"
click at [210, 80] on input "text" at bounding box center [287, 80] width 198 height 15
paste input "**********"
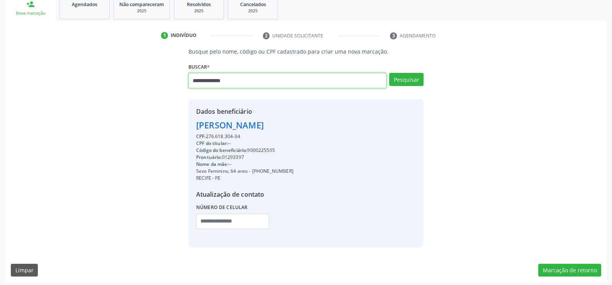
type input "**********"
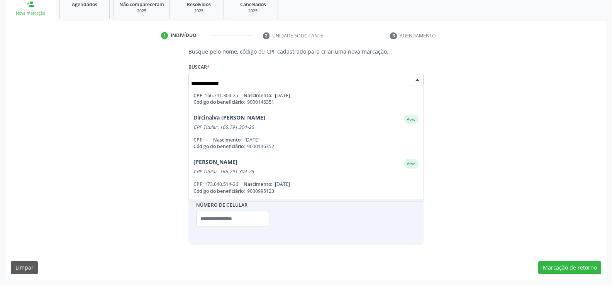
scroll to position [0, 0]
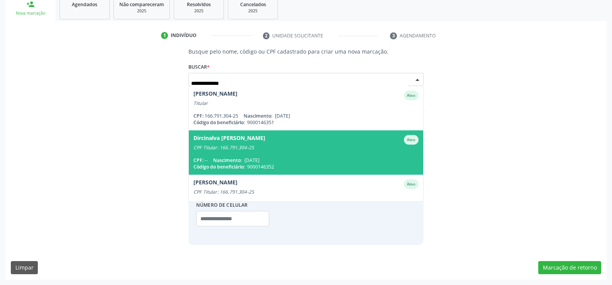
click at [257, 137] on div "Dircinalva [PERSON_NAME]" at bounding box center [229, 140] width 72 height 10
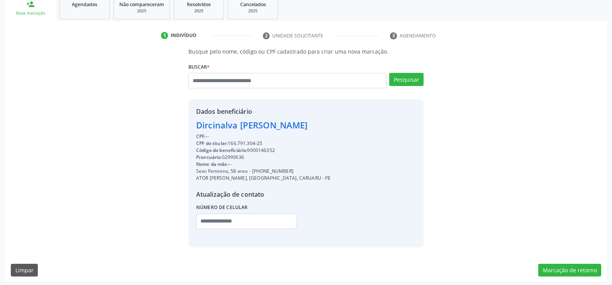
drag, startPoint x: 197, startPoint y: 124, endPoint x: 383, endPoint y: 124, distance: 186.1
click at [383, 124] on div "Dados beneficiário [PERSON_NAME] CPF: -- CPF do titular: 166.791.304-25 Código …" at bounding box center [305, 173] width 235 height 148
copy div "Dircinalva [PERSON_NAME]"
drag, startPoint x: 262, startPoint y: 170, endPoint x: 318, endPoint y: 170, distance: 56.0
click at [318, 170] on div "Sexo Feminino, 58 anos - [PHONE_NUMBER]" at bounding box center [263, 171] width 135 height 7
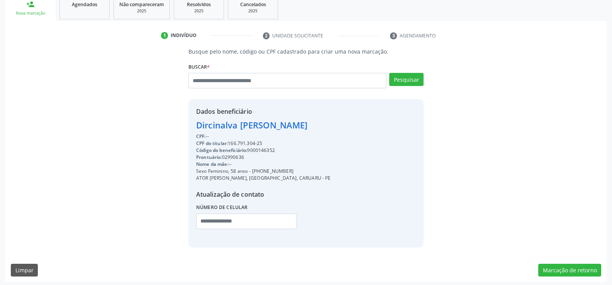
copy div "99555-1054"
click at [222, 86] on input "text" at bounding box center [287, 80] width 198 height 15
click at [222, 85] on input "text" at bounding box center [287, 80] width 198 height 15
type input "**********"
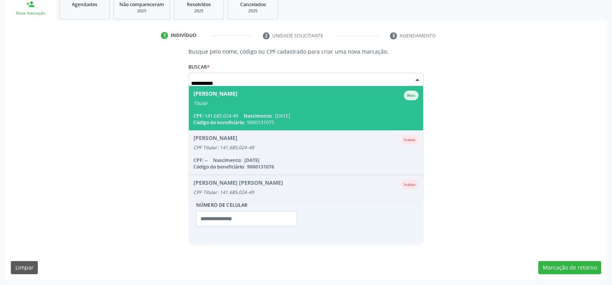
click at [235, 110] on span "Iracema Sales [PERSON_NAME] Titular CPF: 141.685.024-49 Nascimento: [DATE] Códi…" at bounding box center [306, 108] width 234 height 44
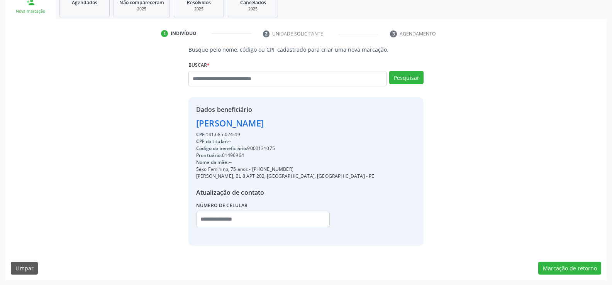
scroll to position [122, 0]
drag, startPoint x: 197, startPoint y: 123, endPoint x: 247, endPoint y: 132, distance: 51.3
click at [247, 132] on div "Dados beneficiário Iracema Sales Patricio CPF: 141.685.024-49 CPF do titular: -…" at bounding box center [285, 171] width 178 height 133
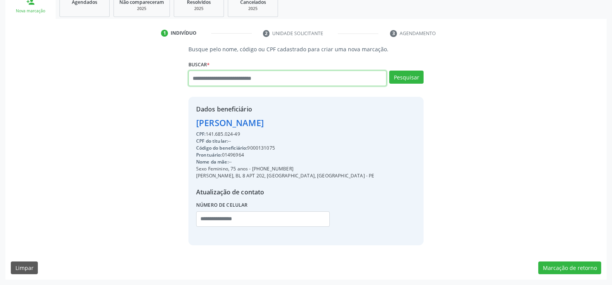
click at [257, 81] on input "text" at bounding box center [287, 78] width 198 height 15
type input "**********"
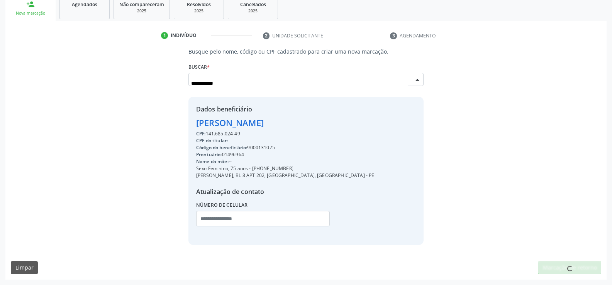
scroll to position [120, 0]
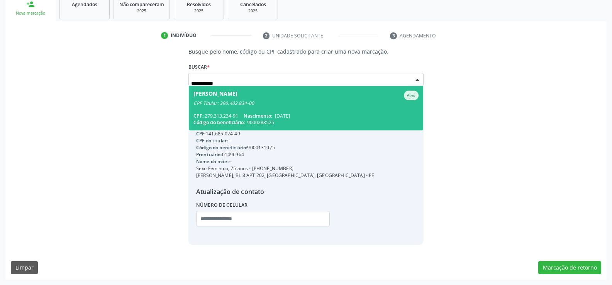
click at [252, 103] on div "CPF Titular: 390.402.834-00" at bounding box center [305, 103] width 225 height 6
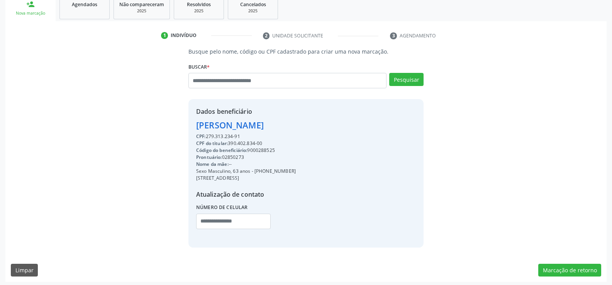
drag, startPoint x: 198, startPoint y: 125, endPoint x: 283, endPoint y: 135, distance: 85.9
click at [283, 135] on div "Dados beneficiário [PERSON_NAME] CPF: 279.313.234-91 CPF do titular: 390.402.83…" at bounding box center [246, 173] width 100 height 133
click at [261, 81] on input "text" at bounding box center [287, 80] width 198 height 15
paste input "**********"
type input "**********"
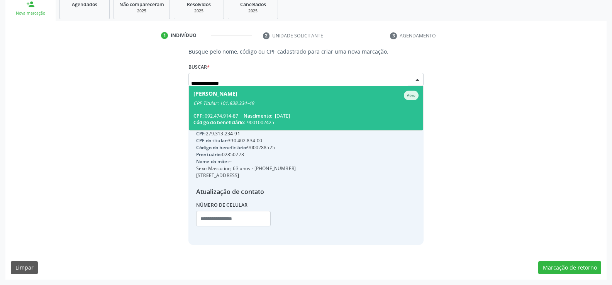
click at [261, 104] on div "CPF Titular: 101.838.334-49" at bounding box center [305, 103] width 225 height 6
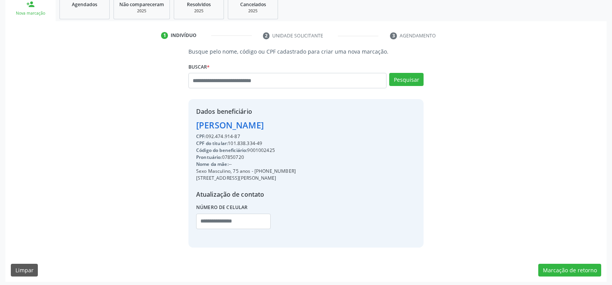
drag, startPoint x: 197, startPoint y: 124, endPoint x: 334, endPoint y: 124, distance: 137.8
click at [334, 124] on div "Dados beneficiário [PERSON_NAME] CPF: 092.474.914-87 CPF do titular: 101.838.33…" at bounding box center [305, 173] width 235 height 148
drag, startPoint x: 264, startPoint y: 171, endPoint x: 302, endPoint y: 169, distance: 37.9
click at [302, 169] on div "Dados beneficiário [PERSON_NAME] CPF: 092.474.914-87 CPF do titular: 101.838.33…" at bounding box center [305, 173] width 235 height 148
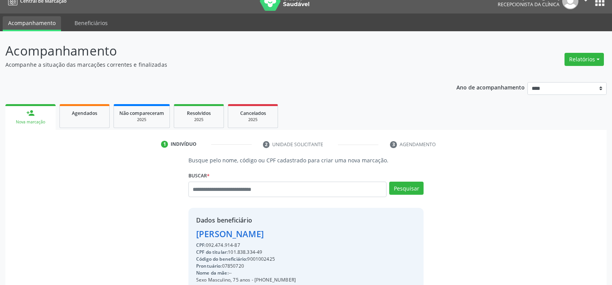
scroll to position [0, 0]
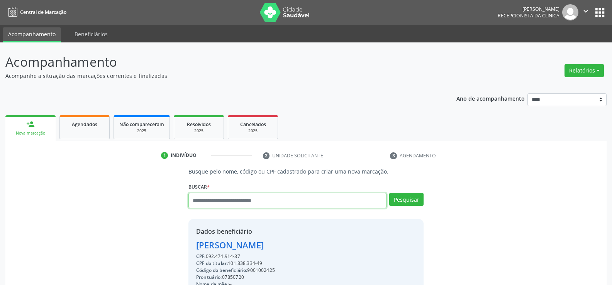
click at [229, 201] on input "text" at bounding box center [287, 200] width 198 height 15
type input "**********"
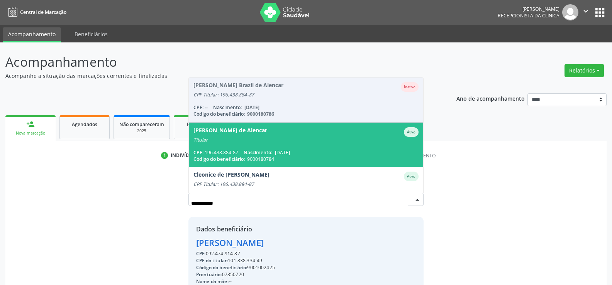
click at [278, 149] on span "[DATE]" at bounding box center [282, 152] width 15 height 7
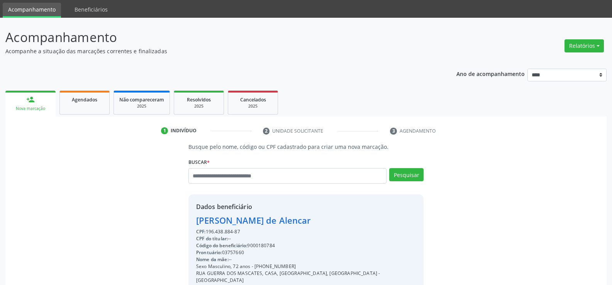
scroll to position [77, 0]
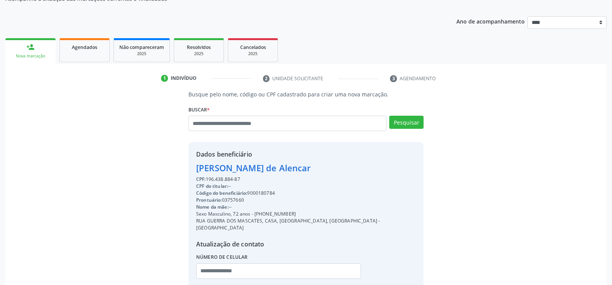
drag, startPoint x: 196, startPoint y: 170, endPoint x: 300, endPoint y: 179, distance: 104.6
click at [300, 179] on div "Dados beneficiário [PERSON_NAME] de Alencar CPF: 196.438.884-87 CPF do titular:…" at bounding box center [306, 220] width 220 height 140
click at [307, 172] on div "[PERSON_NAME] de Alencar" at bounding box center [306, 168] width 220 height 13
click at [223, 168] on div "[PERSON_NAME] de Alencar" at bounding box center [306, 168] width 220 height 13
drag, startPoint x: 197, startPoint y: 169, endPoint x: 348, endPoint y: 166, distance: 151.4
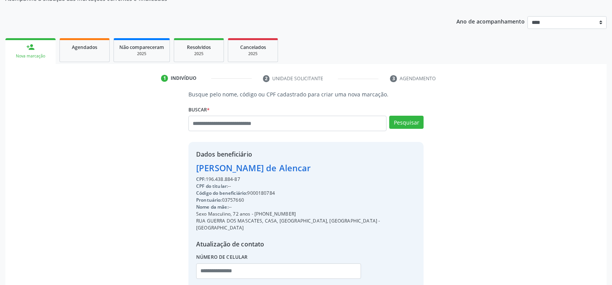
click at [348, 166] on div "Dados beneficiário [PERSON_NAME] de Alencar CPF: 196.438.884-87 CPF do titular:…" at bounding box center [305, 219] width 235 height 155
click at [82, 50] on span "Agendados" at bounding box center [84, 47] width 25 height 7
select select "*"
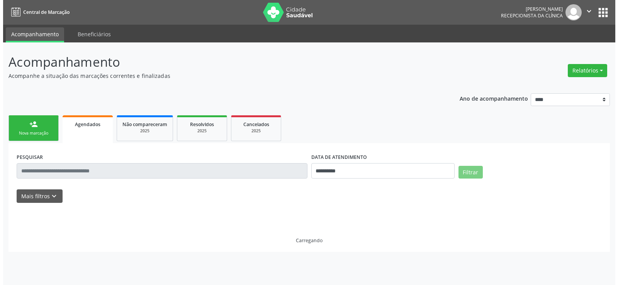
scroll to position [0, 0]
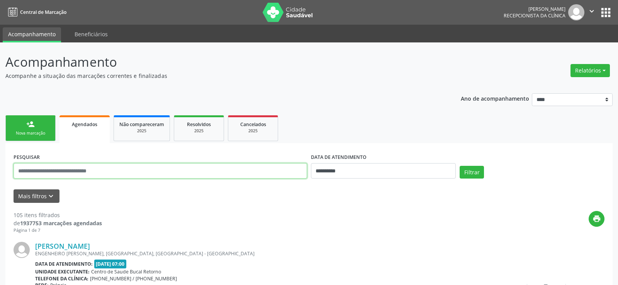
click at [58, 172] on input "text" at bounding box center [160, 170] width 293 height 15
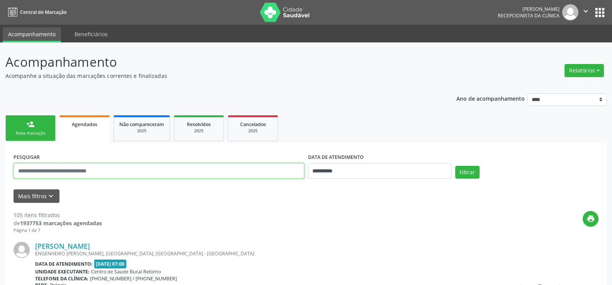
click at [58, 172] on input "text" at bounding box center [159, 170] width 291 height 15
paste input "**********"
type input "**********"
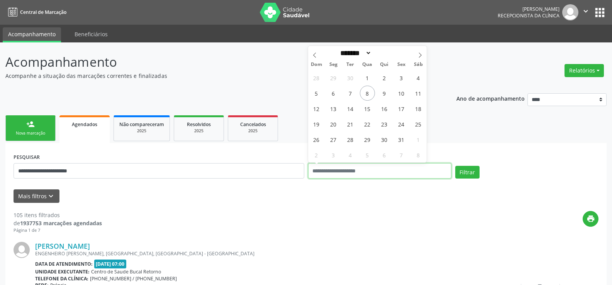
click at [455, 166] on button "Filtrar" at bounding box center [467, 172] width 24 height 13
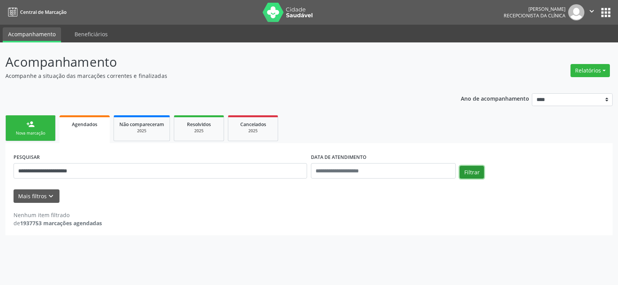
click at [478, 175] on button "Filtrar" at bounding box center [471, 172] width 24 height 13
click at [478, 171] on button "Filtrar" at bounding box center [471, 172] width 24 height 13
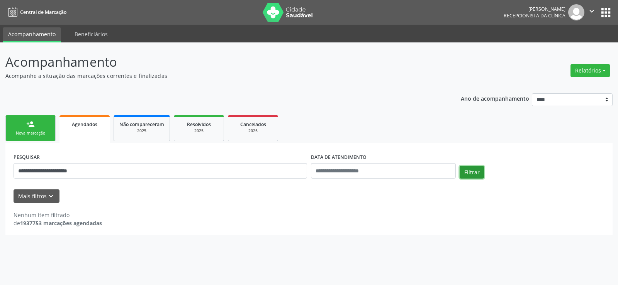
click at [478, 171] on button "Filtrar" at bounding box center [471, 172] width 24 height 13
click at [193, 186] on form "**********" at bounding box center [309, 176] width 591 height 51
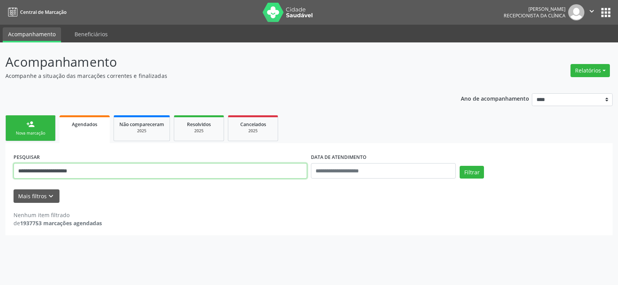
click at [159, 167] on input "**********" at bounding box center [160, 170] width 293 height 15
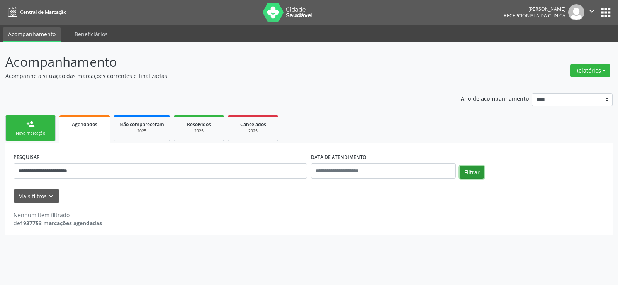
click at [466, 171] on button "Filtrar" at bounding box center [471, 172] width 24 height 13
